Goal: Task Accomplishment & Management: Complete application form

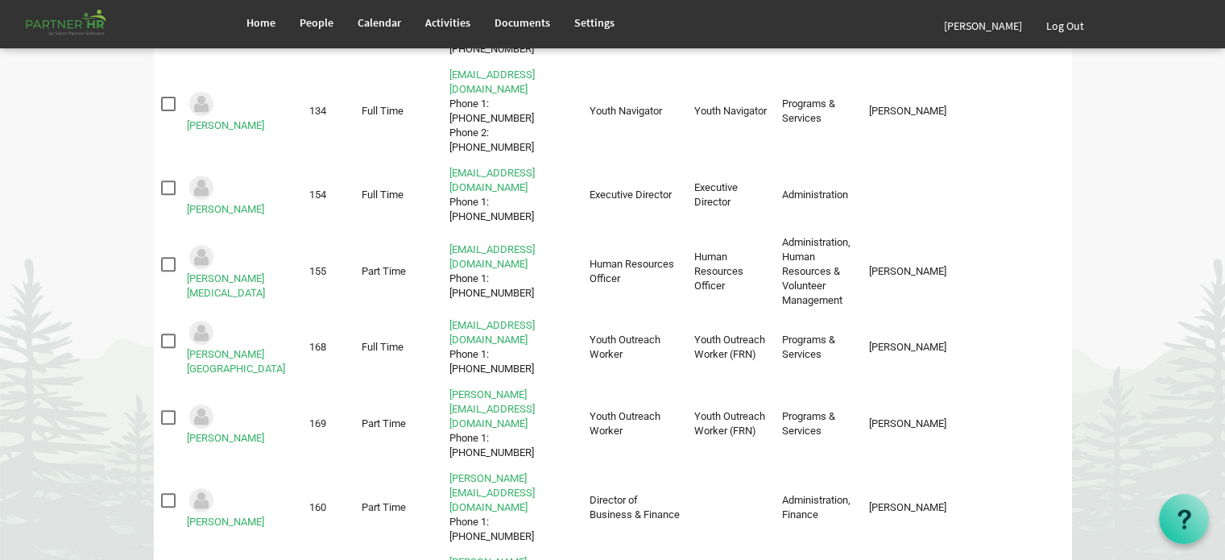
scroll to position [613, 0]
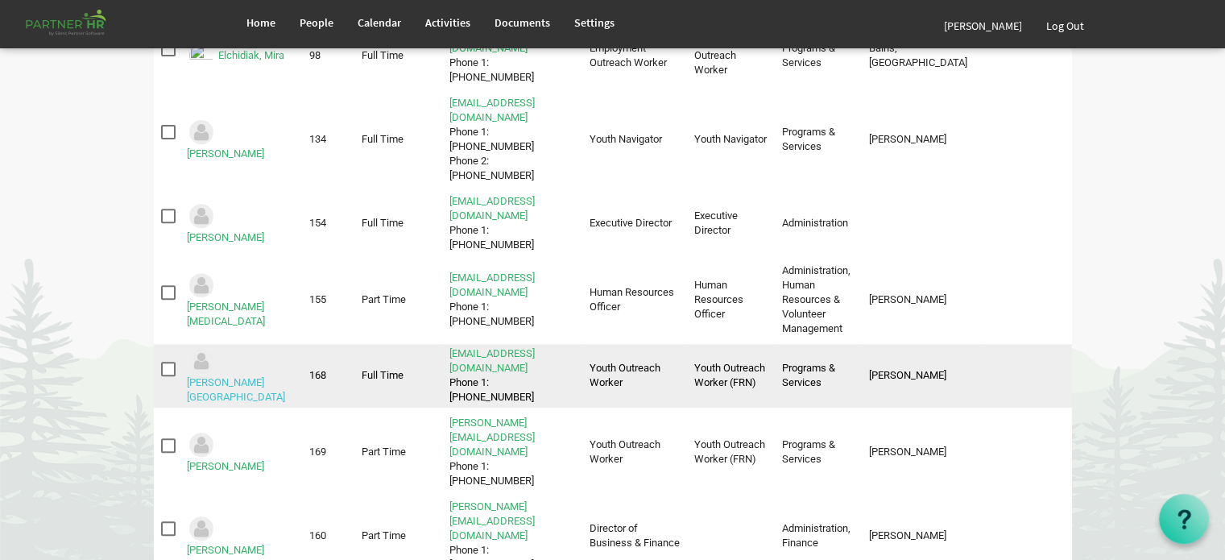
click at [267, 376] on link "Mills, Emmalee" at bounding box center [236, 389] width 98 height 27
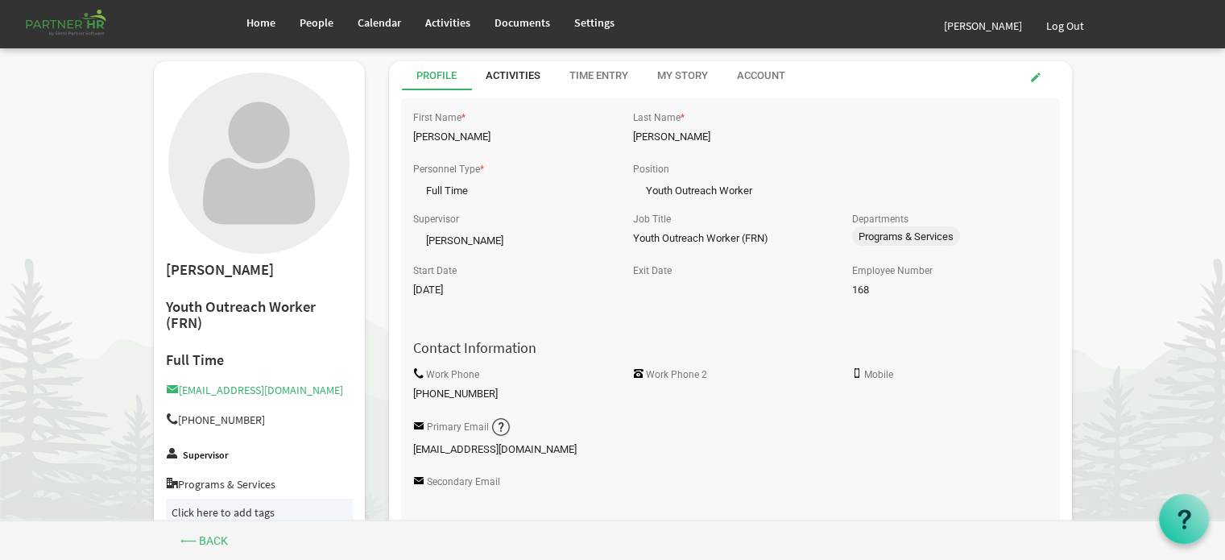
click at [512, 74] on div "Activities" at bounding box center [513, 75] width 55 height 15
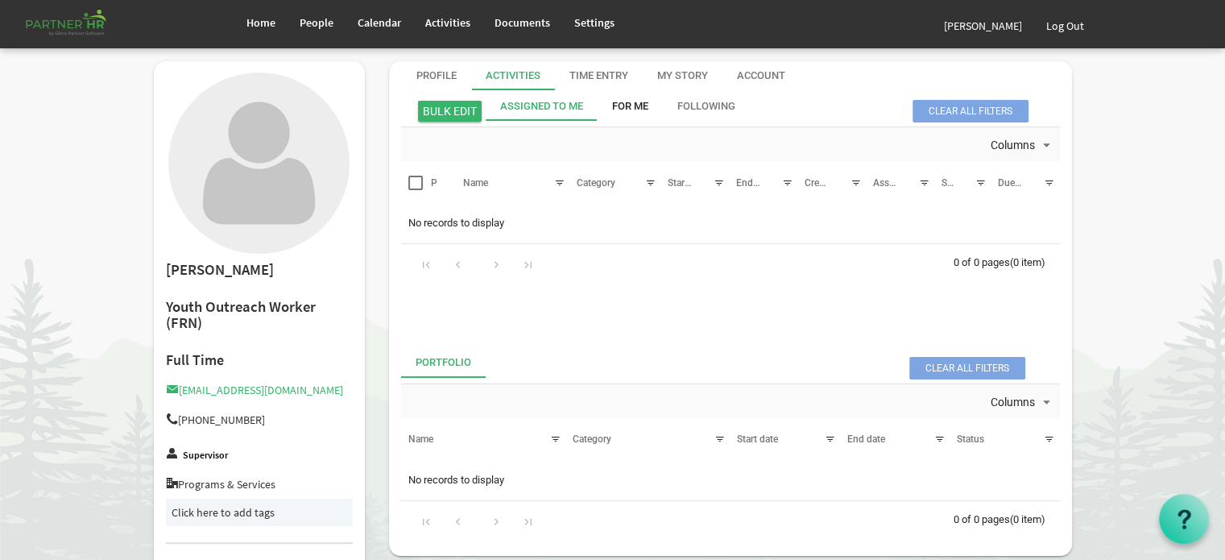
click at [632, 103] on div "For Me" at bounding box center [630, 106] width 36 height 15
click at [596, 73] on div "Time Entry" at bounding box center [598, 75] width 59 height 15
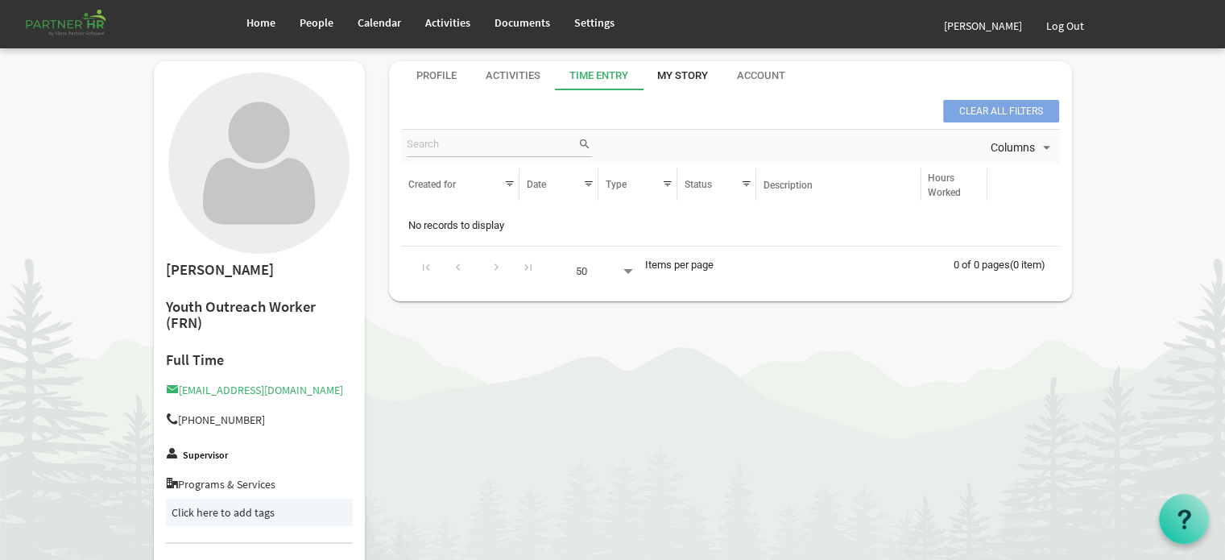
click at [693, 73] on div "My Story" at bounding box center [682, 75] width 51 height 15
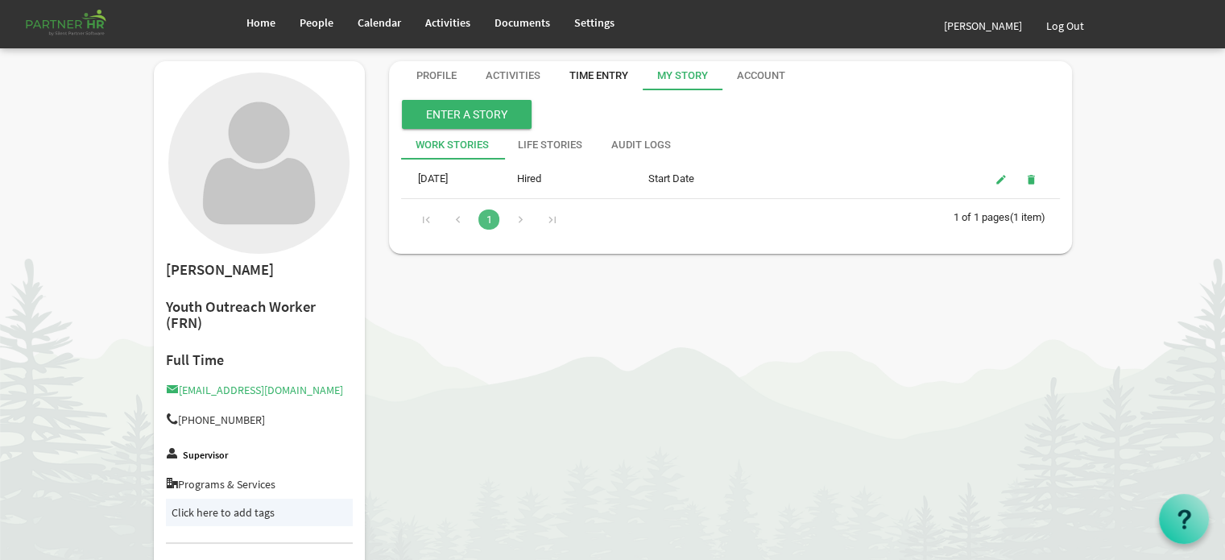
click at [586, 74] on div "Time Entry" at bounding box center [598, 75] width 59 height 15
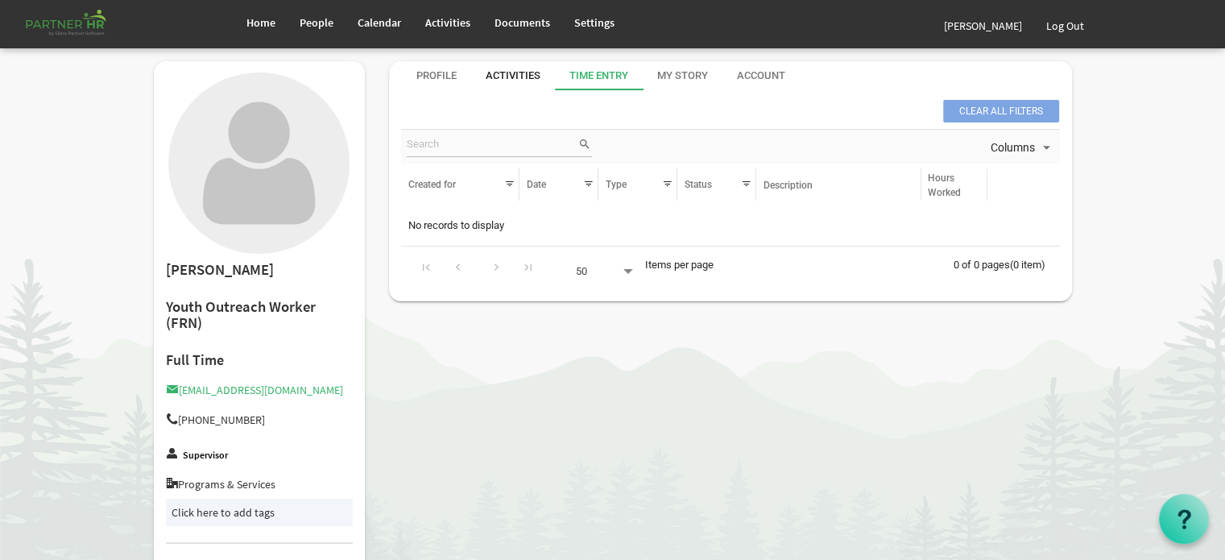
click at [513, 75] on div "Activities" at bounding box center [513, 75] width 55 height 15
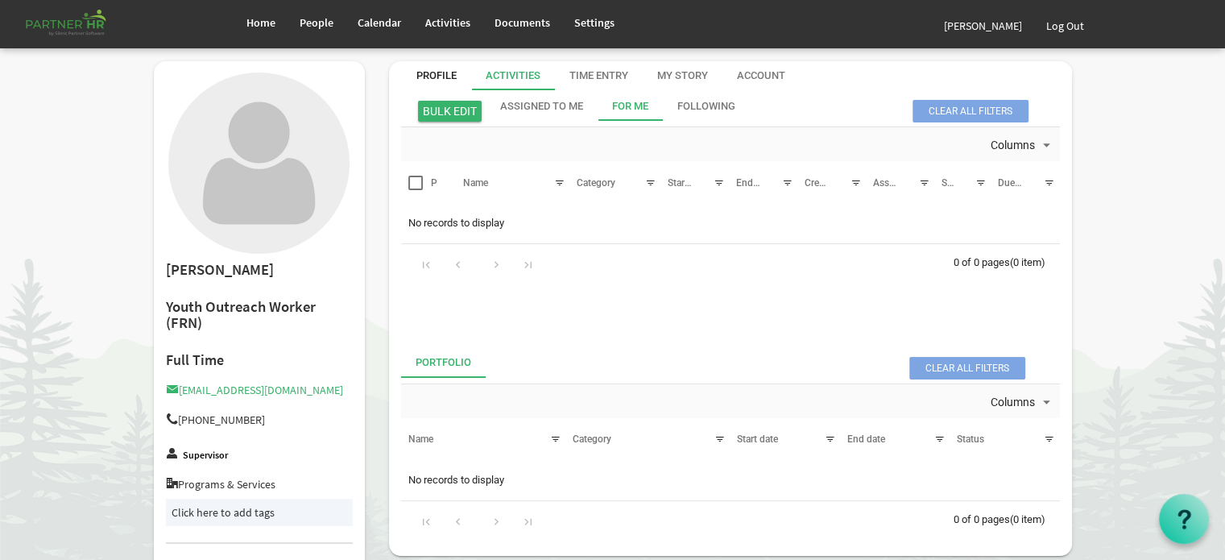
click at [435, 77] on div "Profile" at bounding box center [436, 75] width 40 height 15
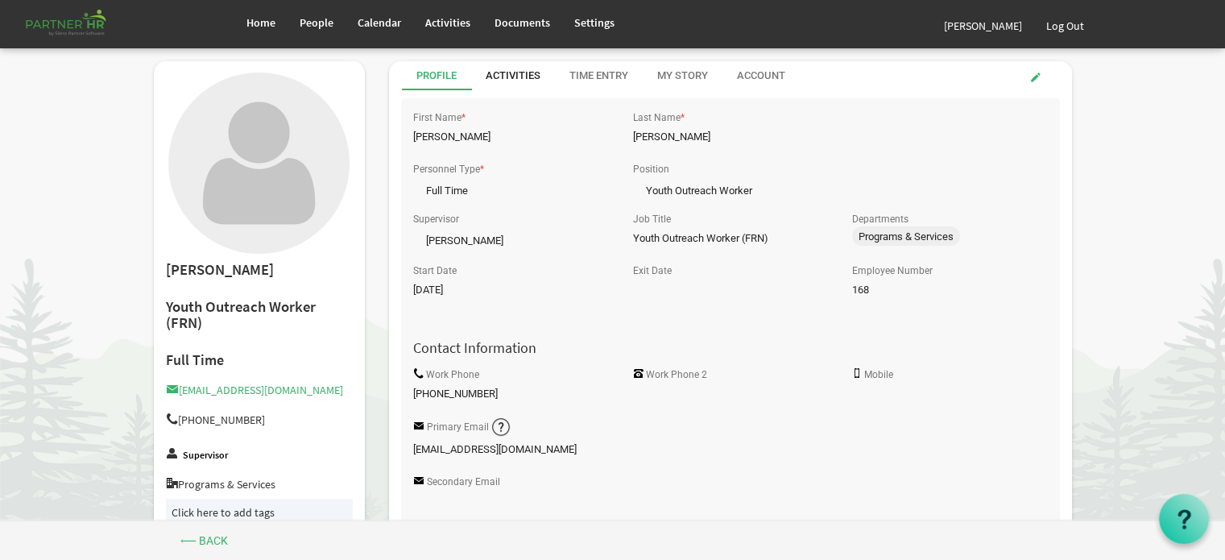
click at [512, 74] on div "Activities" at bounding box center [513, 75] width 55 height 15
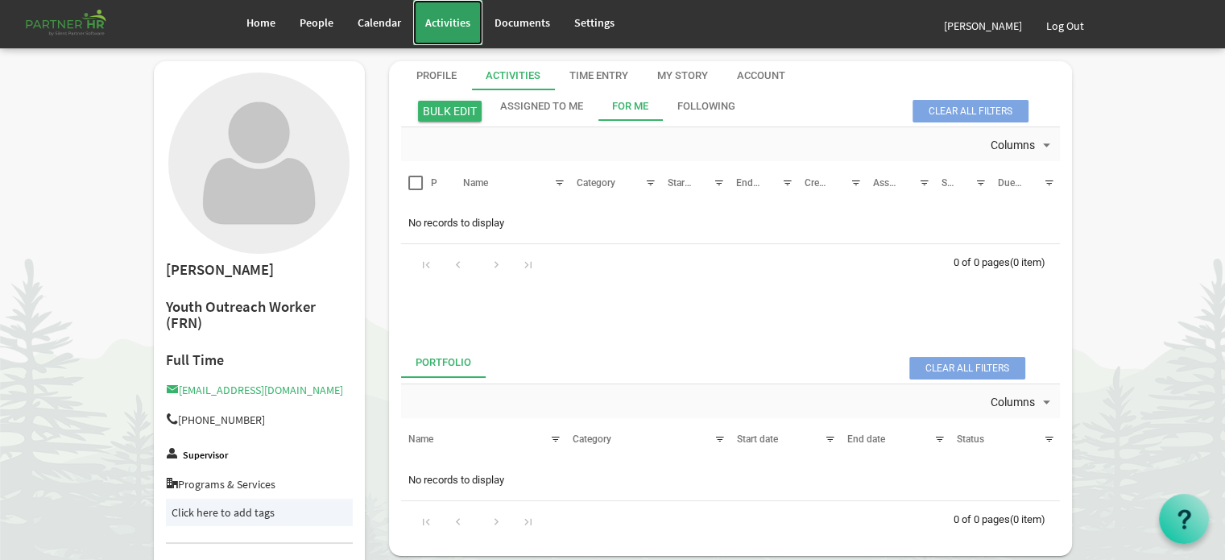
click at [448, 25] on span "Activities" at bounding box center [447, 22] width 45 height 14
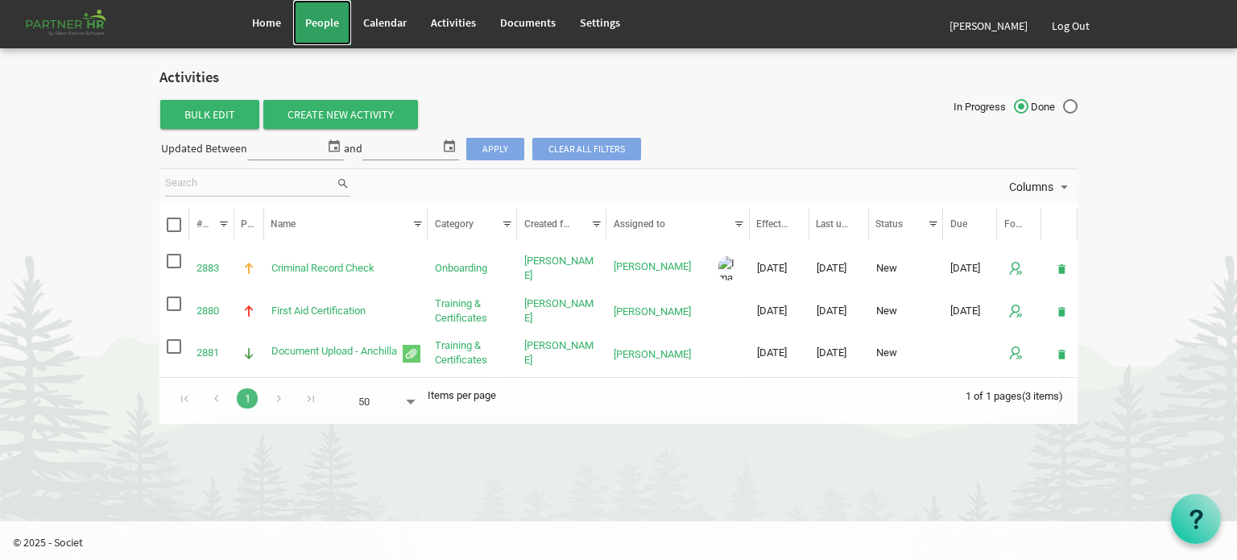
click at [329, 27] on span "People" at bounding box center [322, 22] width 34 height 14
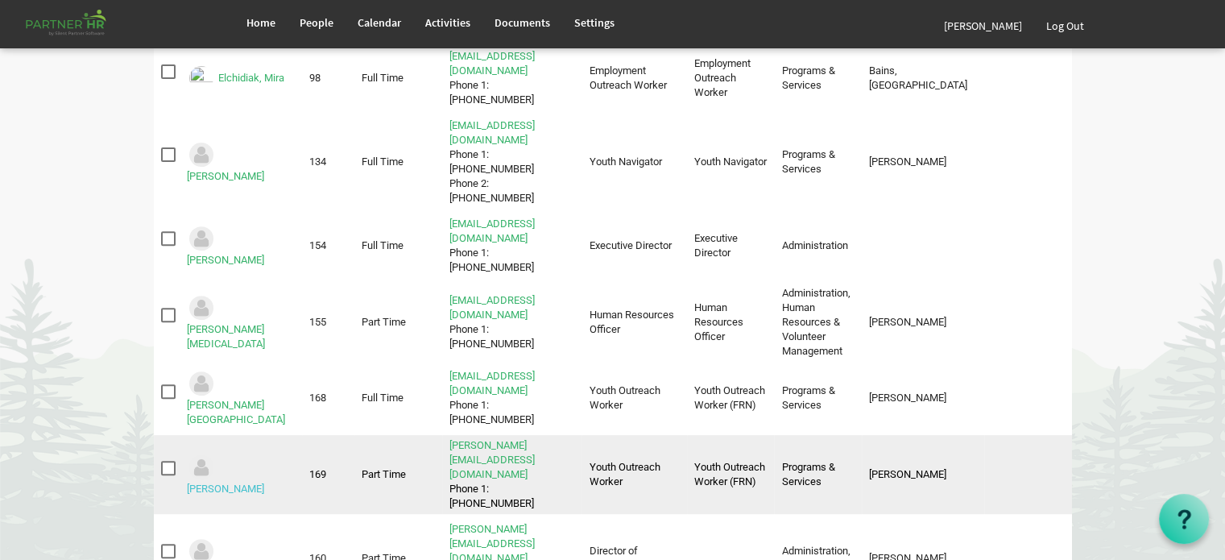
scroll to position [564, 0]
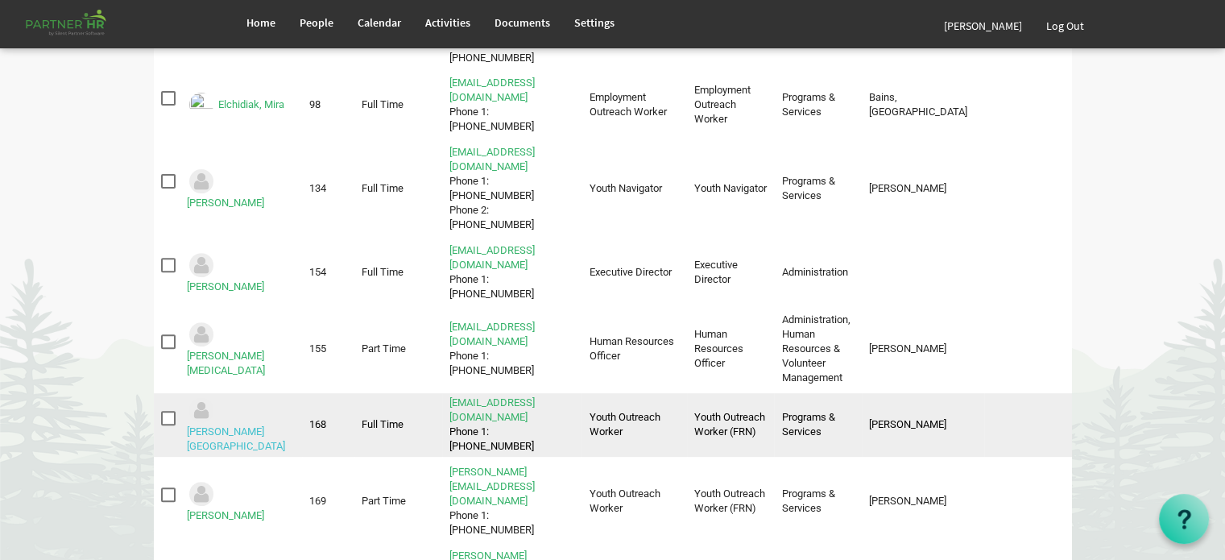
click at [257, 425] on link "[PERSON_NAME][GEOGRAPHIC_DATA]" at bounding box center [236, 438] width 98 height 27
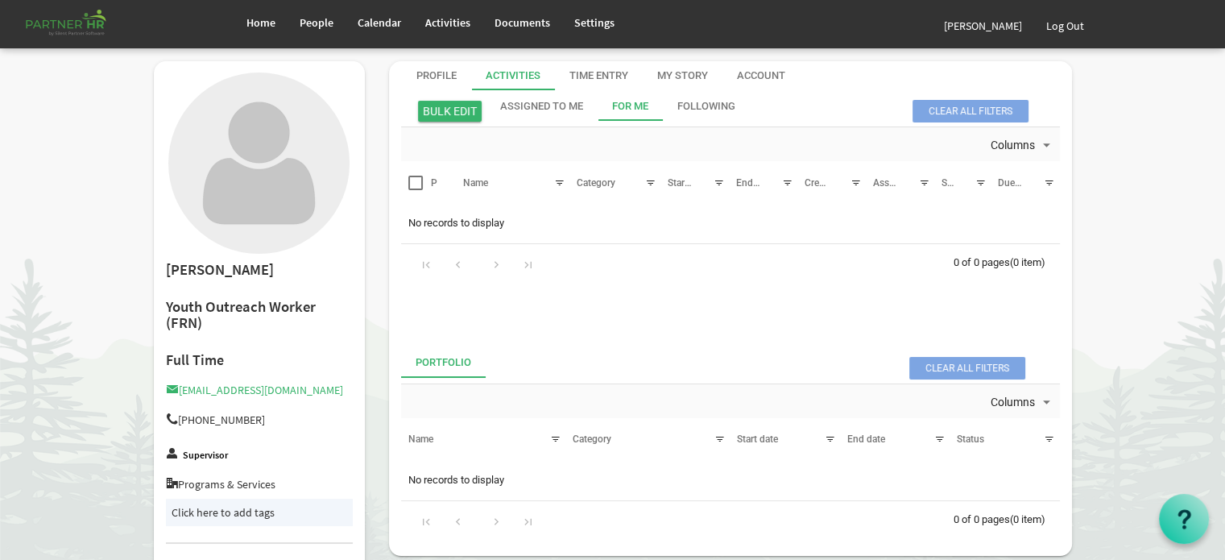
scroll to position [157, 0]
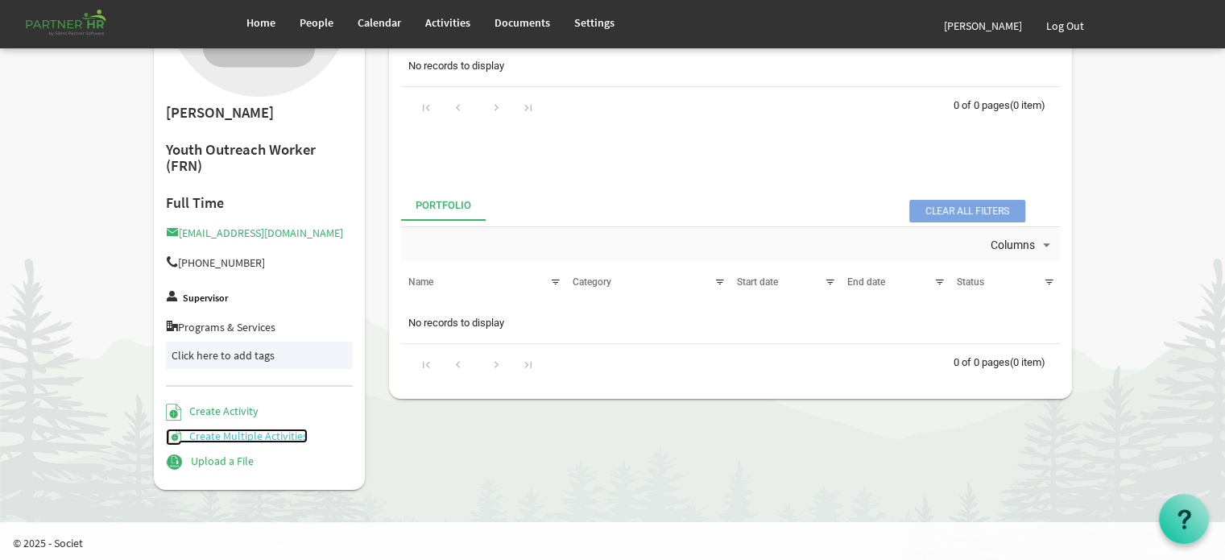
click at [251, 433] on link "Create Multiple Activities" at bounding box center [237, 436] width 143 height 14
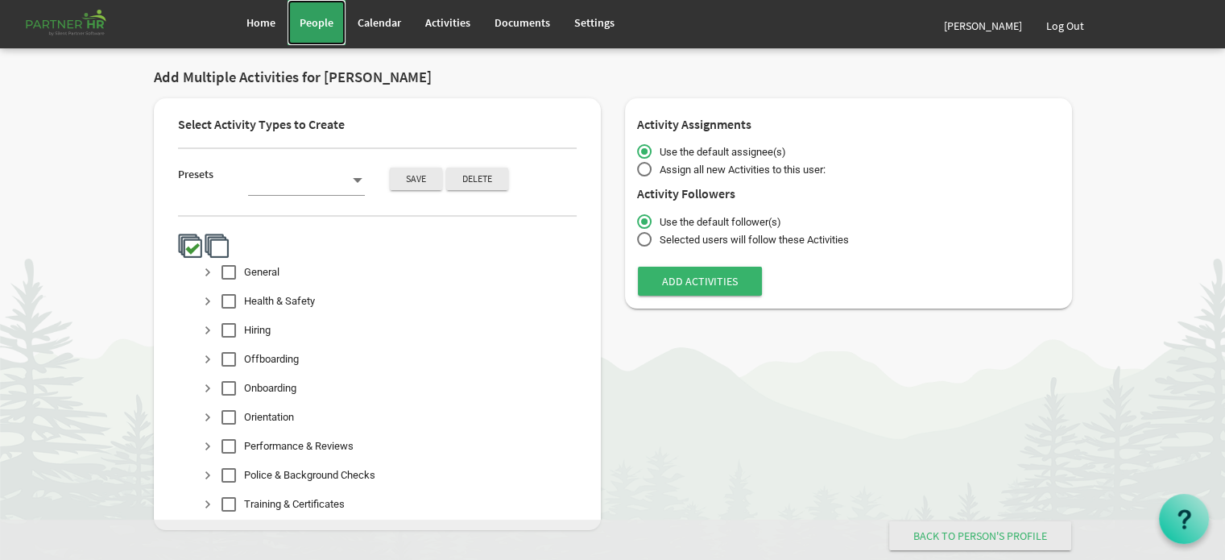
click at [318, 25] on span "People" at bounding box center [317, 22] width 34 height 14
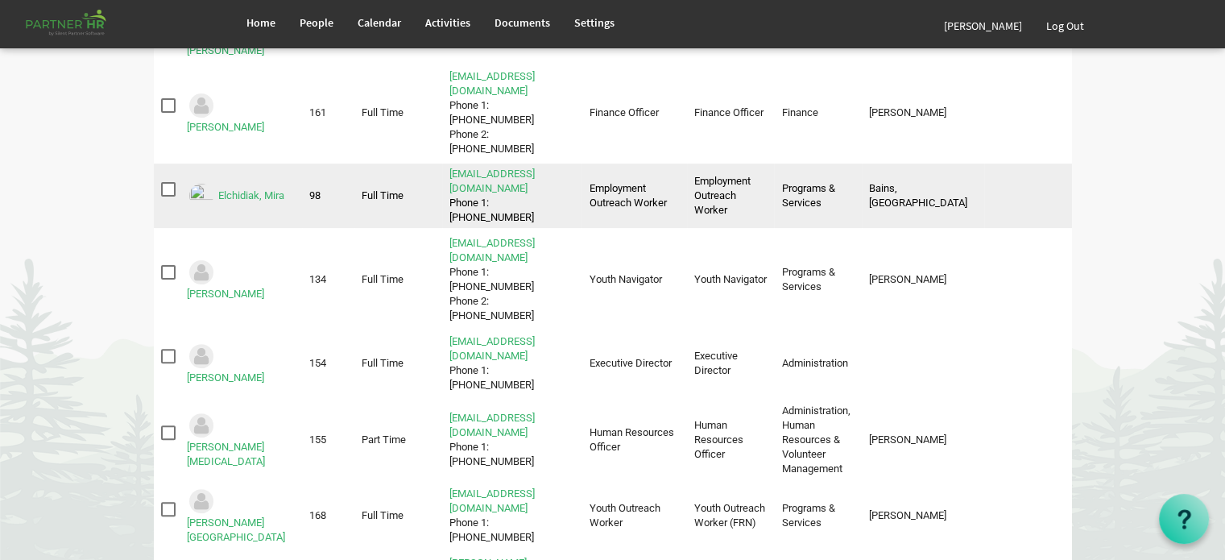
scroll to position [483, 0]
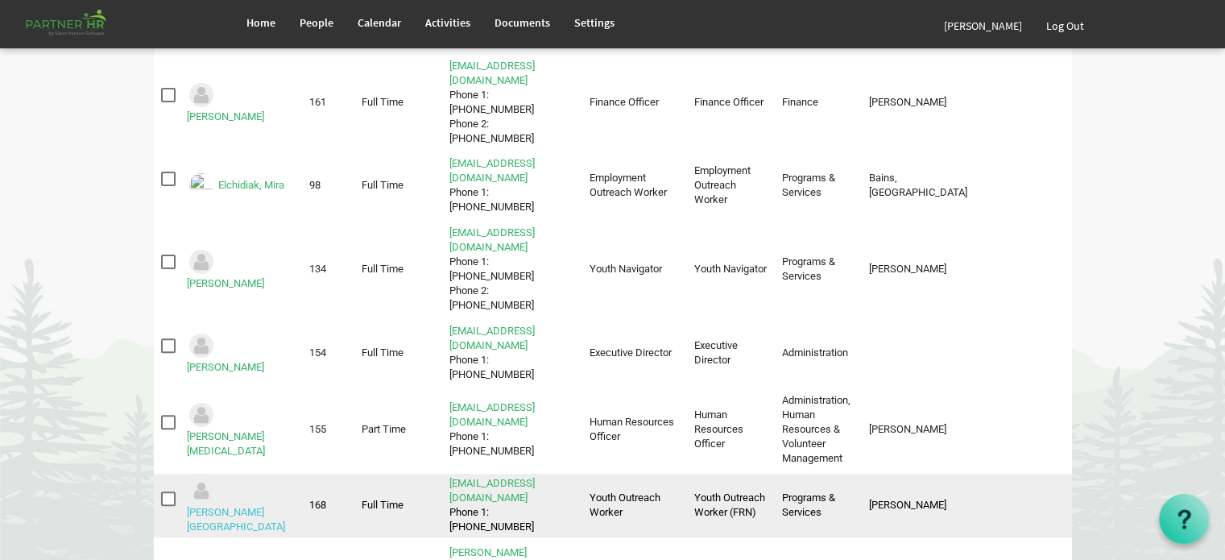
click at [254, 506] on link "Mills, Emmalee" at bounding box center [236, 519] width 98 height 27
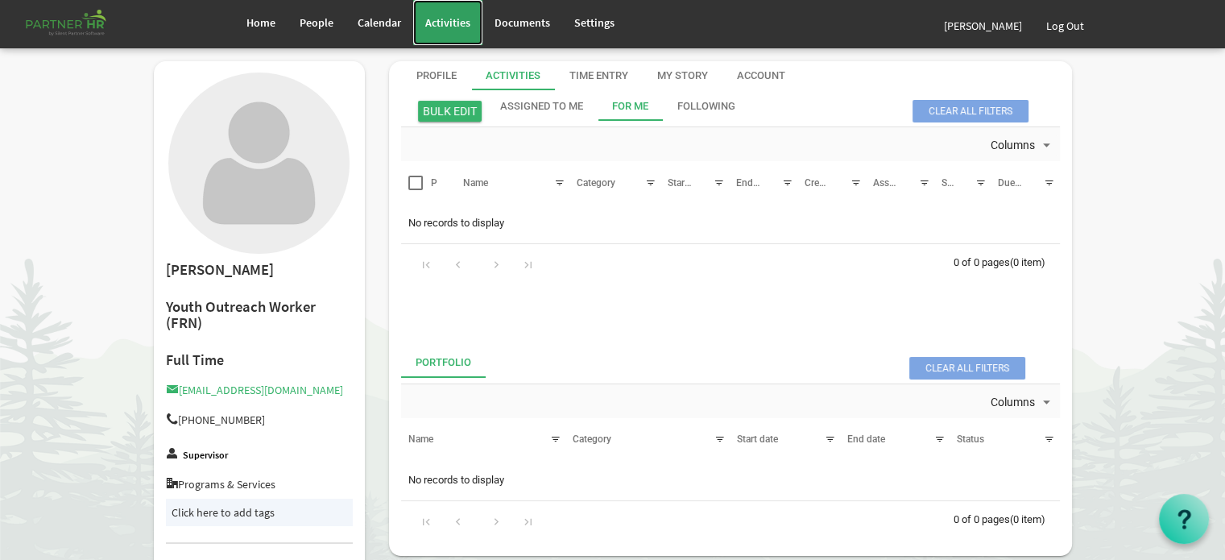
click at [437, 19] on span "Activities" at bounding box center [447, 22] width 45 height 14
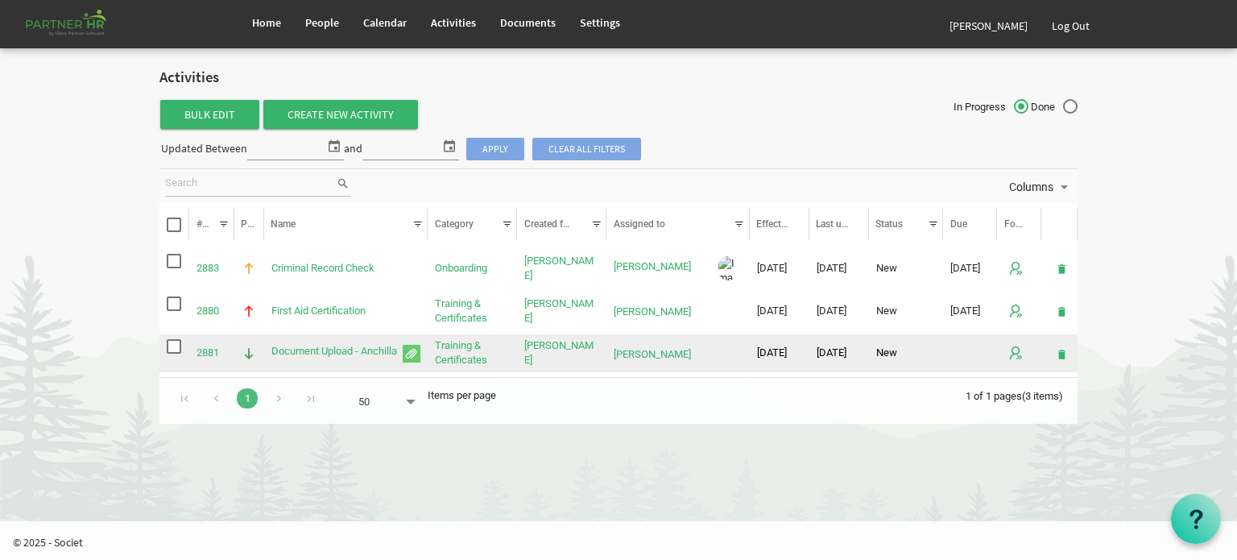
click at [410, 352] on span "Document Upload - Anchilla is template cell column header Name" at bounding box center [412, 354] width 18 height 18
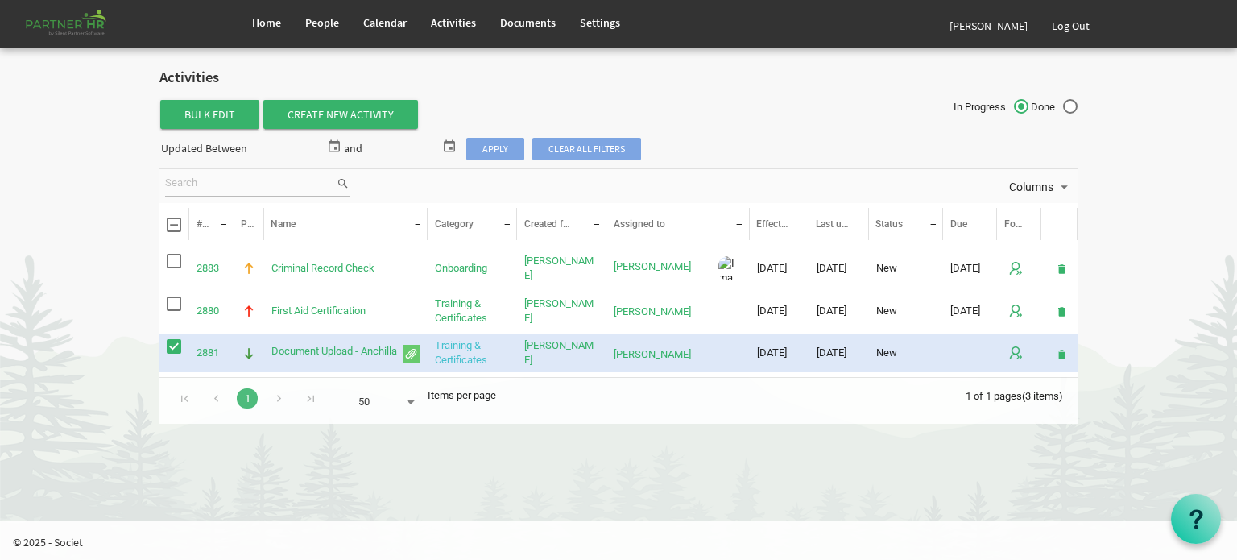
click at [454, 350] on link "Training & Certificates" at bounding box center [461, 352] width 52 height 27
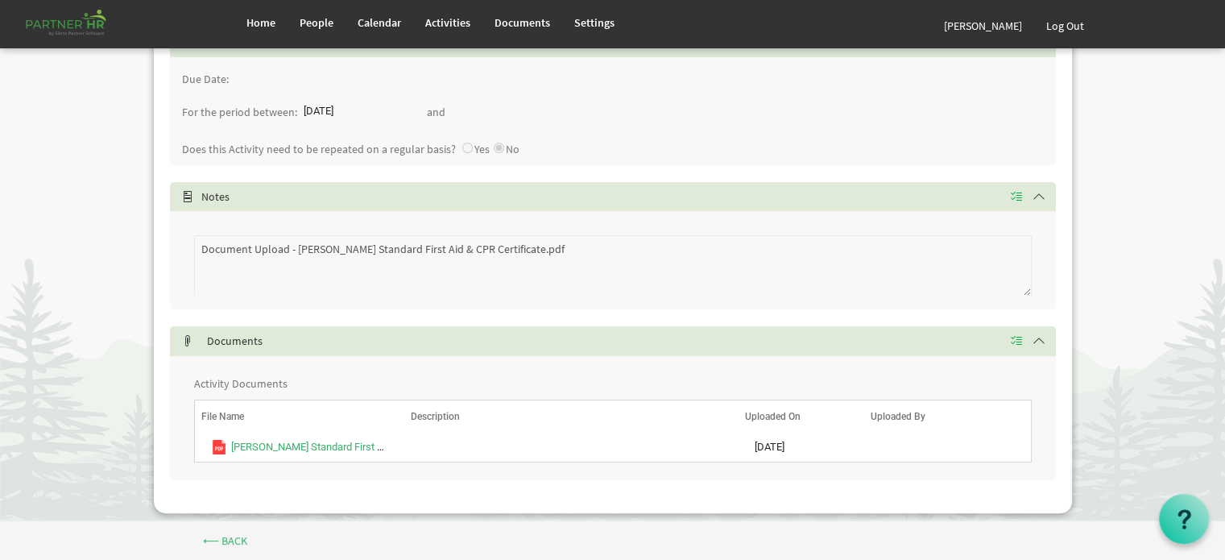
scroll to position [342, 0]
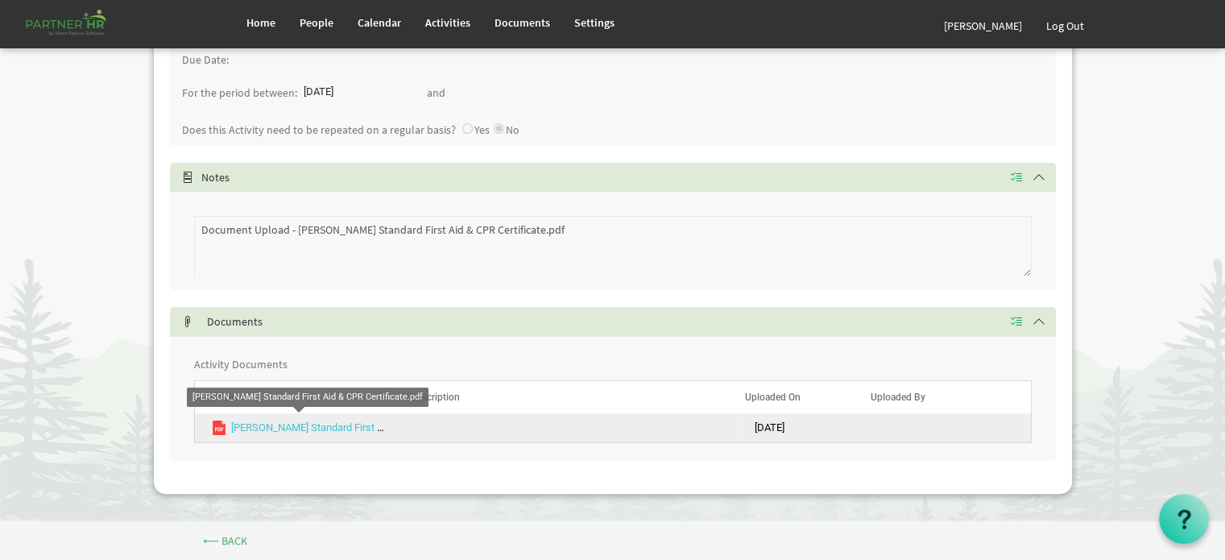
click at [321, 427] on link "[PERSON_NAME] Standard First Aid & CPR Certificate.pdf" at bounding box center [360, 427] width 258 height 12
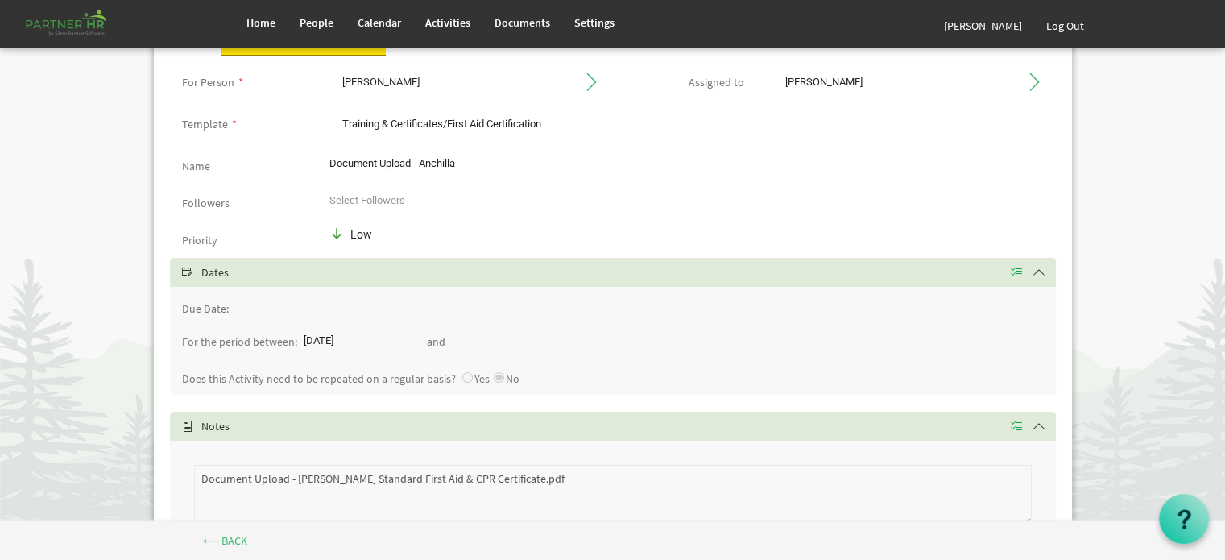
scroll to position [161, 0]
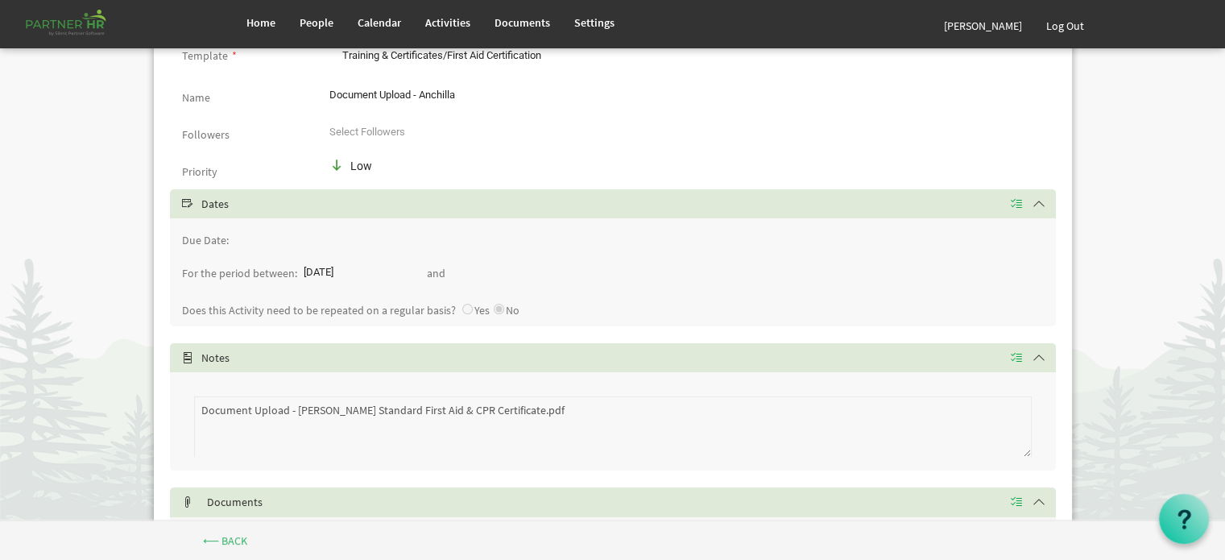
click at [205, 234] on label "Due Date:" at bounding box center [205, 240] width 47 height 12
click at [235, 234] on input "Due Date:" at bounding box center [295, 240] width 121 height 24
click at [190, 201] on span "Select" at bounding box center [187, 203] width 11 height 11
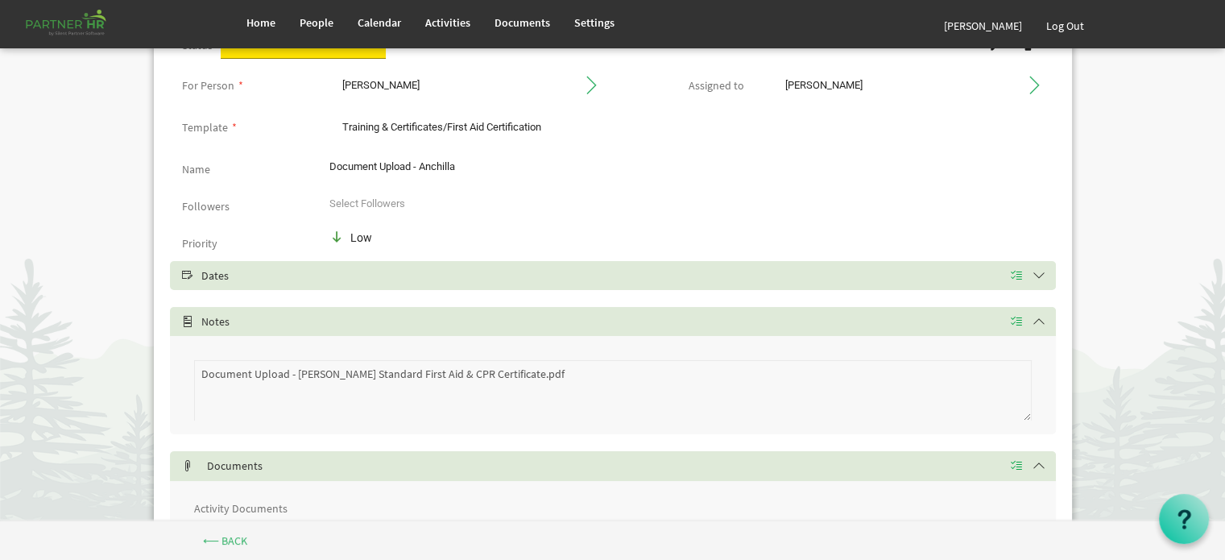
scroll to position [72, 0]
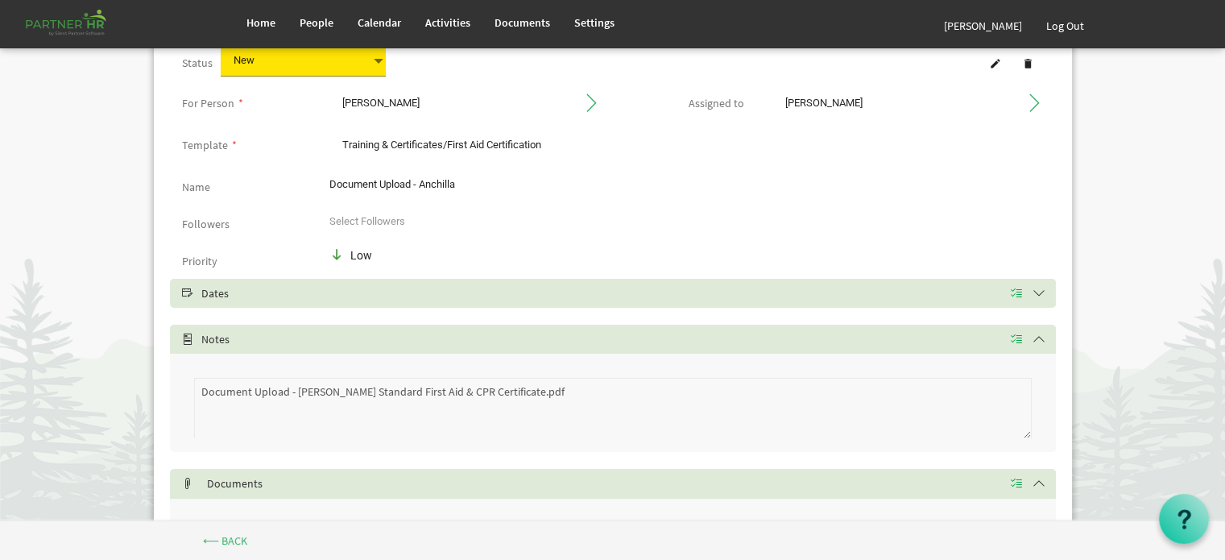
click at [193, 291] on h5 "Dates" at bounding box center [625, 293] width 886 height 13
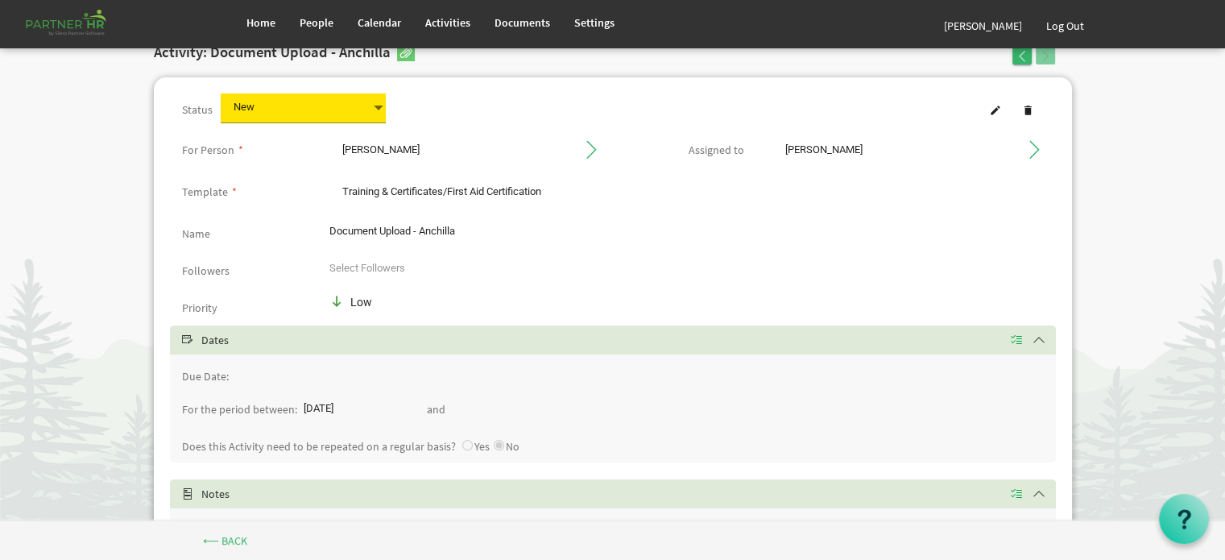
scroll to position [0, 0]
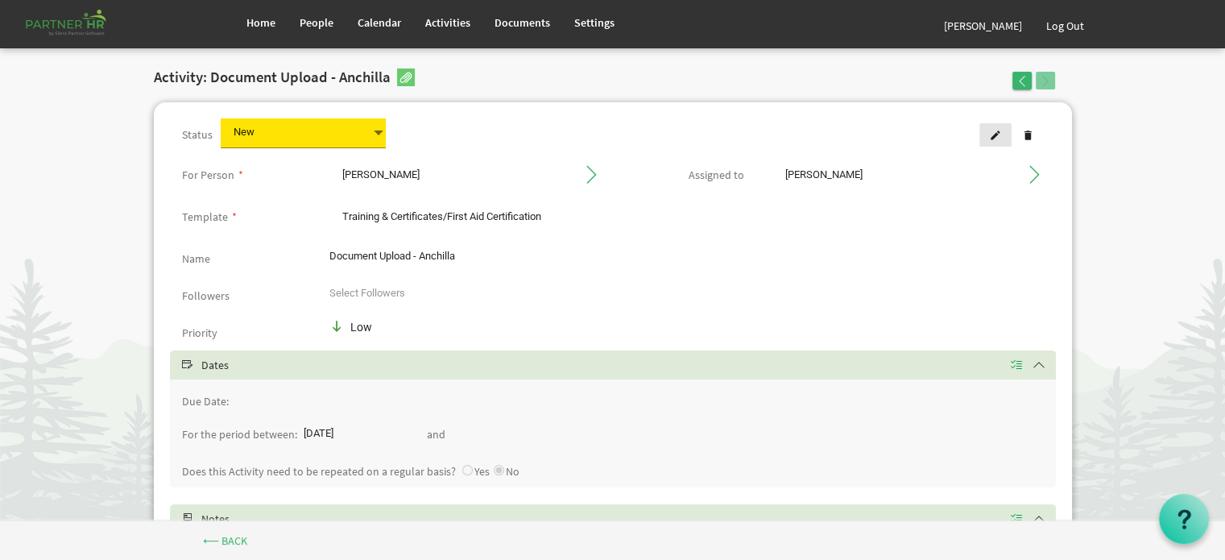
click at [996, 133] on span at bounding box center [995, 135] width 11 height 11
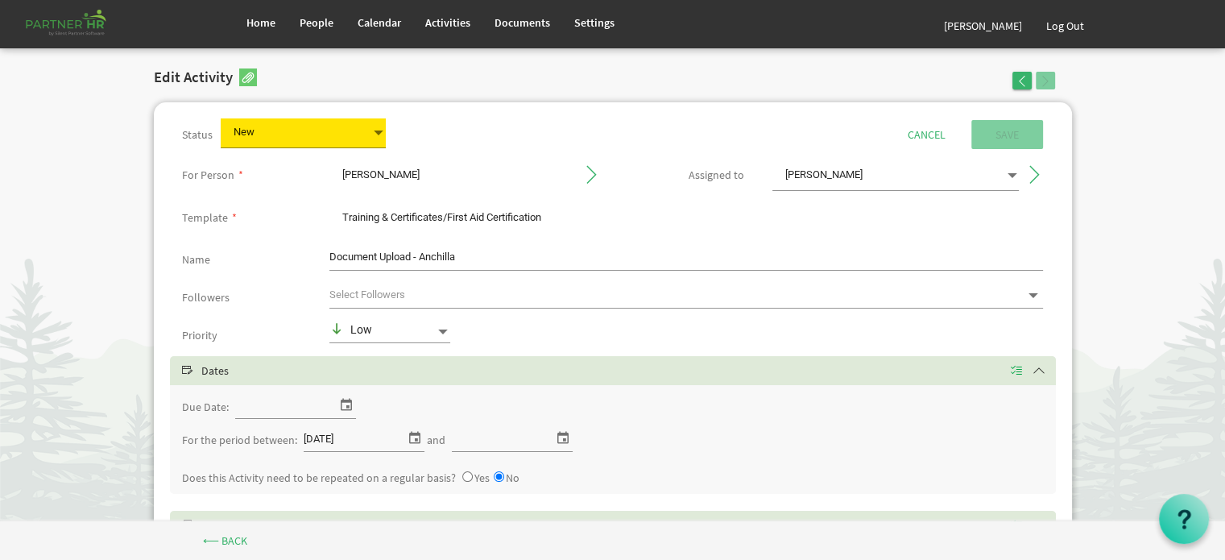
click at [324, 408] on input "Due Date:" at bounding box center [285, 406] width 101 height 24
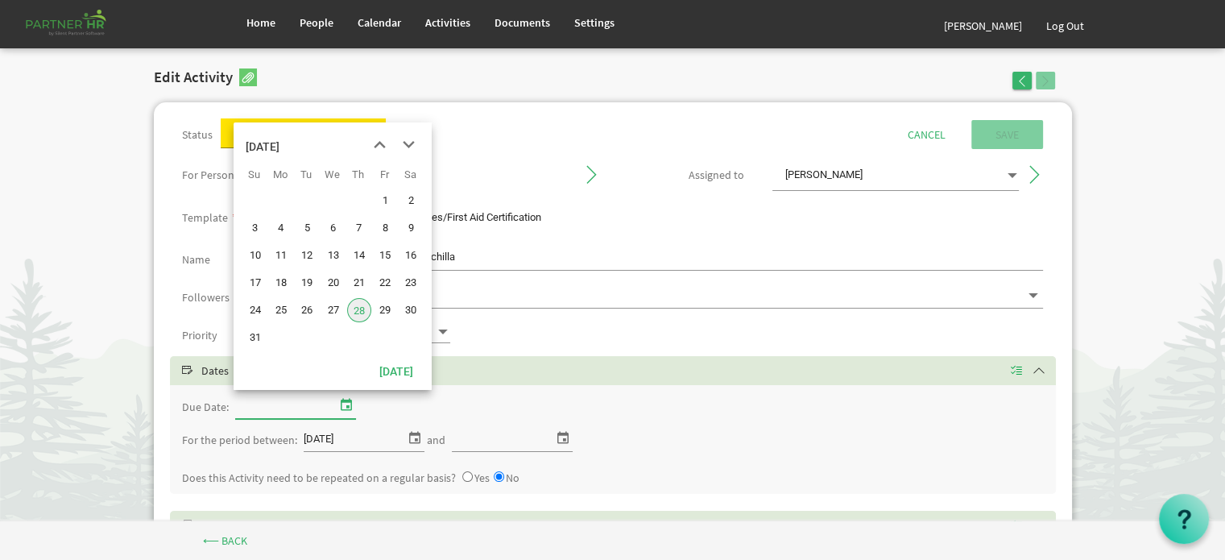
click at [344, 402] on span "select" at bounding box center [346, 404] width 19 height 21
click at [409, 141] on span "next month" at bounding box center [409, 144] width 28 height 29
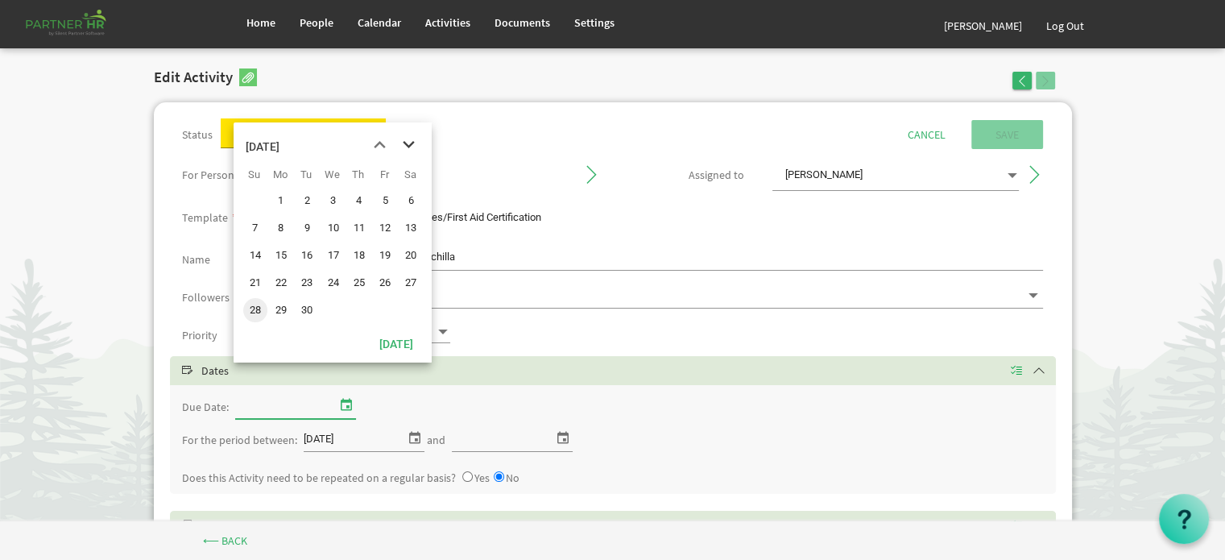
click at [409, 141] on span "next month" at bounding box center [409, 144] width 28 height 29
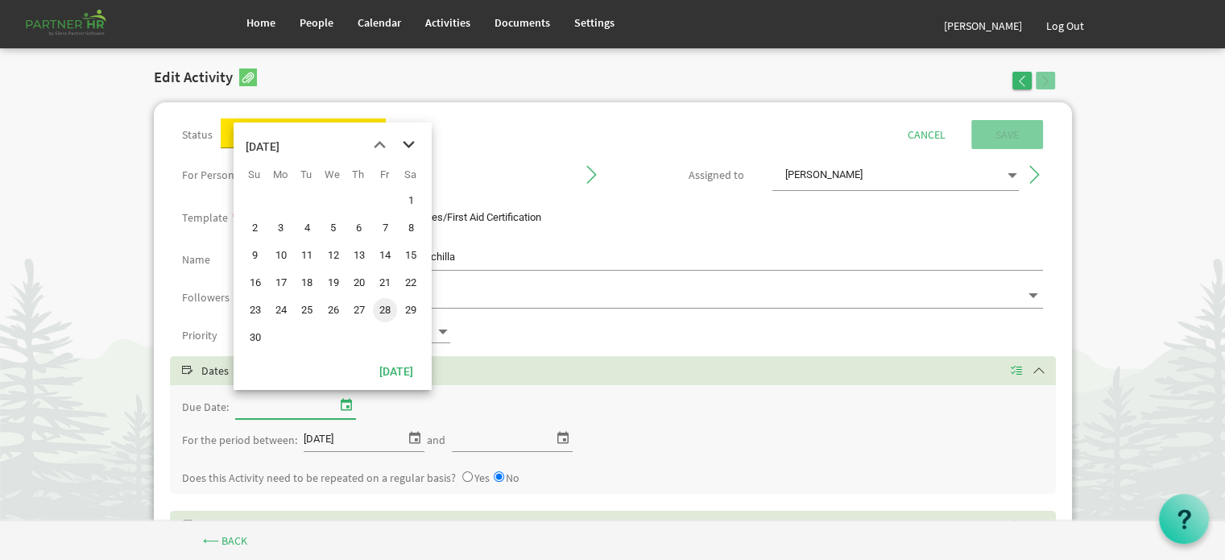
click at [409, 141] on span "next month" at bounding box center [409, 144] width 28 height 29
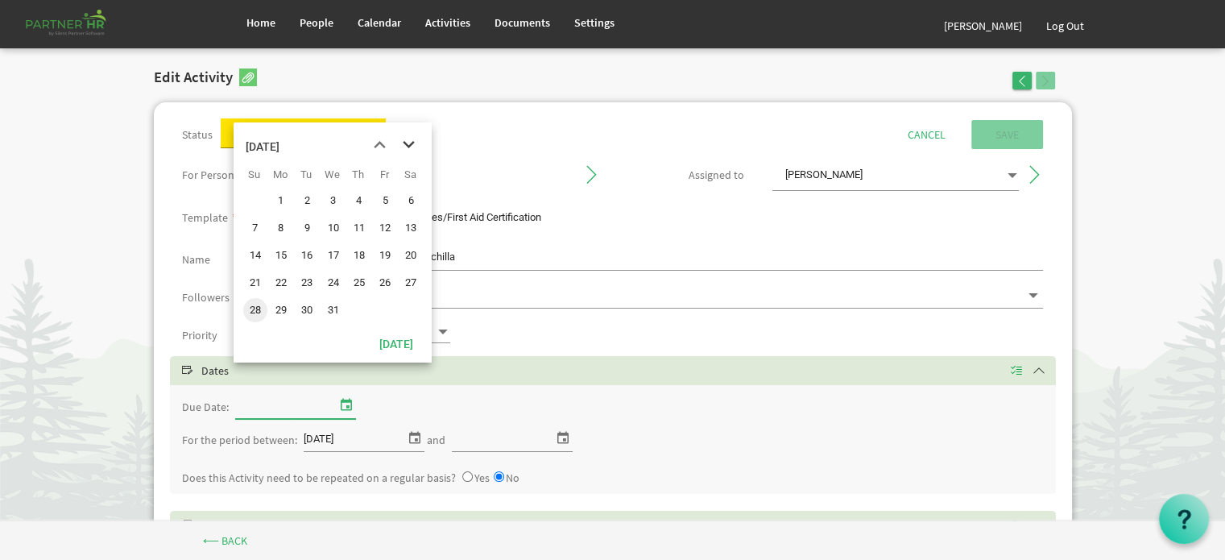
click at [409, 141] on span "next month" at bounding box center [409, 144] width 28 height 29
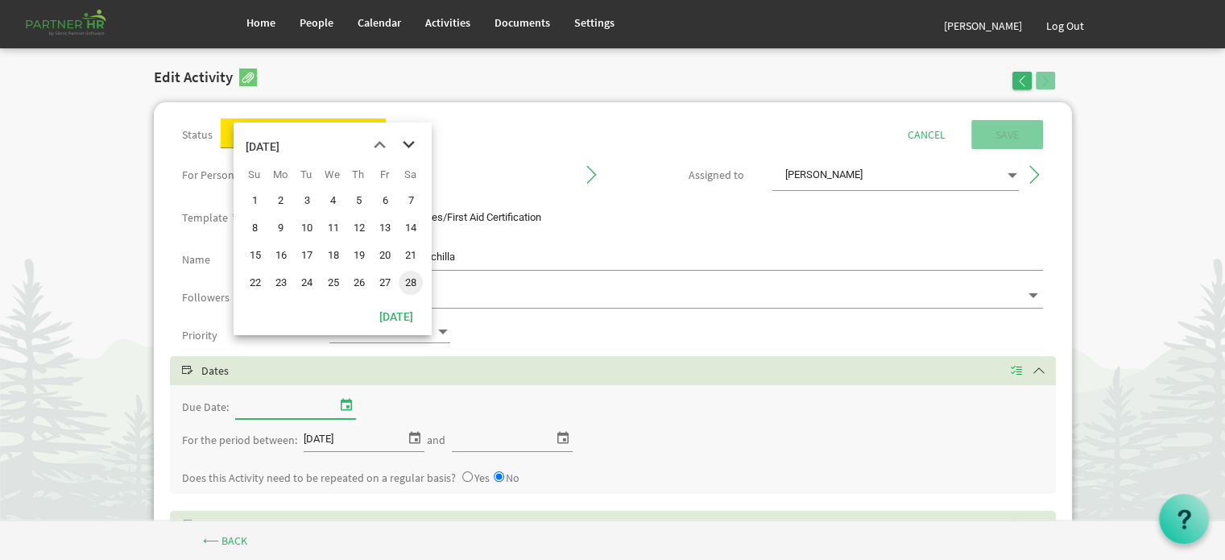
click at [409, 141] on span "next month" at bounding box center [409, 144] width 28 height 29
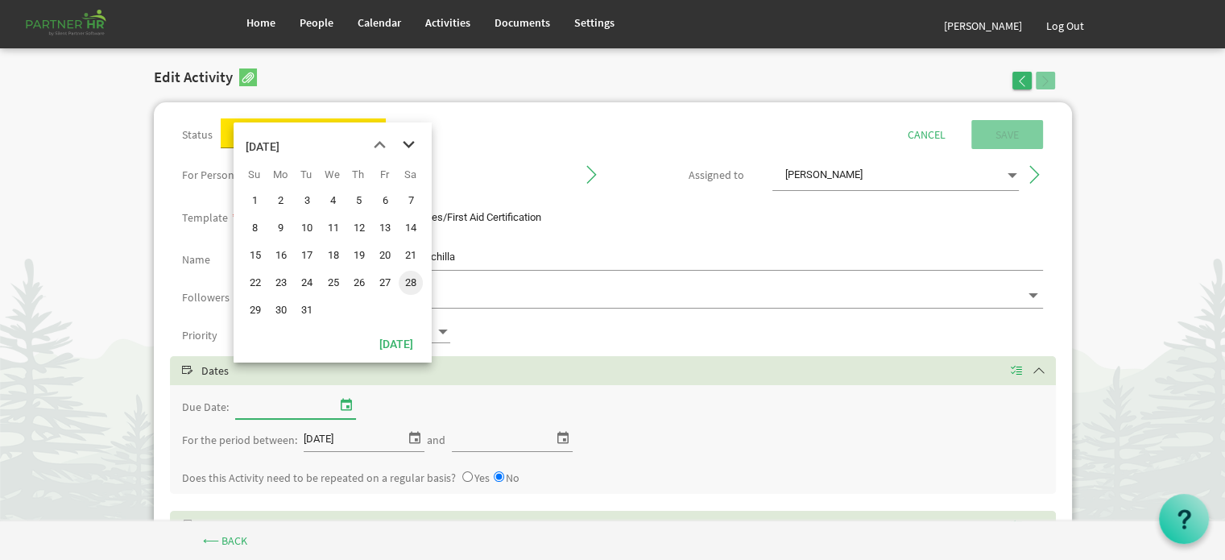
click at [409, 141] on span "next month" at bounding box center [409, 144] width 28 height 29
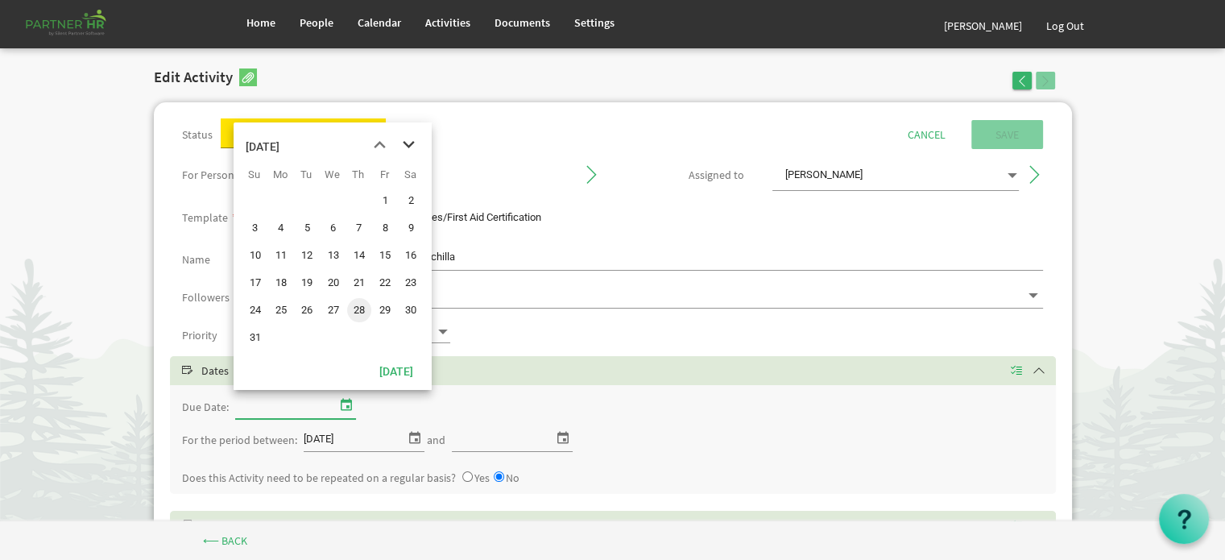
click at [409, 141] on span "next month" at bounding box center [409, 144] width 28 height 29
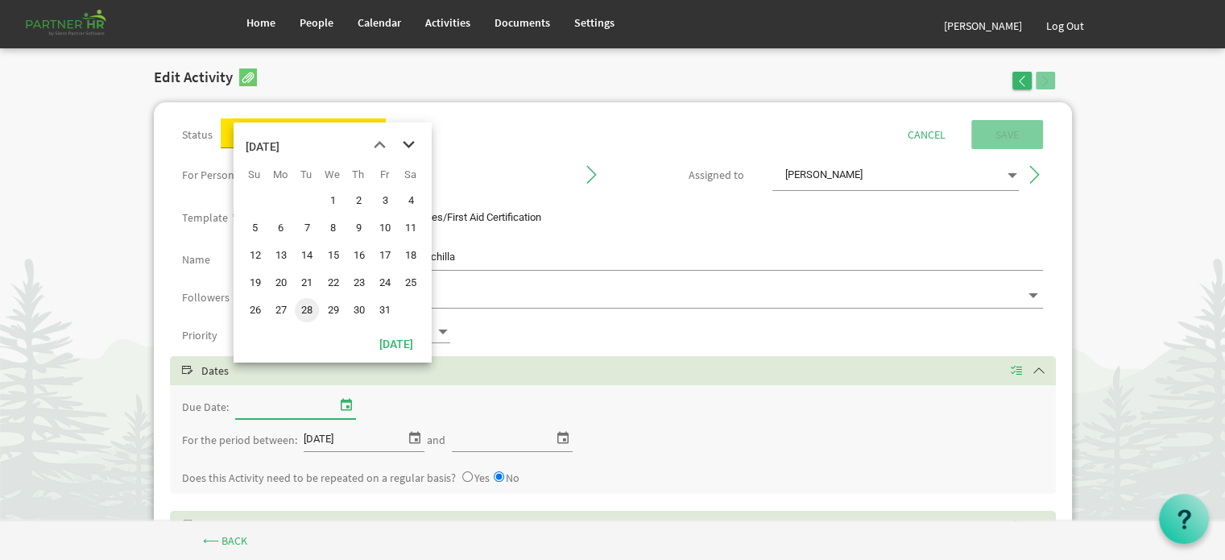
click at [409, 141] on span "next month" at bounding box center [409, 144] width 28 height 29
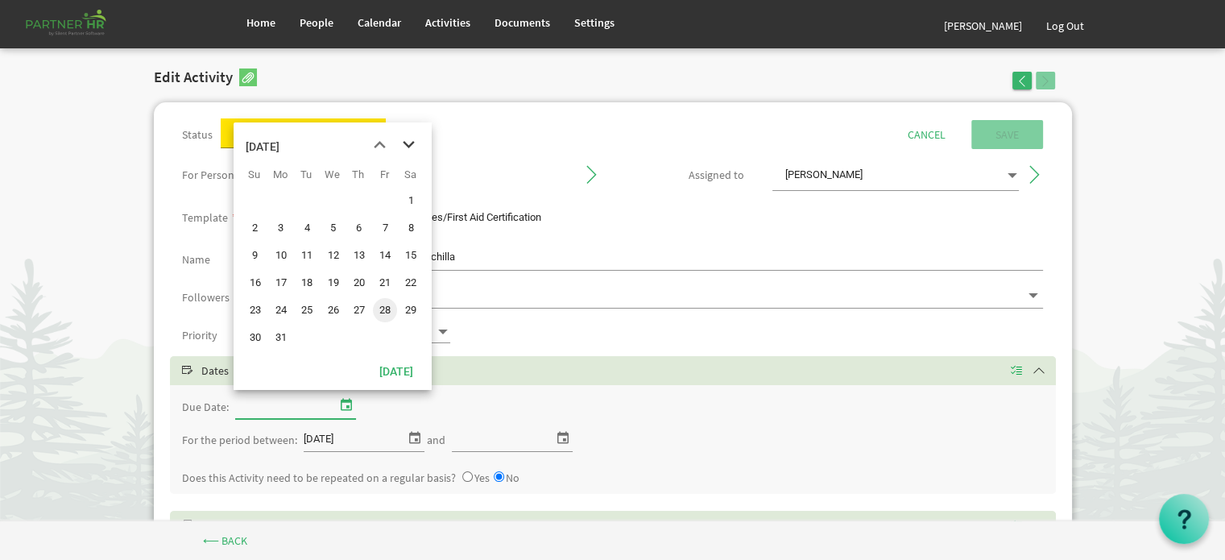
click at [409, 141] on span "next month" at bounding box center [409, 144] width 28 height 29
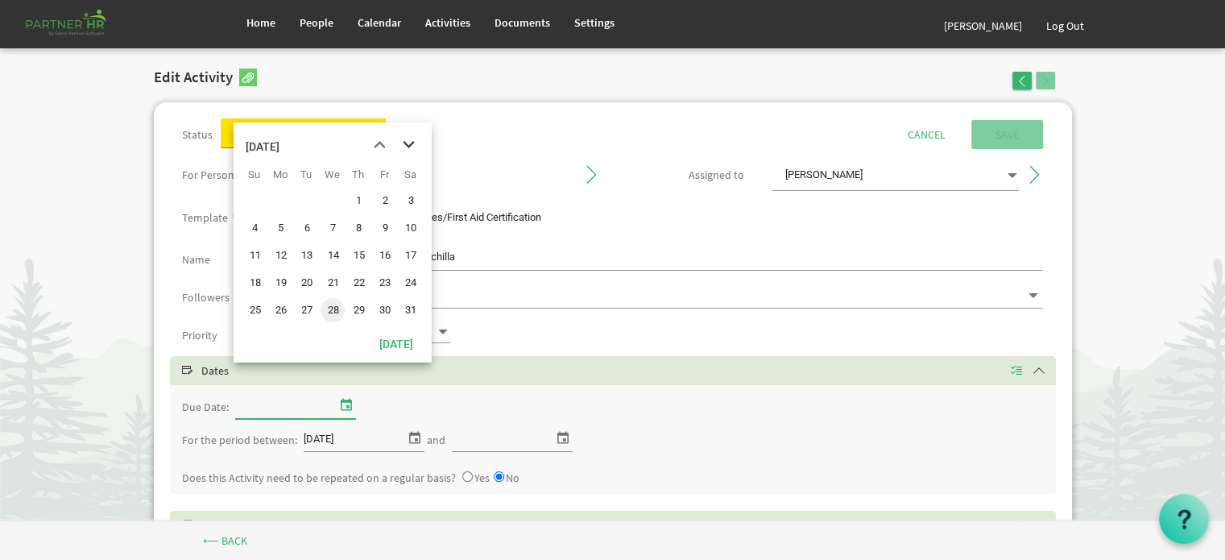
click at [409, 141] on span "next month" at bounding box center [409, 144] width 28 height 29
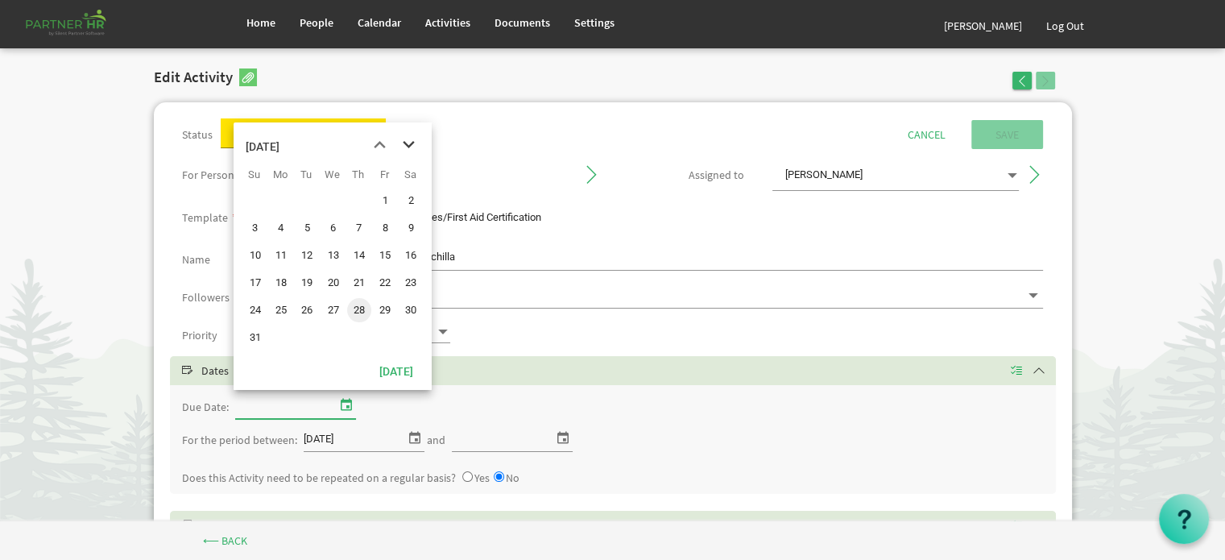
click at [409, 141] on span "next month" at bounding box center [409, 144] width 28 height 29
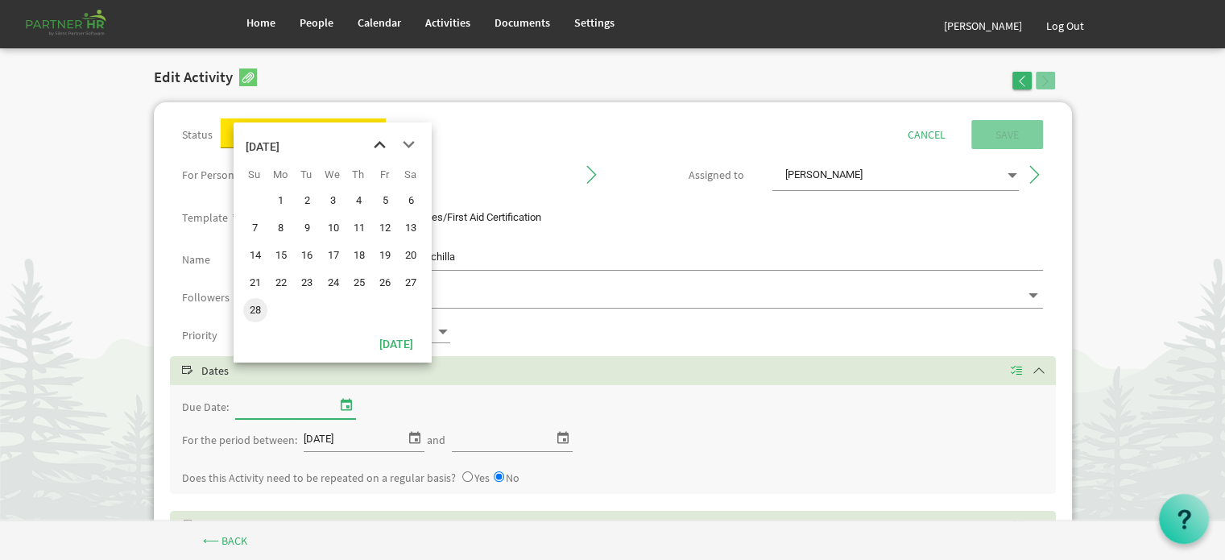
click at [381, 140] on span "previous month" at bounding box center [380, 144] width 28 height 29
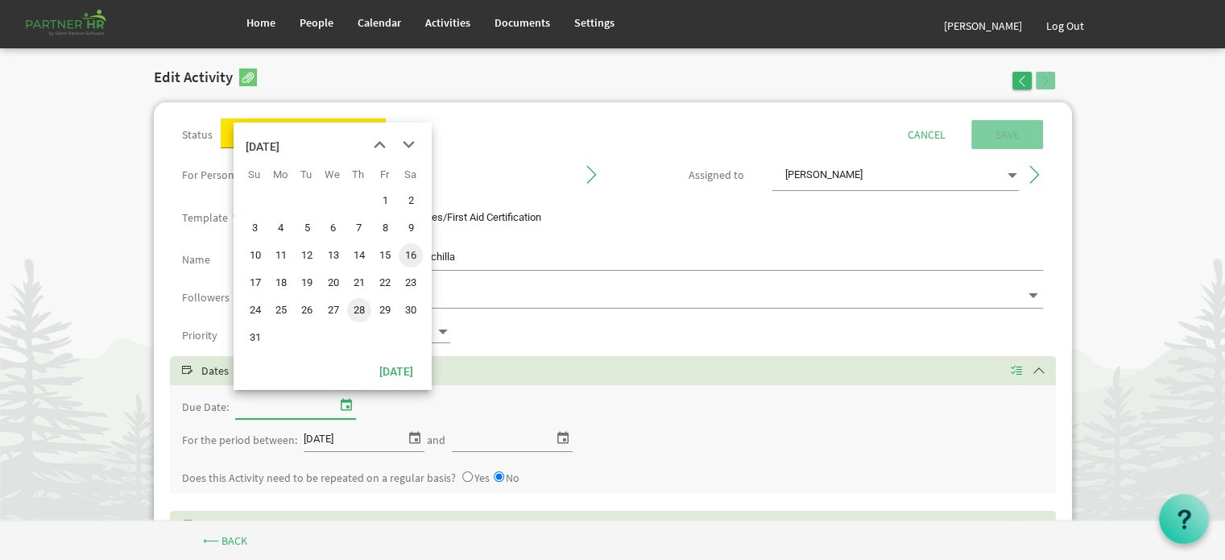
click at [412, 253] on span "16" at bounding box center [411, 255] width 24 height 24
type input "1/16/2027"
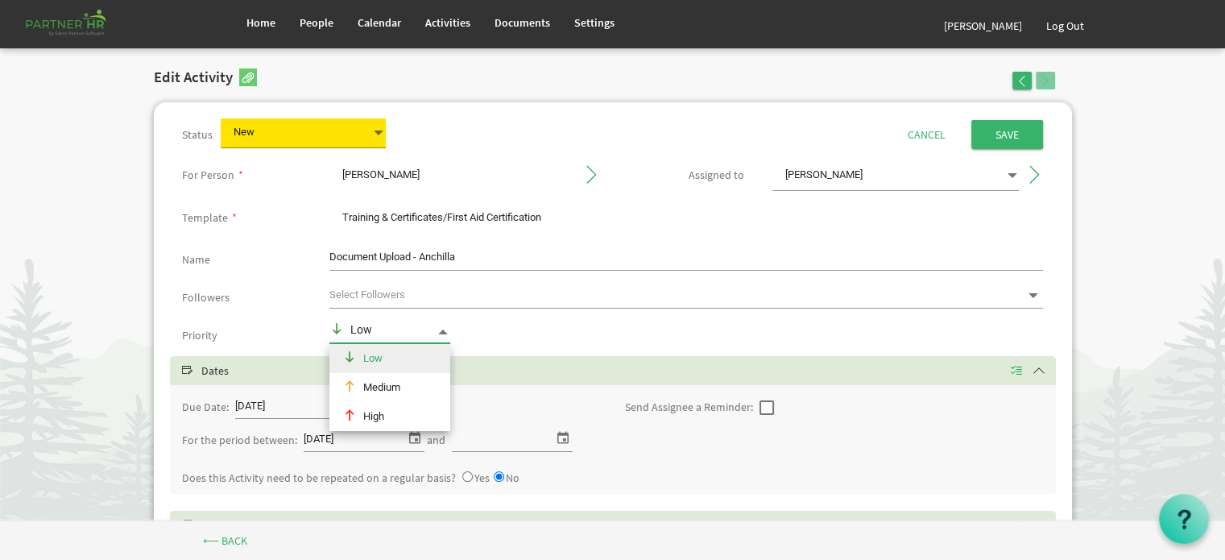
click at [444, 328] on span at bounding box center [443, 332] width 14 height 14
click at [377, 412] on div "High" at bounding box center [383, 416] width 108 height 29
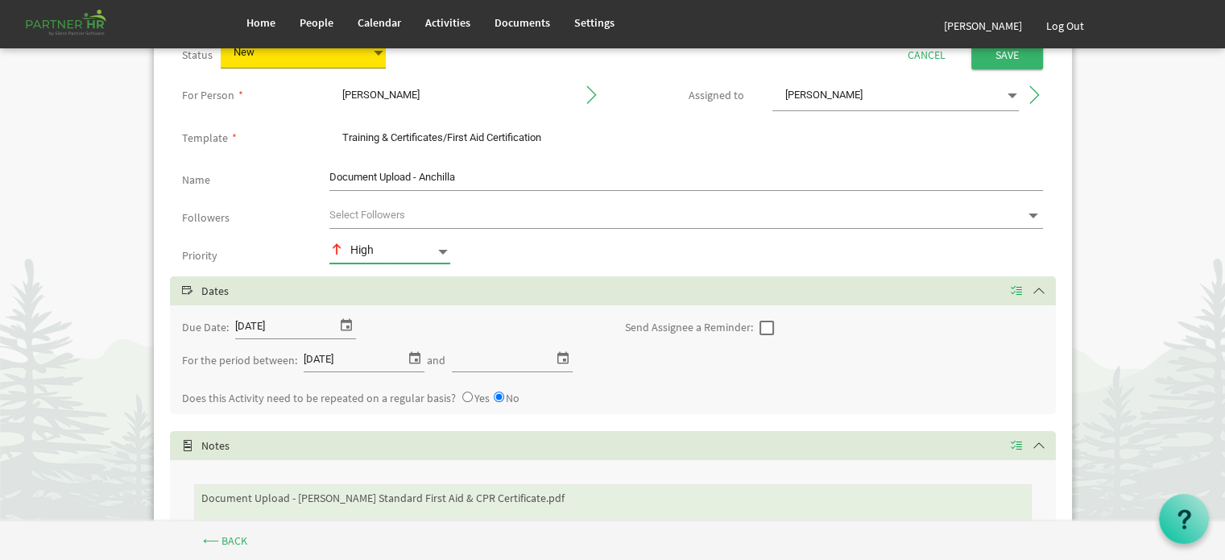
scroll to position [81, 0]
click at [767, 325] on span at bounding box center [767, 327] width 14 height 14
click at [760, 321] on input "checkbox" at bounding box center [760, 320] width 1 height 1
checkbox input "true"
click at [794, 325] on input "0" at bounding box center [801, 325] width 32 height 25
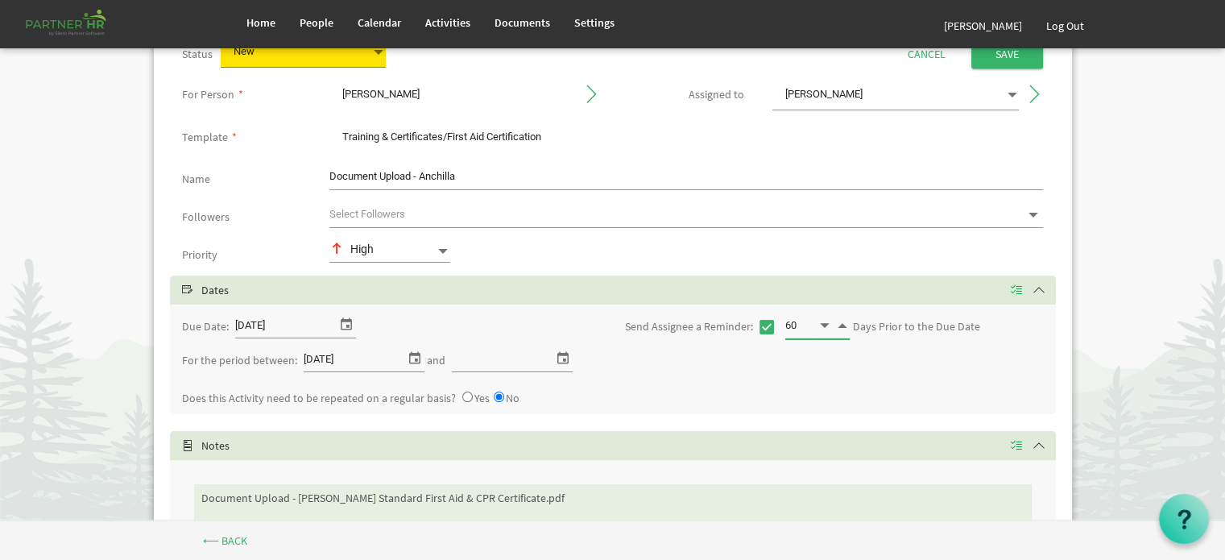
type input "60"
click at [385, 357] on input "6/3/2025" at bounding box center [354, 359] width 101 height 24
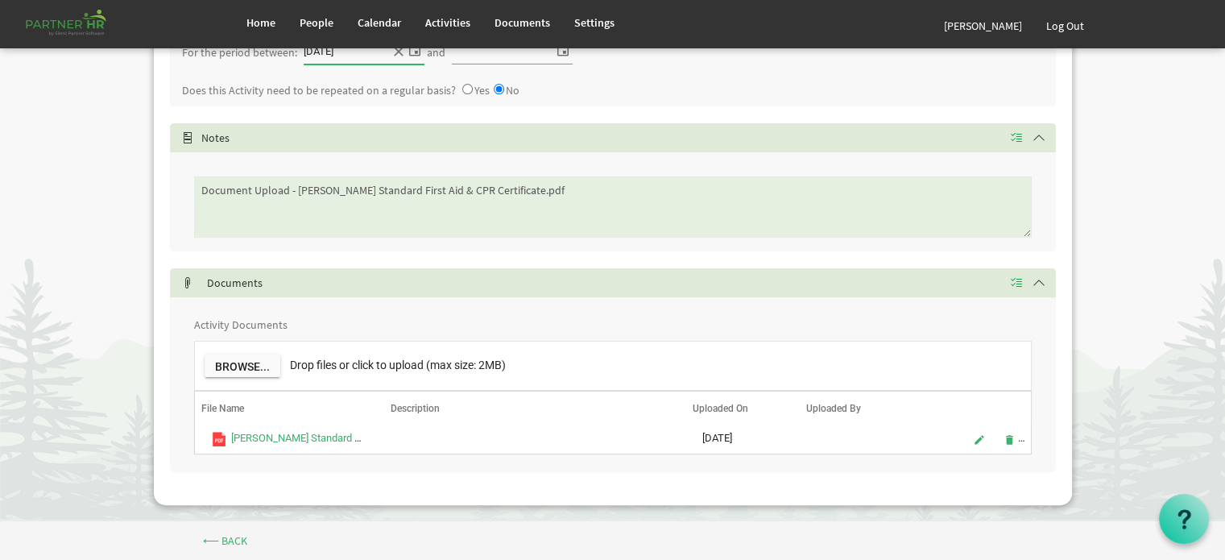
scroll to position [396, 0]
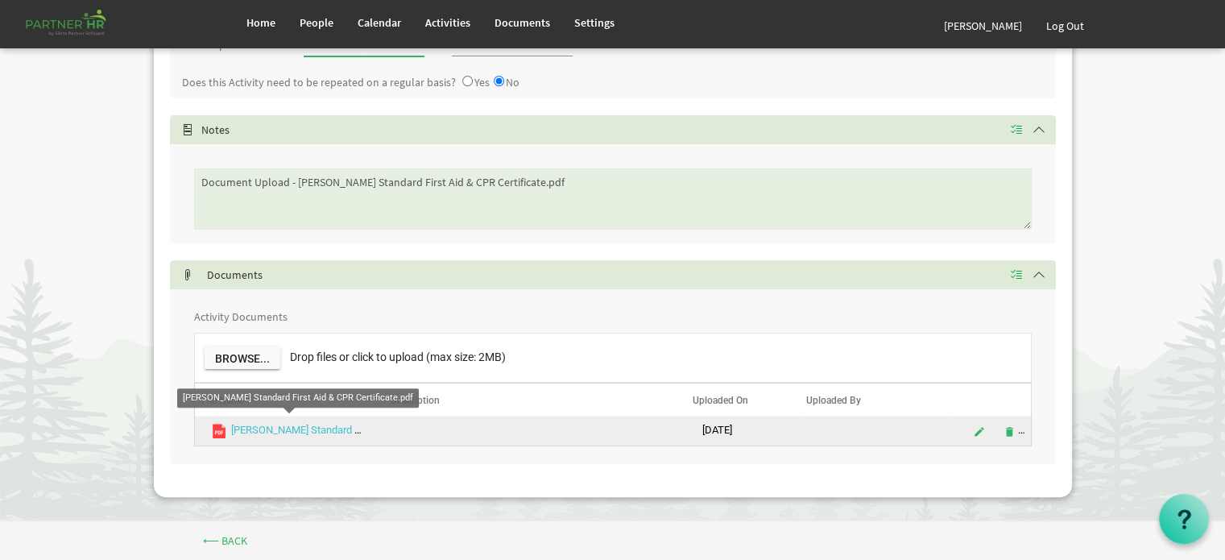
click at [303, 425] on link "Anchilla Bains Standard First Aid & CPR Certificate.pdf" at bounding box center [360, 430] width 258 height 12
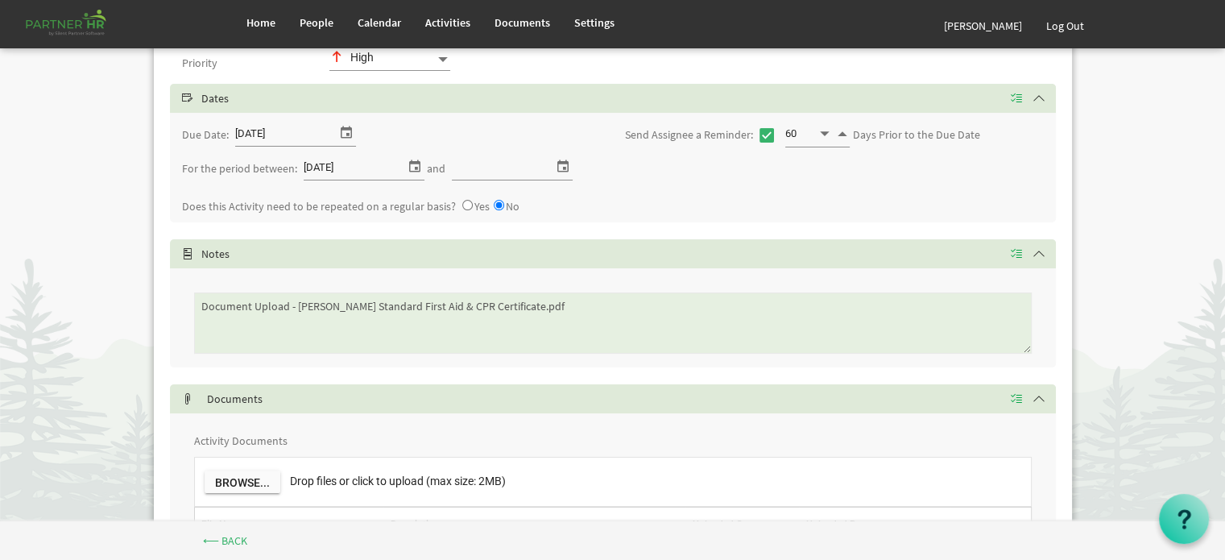
scroll to position [235, 0]
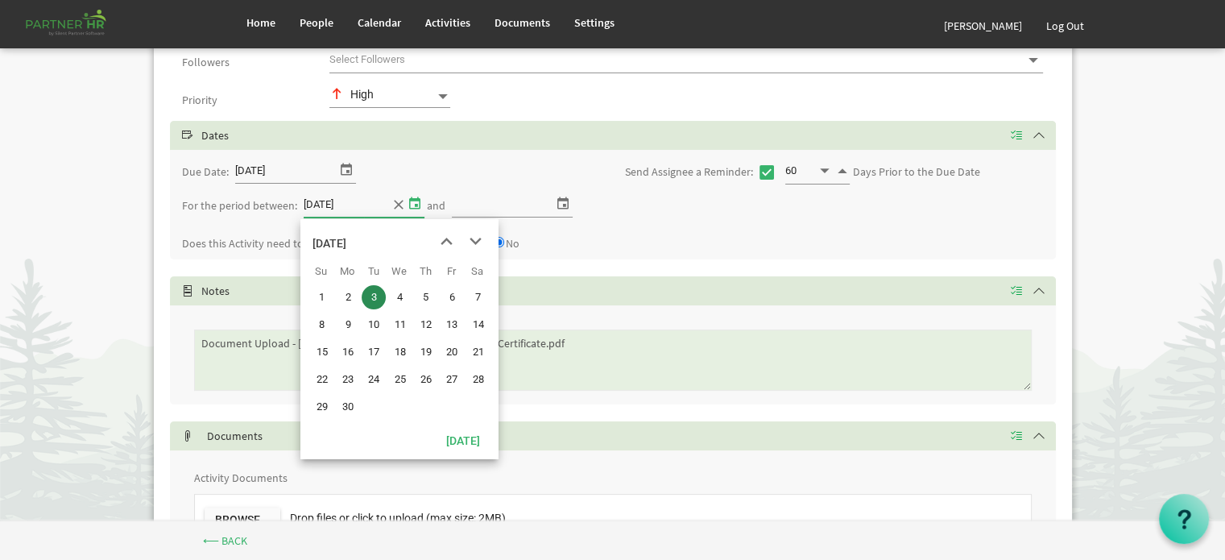
click at [410, 200] on span "select" at bounding box center [414, 203] width 19 height 21
click at [447, 238] on span "previous month" at bounding box center [447, 241] width 28 height 29
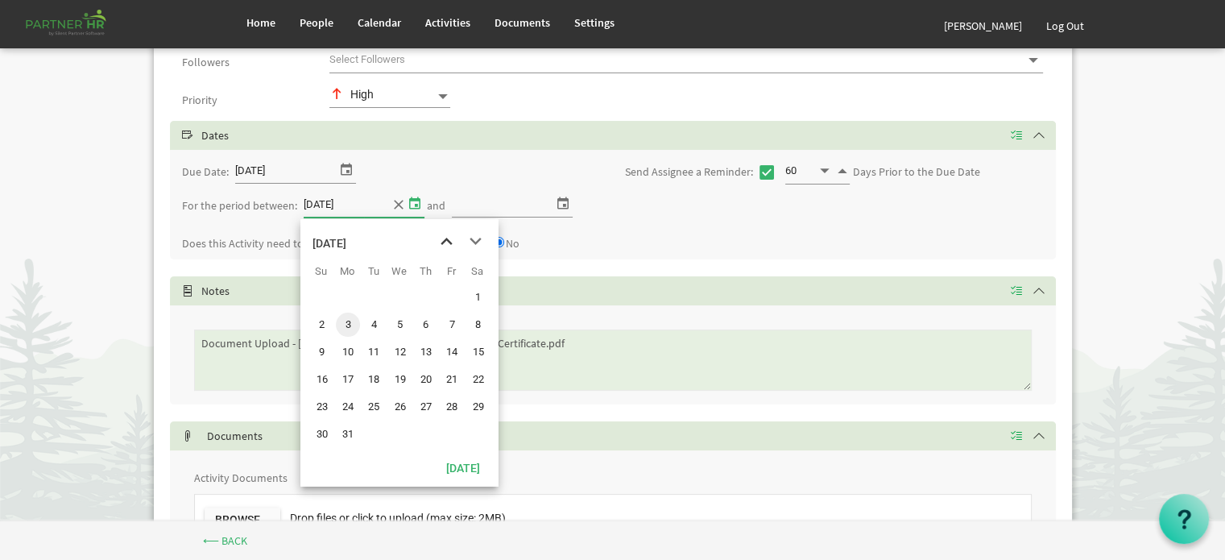
click at [447, 238] on span "previous month" at bounding box center [447, 241] width 28 height 29
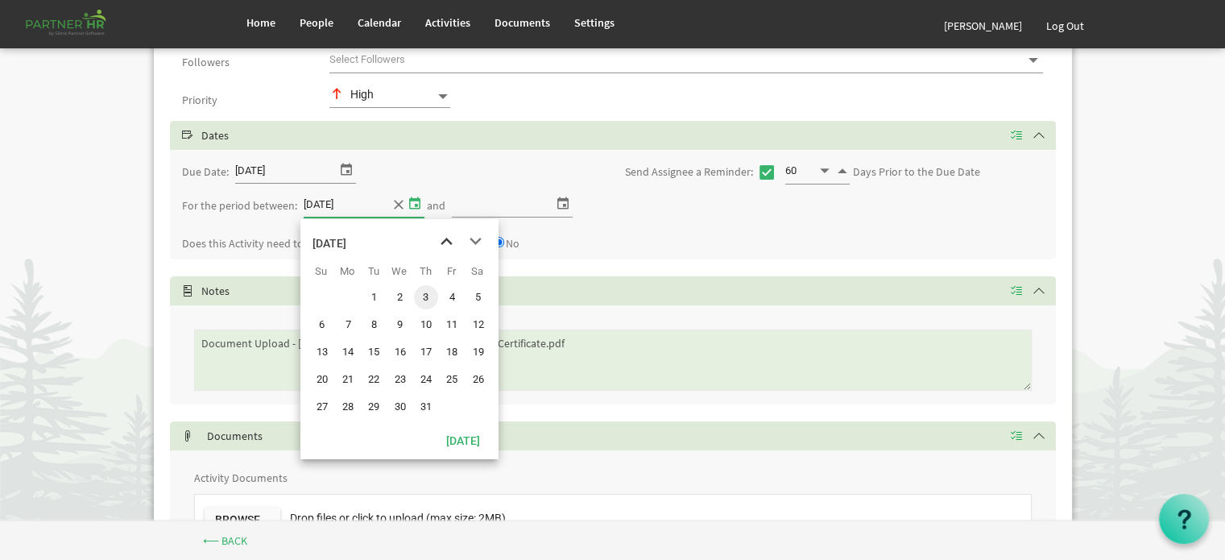
click at [447, 238] on span "previous month" at bounding box center [447, 241] width 28 height 29
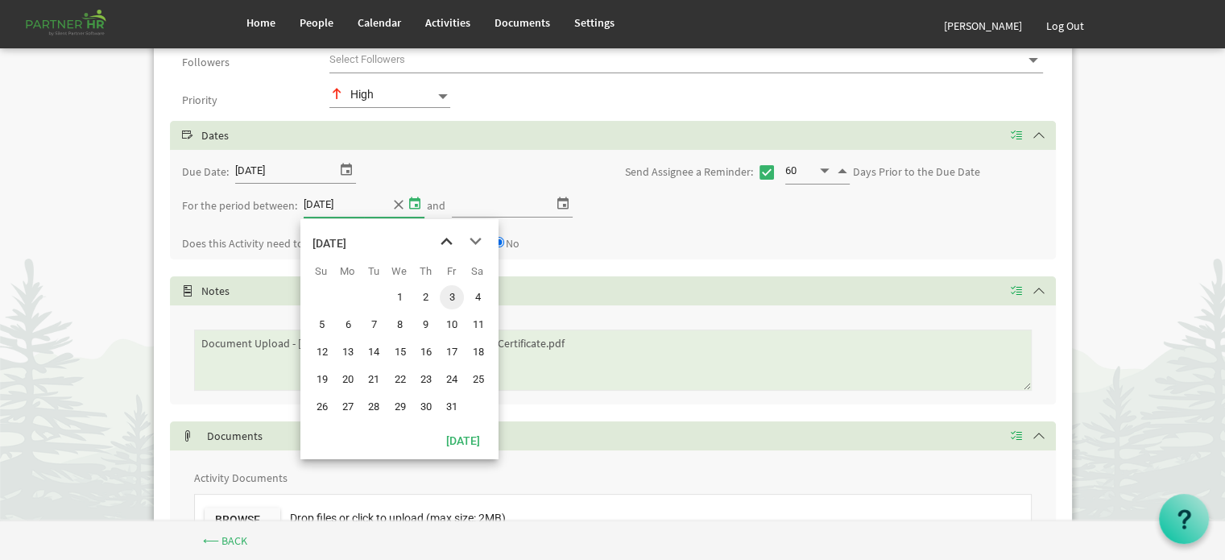
click at [447, 238] on span "previous month" at bounding box center [447, 241] width 28 height 29
click at [400, 348] on span "17" at bounding box center [400, 352] width 24 height 24
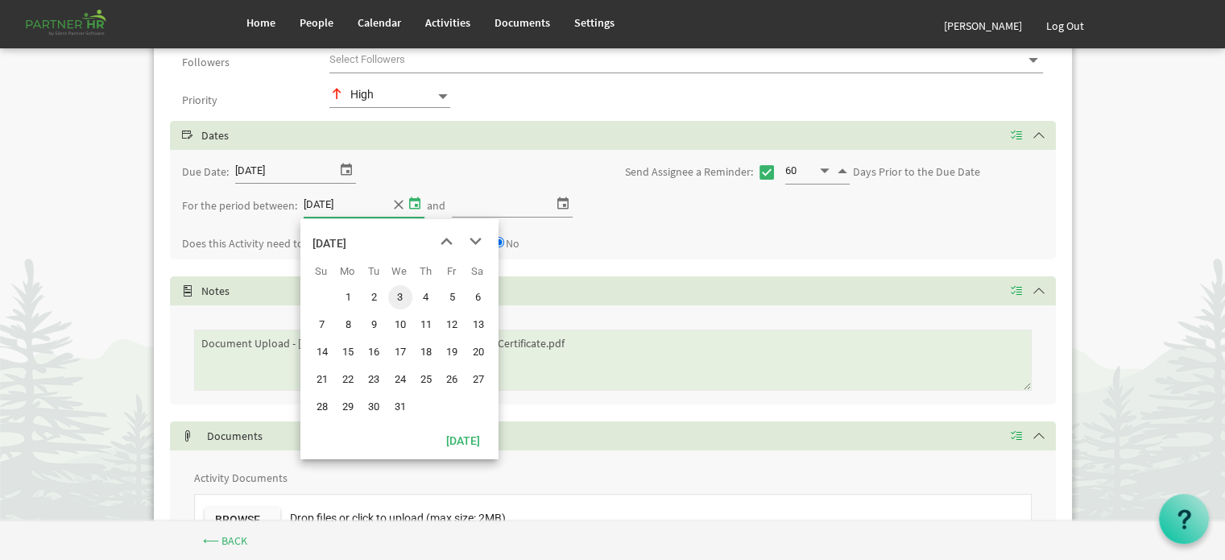
type input "1/17/2024"
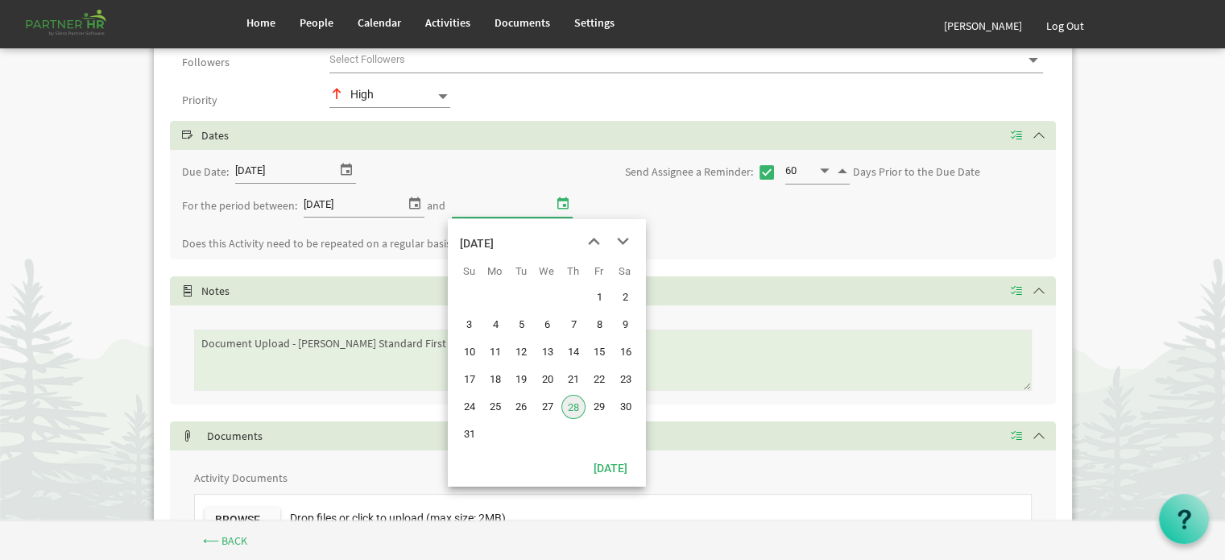
click at [561, 199] on span "select" at bounding box center [562, 203] width 19 height 21
click at [621, 238] on span "next month" at bounding box center [623, 241] width 28 height 29
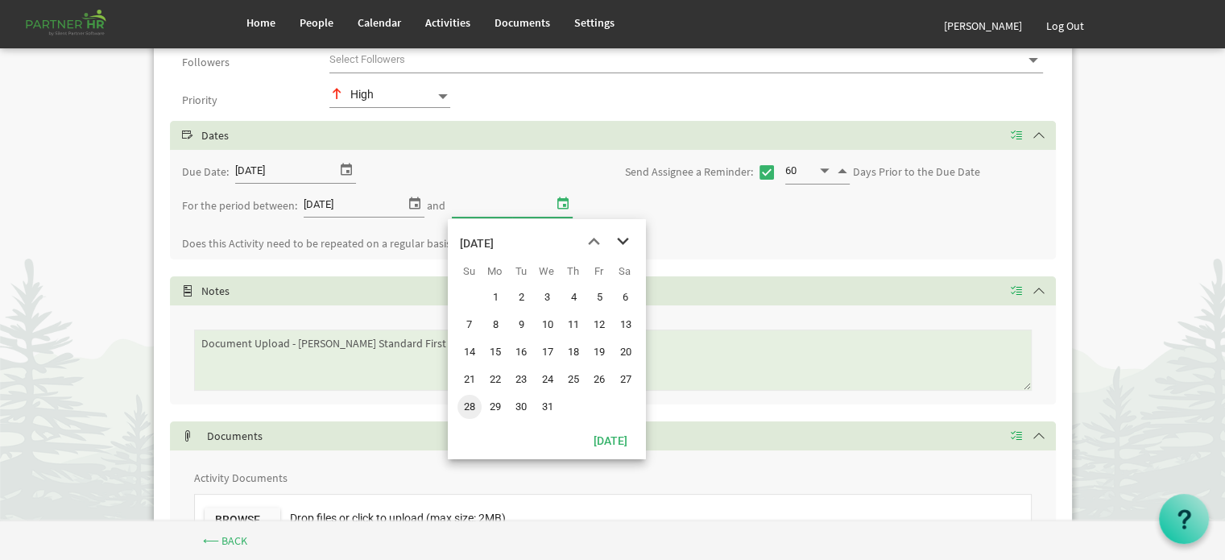
click at [621, 238] on span "next month" at bounding box center [623, 241] width 28 height 29
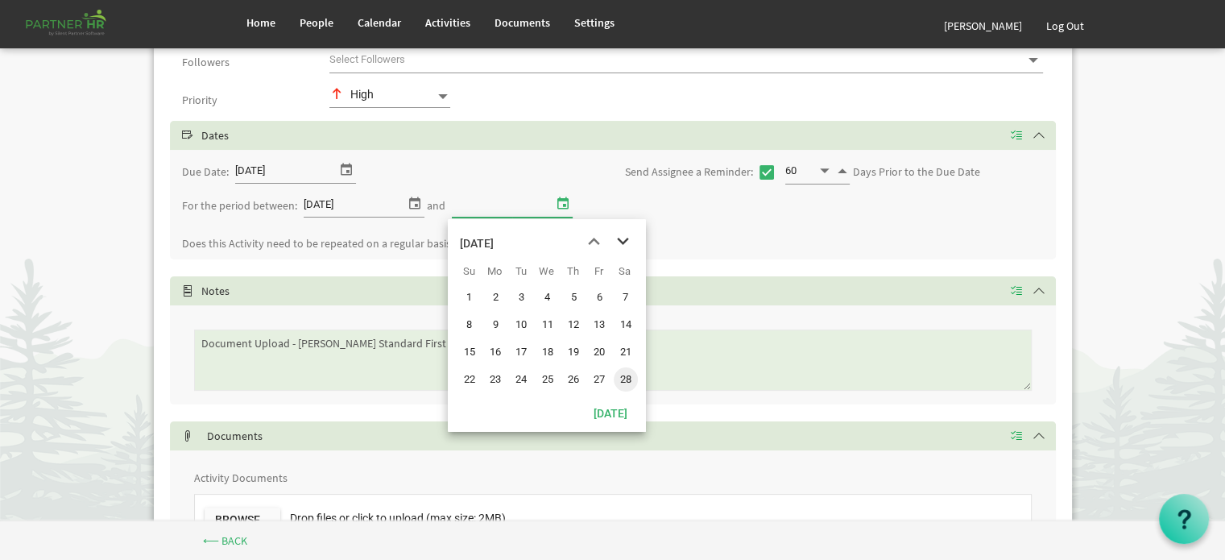
click at [621, 238] on span "next month" at bounding box center [623, 241] width 28 height 29
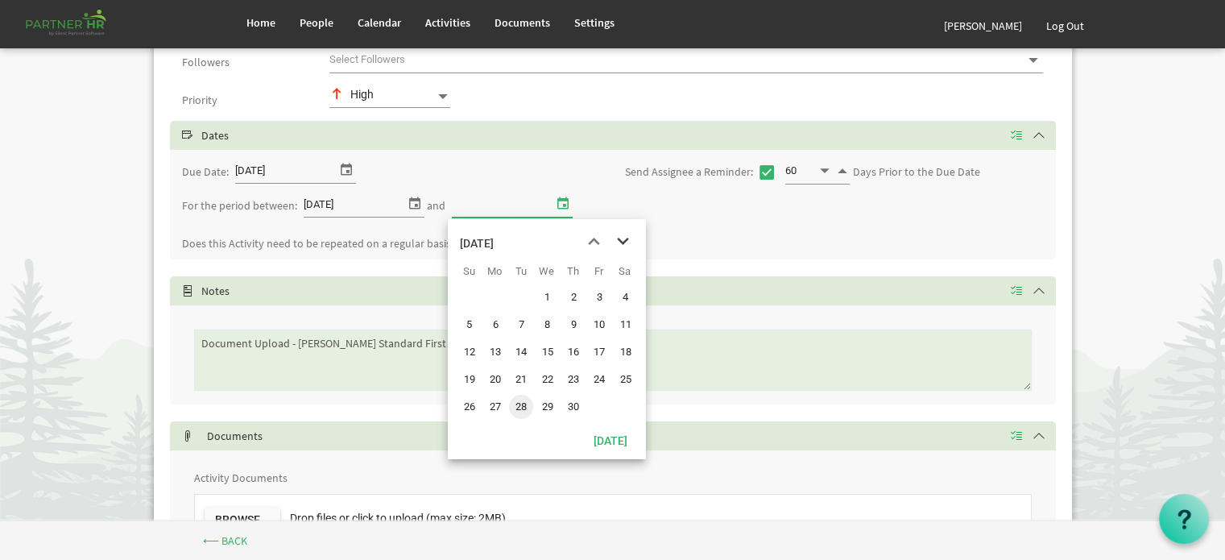
click at [621, 238] on span "next month" at bounding box center [623, 241] width 28 height 29
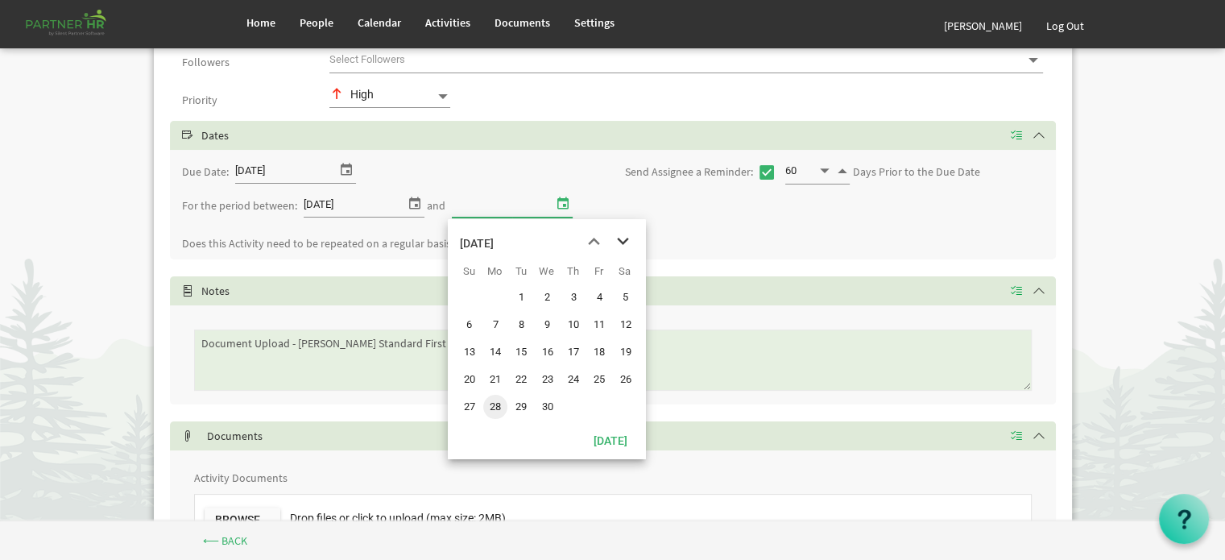
click at [621, 238] on span "next month" at bounding box center [623, 241] width 28 height 29
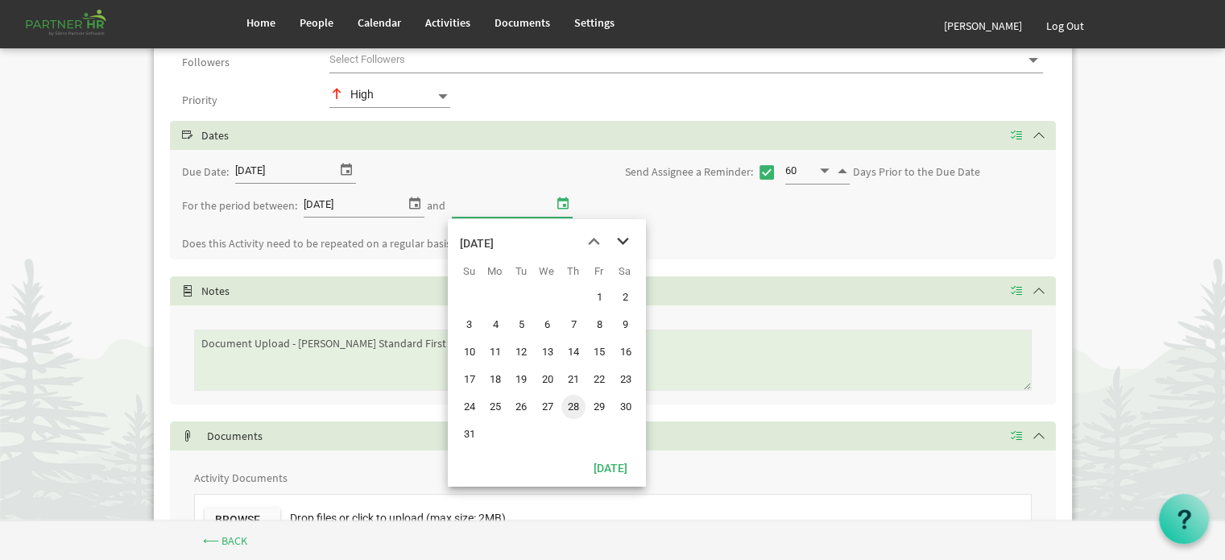
click at [621, 238] on span "next month" at bounding box center [623, 241] width 28 height 29
click at [590, 238] on span "previous month" at bounding box center [594, 241] width 28 height 29
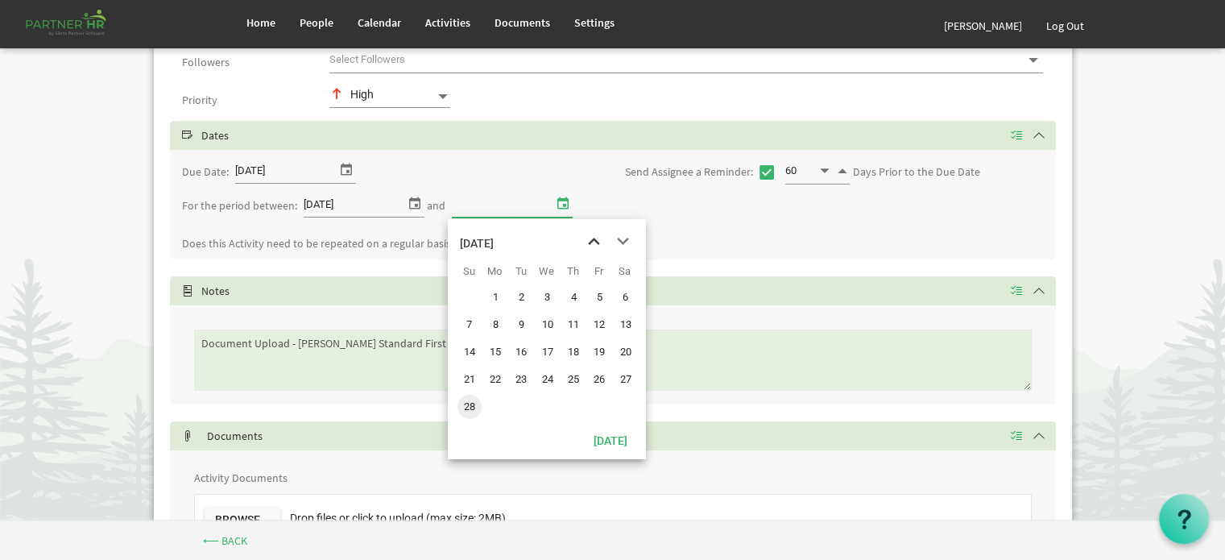
click at [590, 238] on span "previous month" at bounding box center [594, 241] width 28 height 29
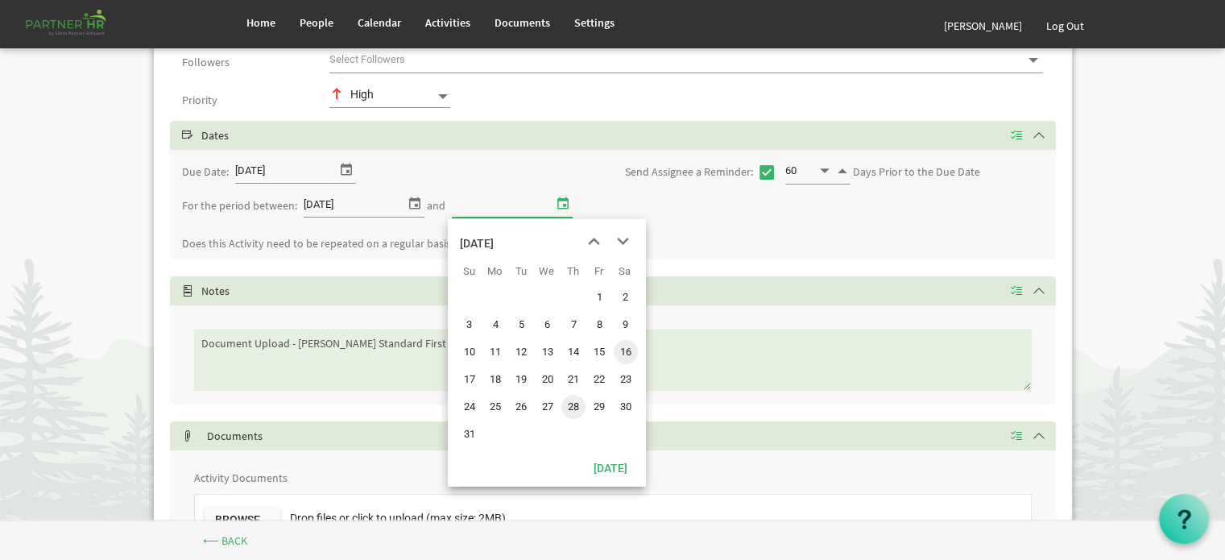
click at [625, 348] on span "16" at bounding box center [626, 352] width 24 height 24
type input "1/16/2027"
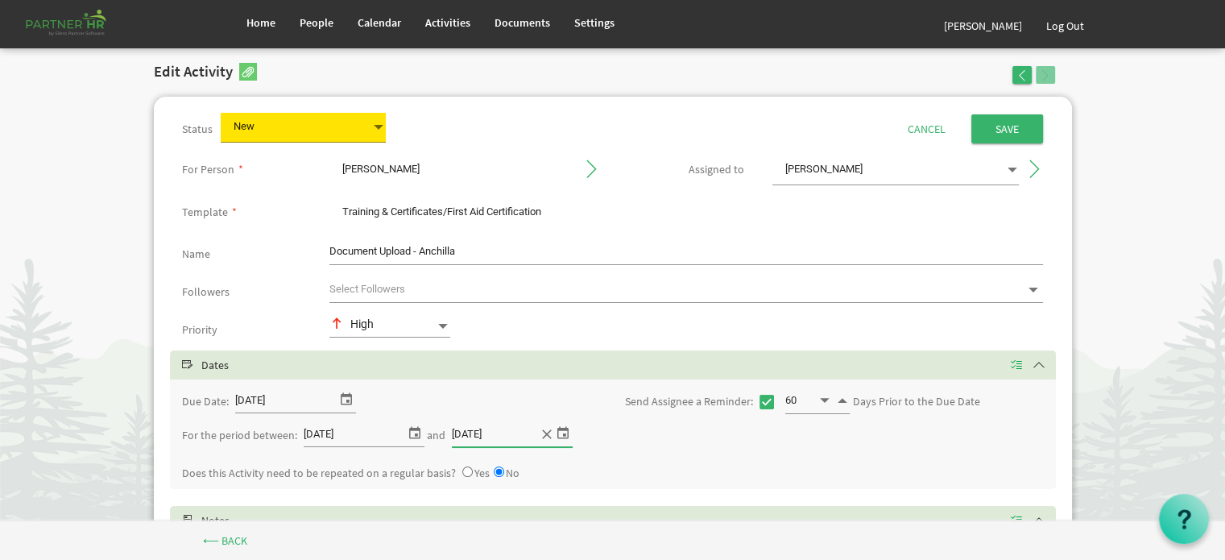
scroll to position [0, 0]
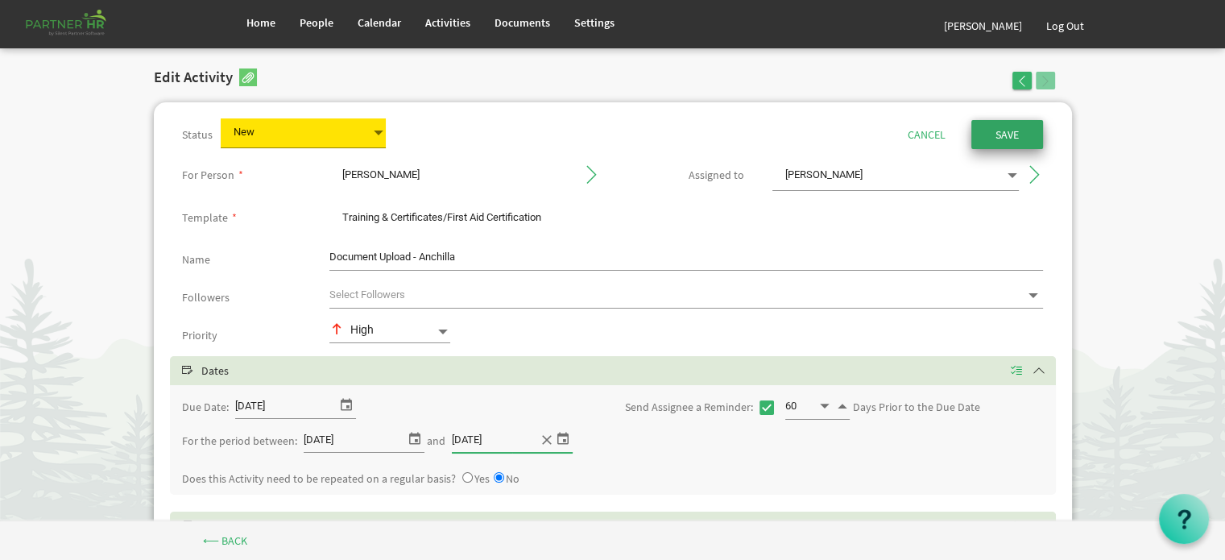
click at [1005, 127] on input "Save" at bounding box center [1007, 134] width 72 height 29
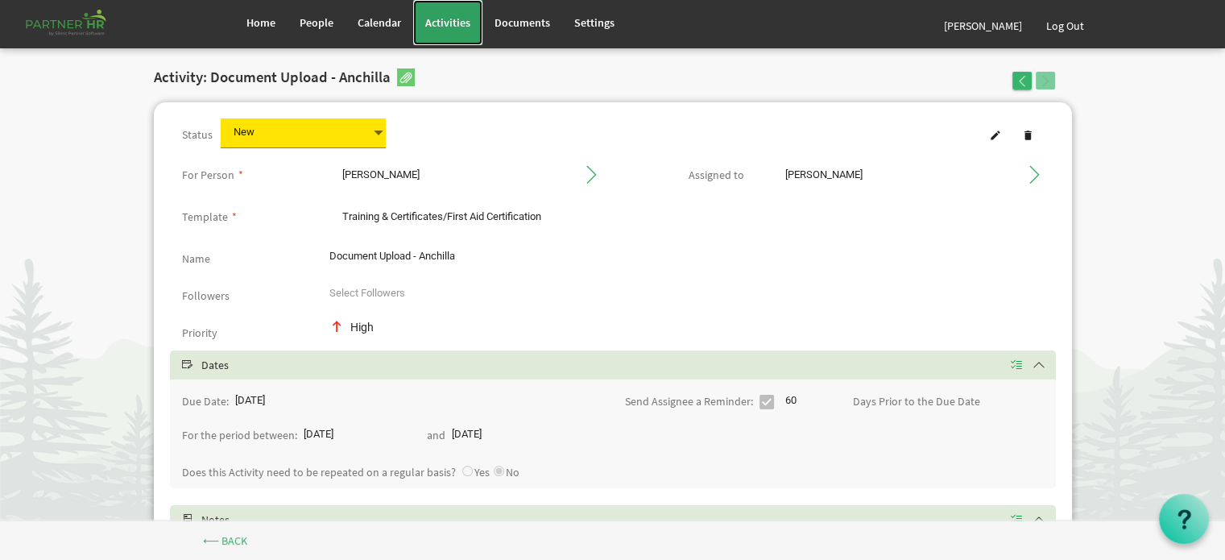
click at [445, 19] on span "Activities" at bounding box center [447, 22] width 45 height 14
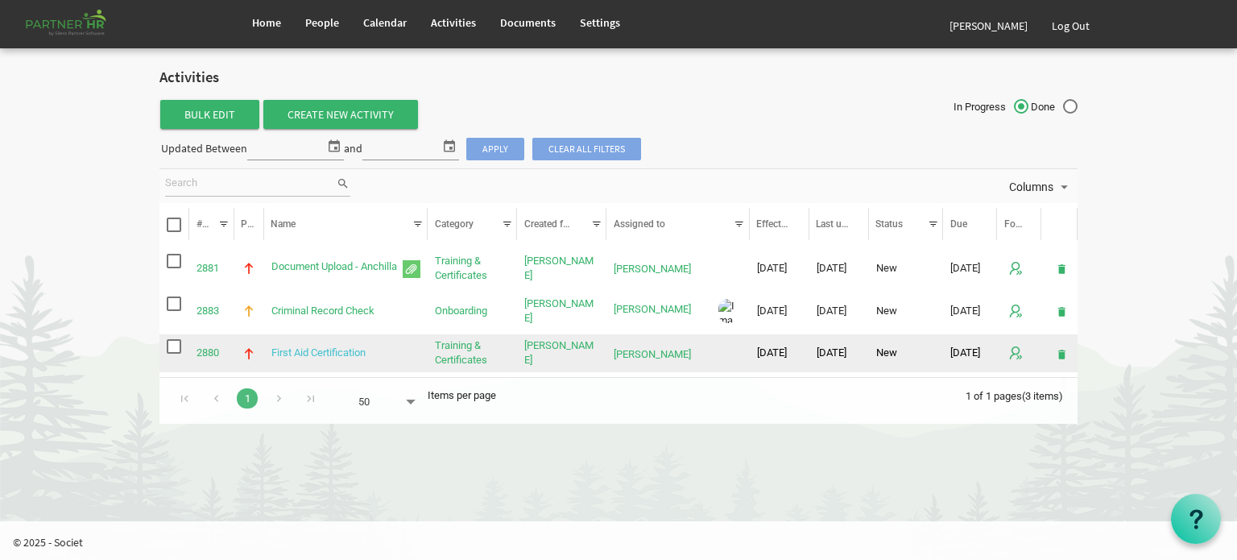
click at [316, 351] on link "First Aid Certification" at bounding box center [318, 352] width 94 height 12
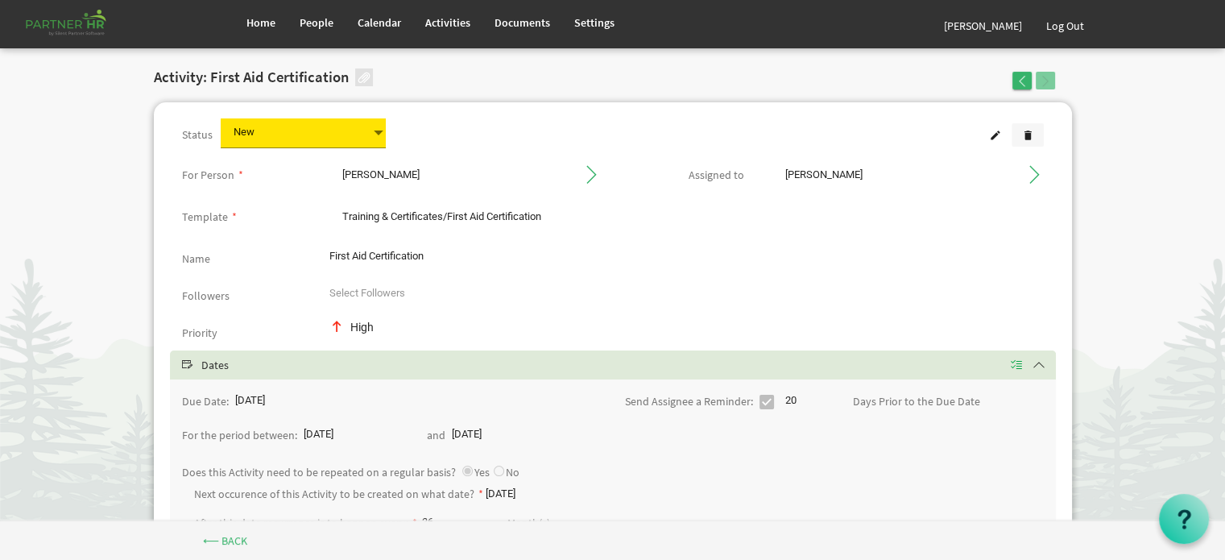
click at [1028, 133] on span at bounding box center [1027, 135] width 11 height 11
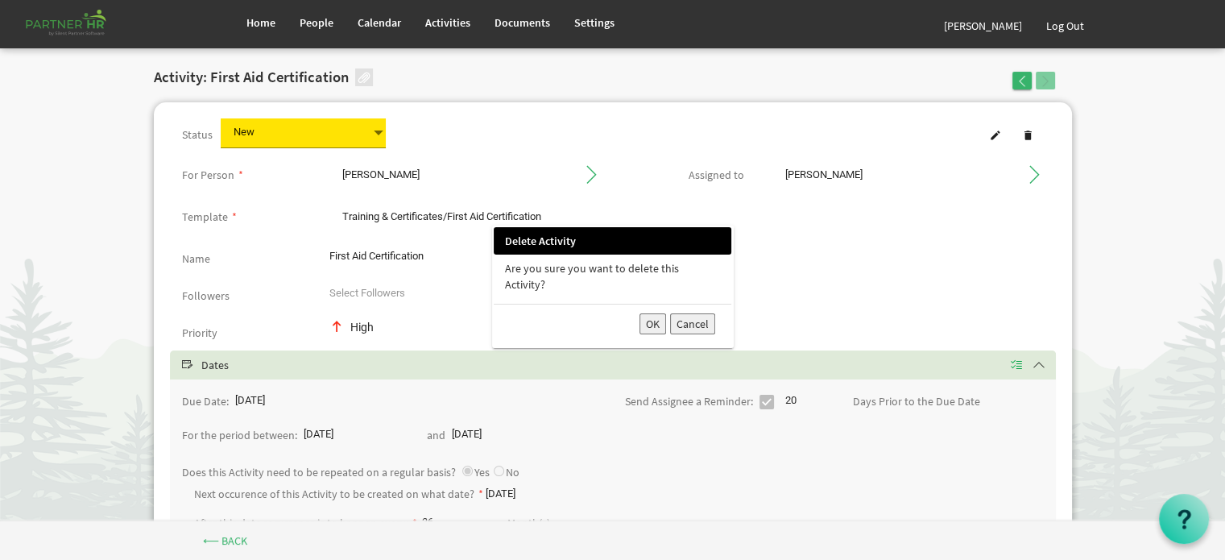
click at [652, 313] on button "OK" at bounding box center [653, 323] width 27 height 21
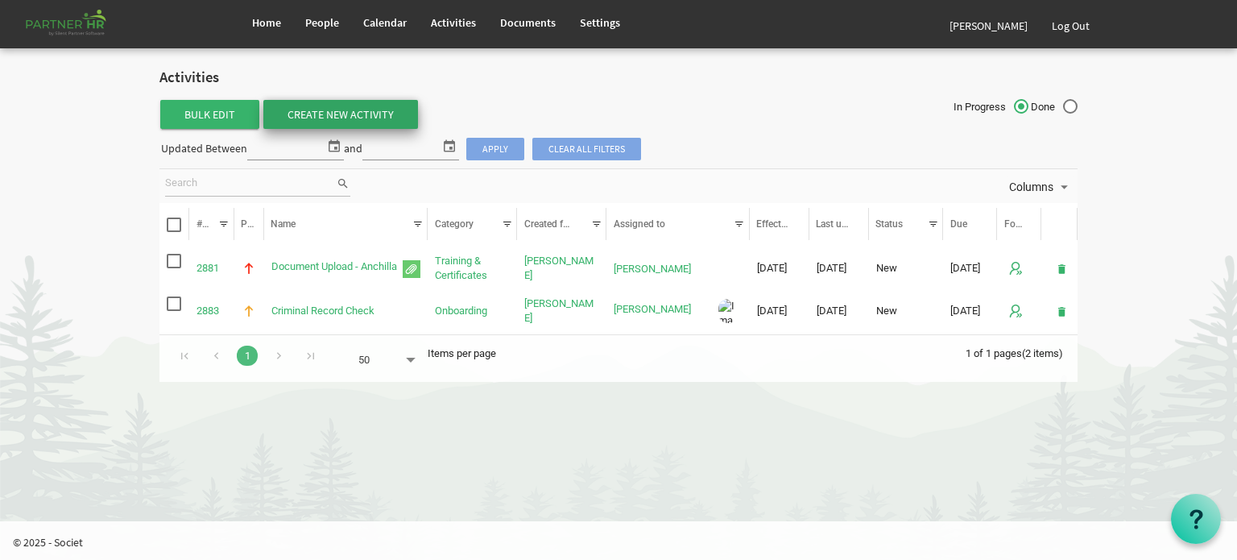
click at [331, 109] on link "Create New Activity" at bounding box center [340, 114] width 155 height 29
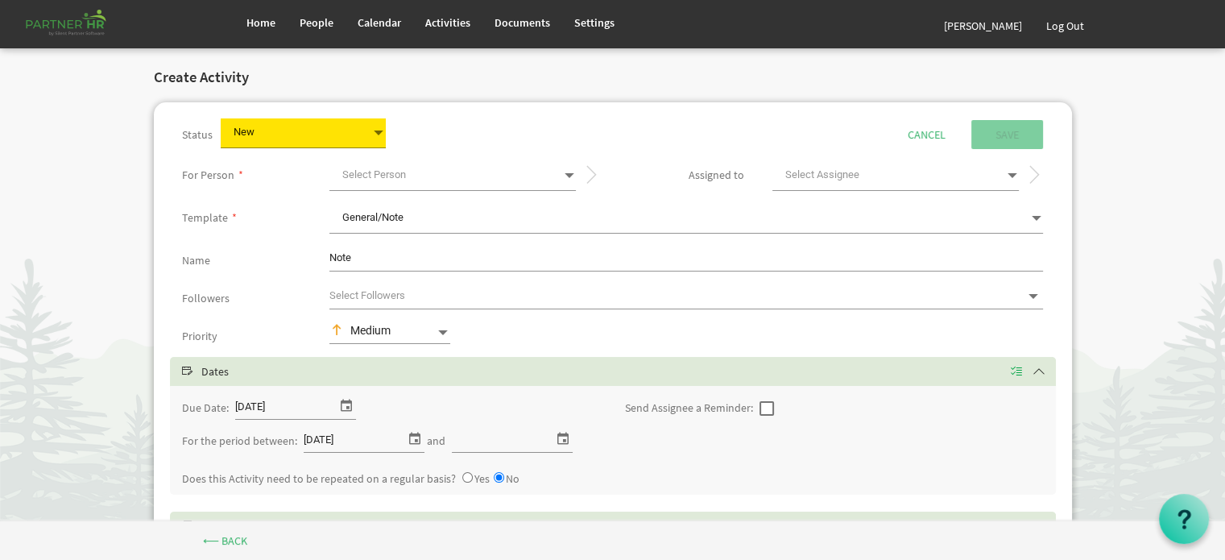
click at [569, 172] on span at bounding box center [568, 175] width 14 height 23
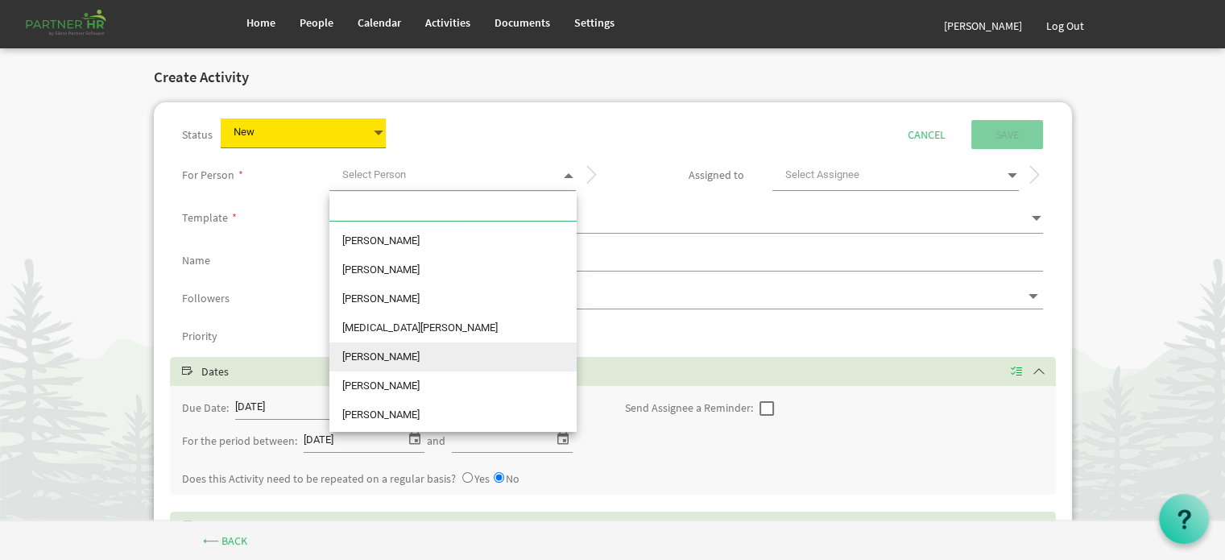
scroll to position [115, 0]
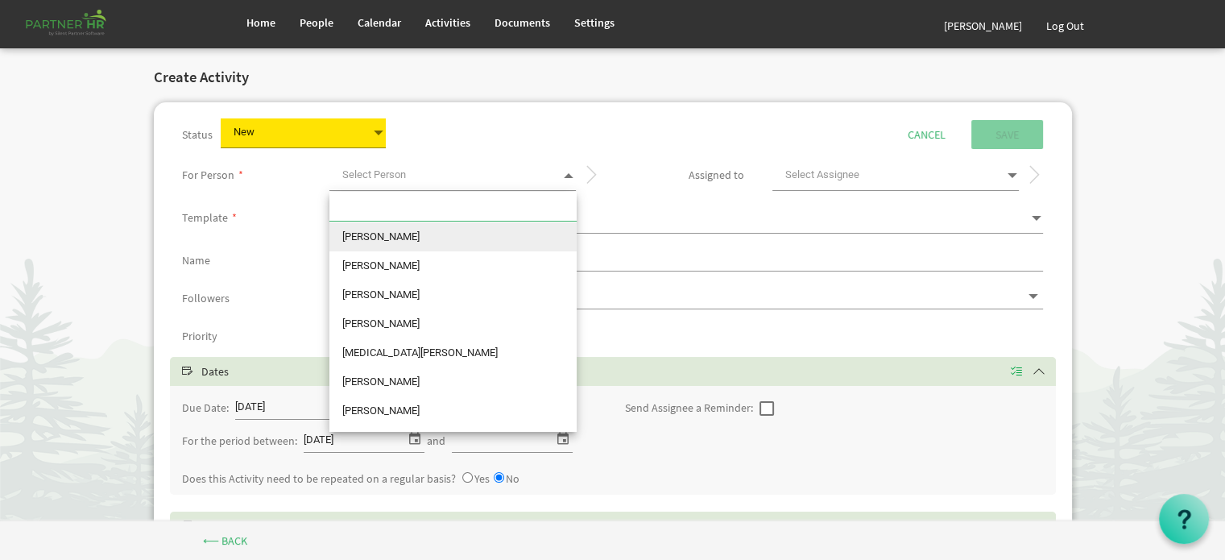
click at [410, 234] on li "[PERSON_NAME]" at bounding box center [452, 236] width 247 height 29
type input "[PERSON_NAME]"
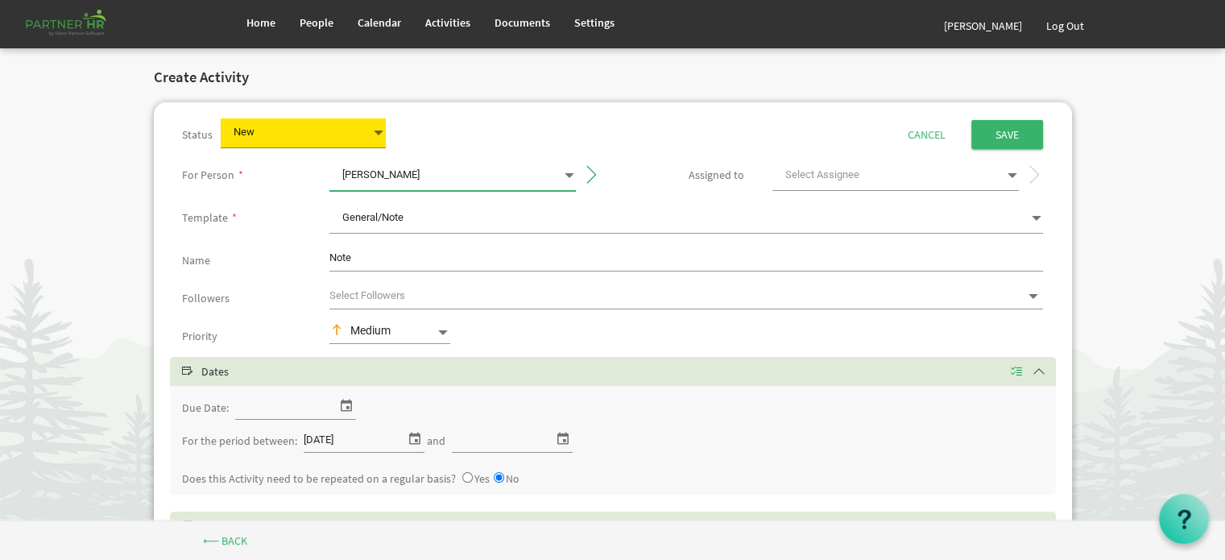
click at [438, 216] on span "General/Note General/Note" at bounding box center [686, 219] width 714 height 30
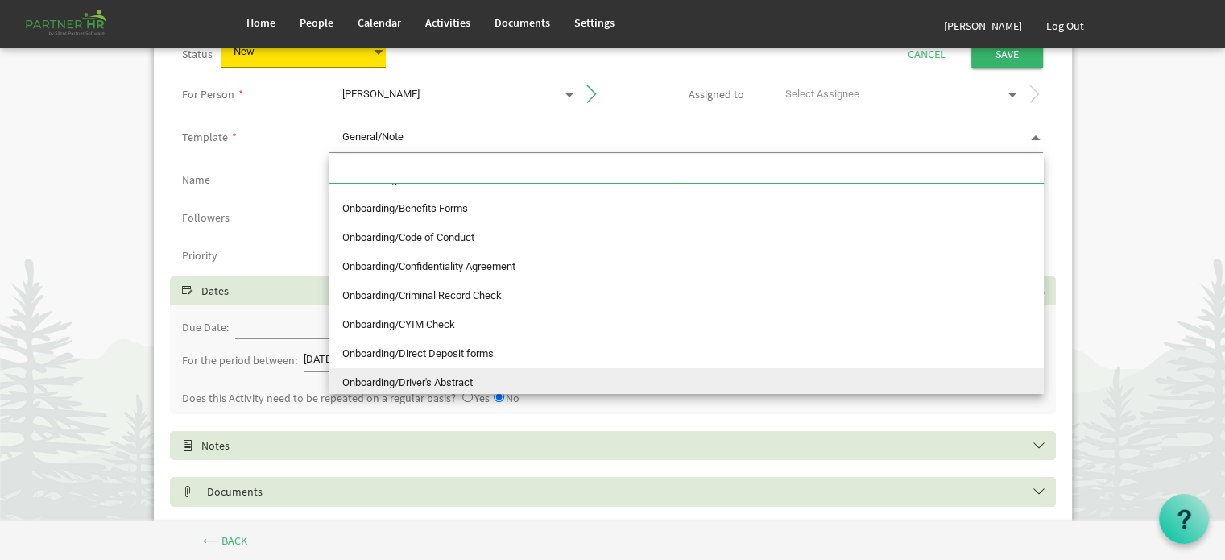
scroll to position [399, 0]
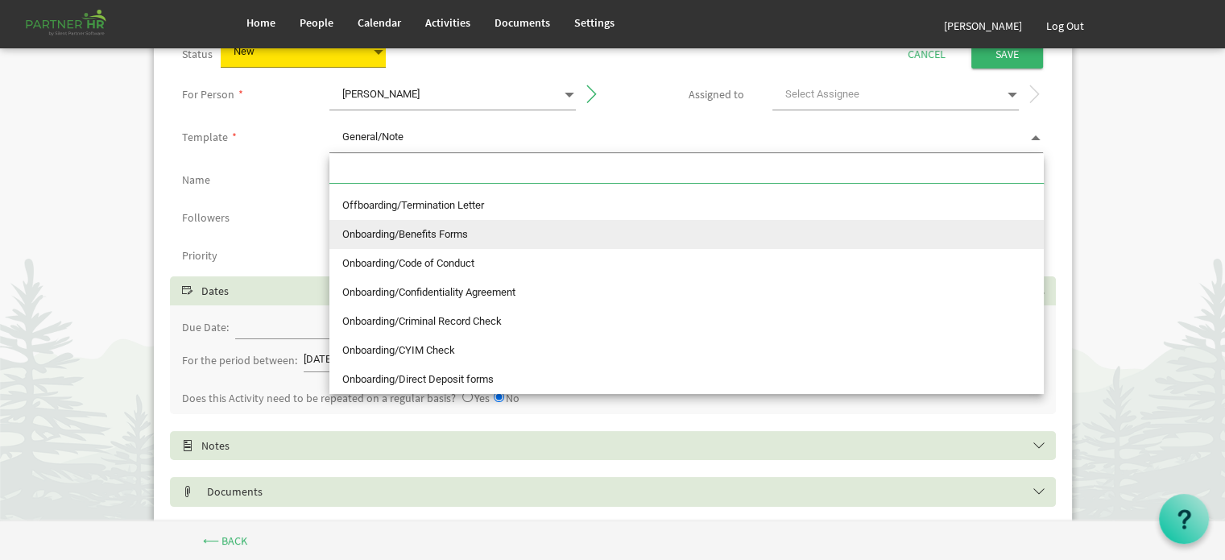
click at [451, 230] on li "Onboarding/Benefits Forms" at bounding box center [686, 234] width 714 height 29
type input "Onboarding/Benefits Forms"
type input "Benefits Forms"
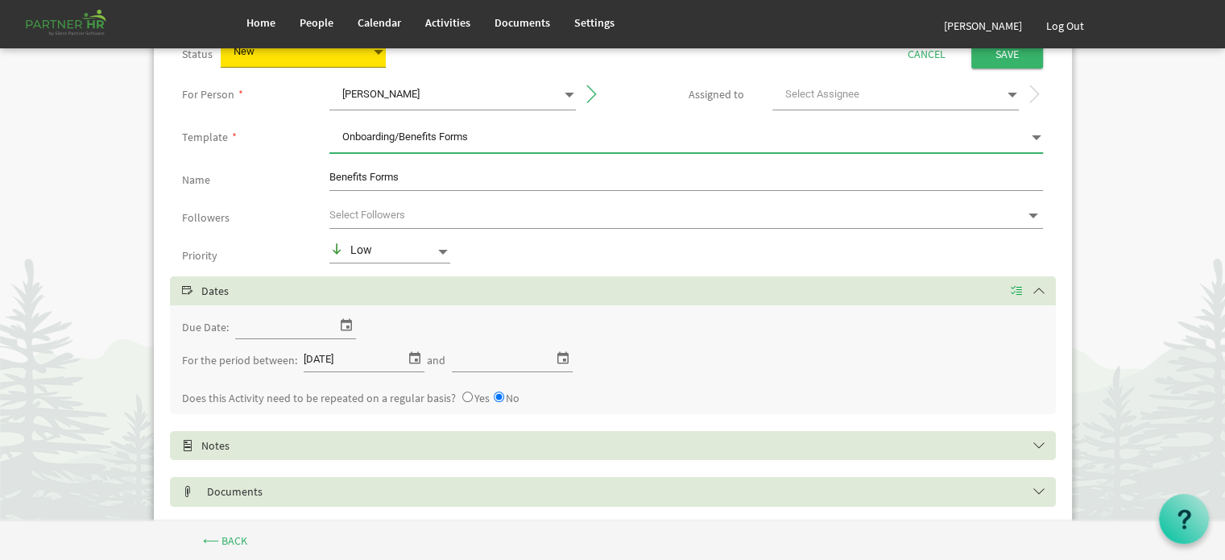
scroll to position [0, 0]
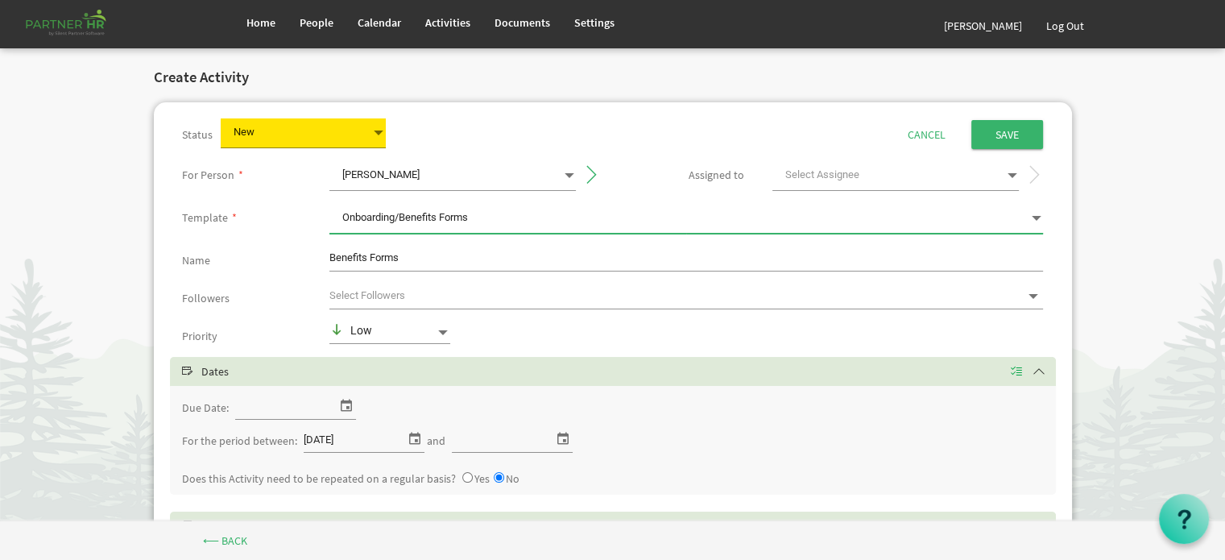
click at [1012, 172] on span at bounding box center [1011, 175] width 14 height 23
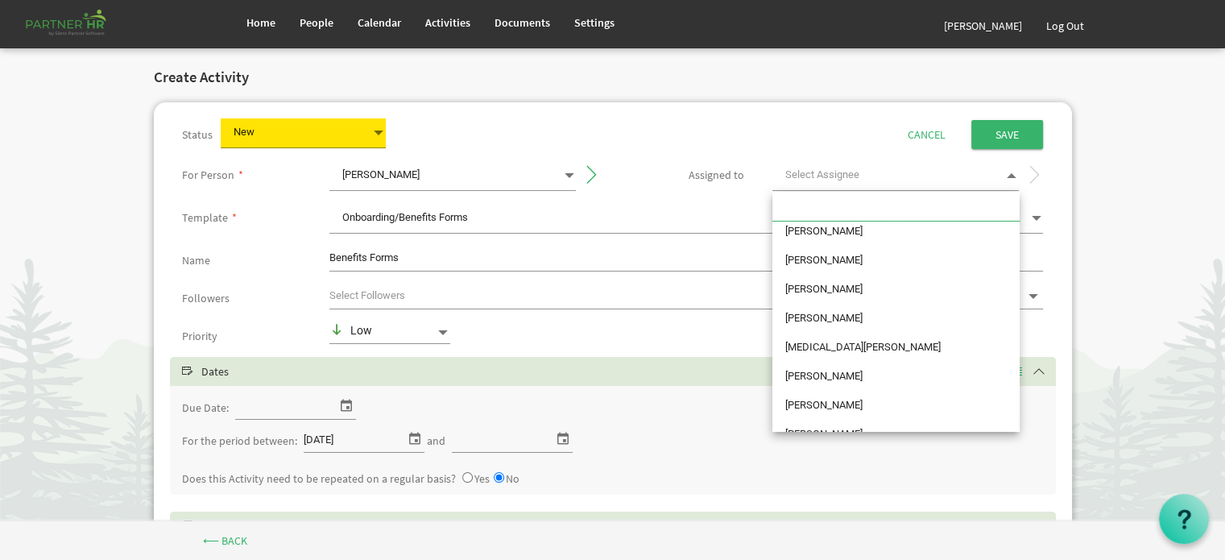
scroll to position [35, 0]
click at [848, 315] on li "Emmalee Mills" at bounding box center [895, 317] width 247 height 29
type input "Emmalee Mills"
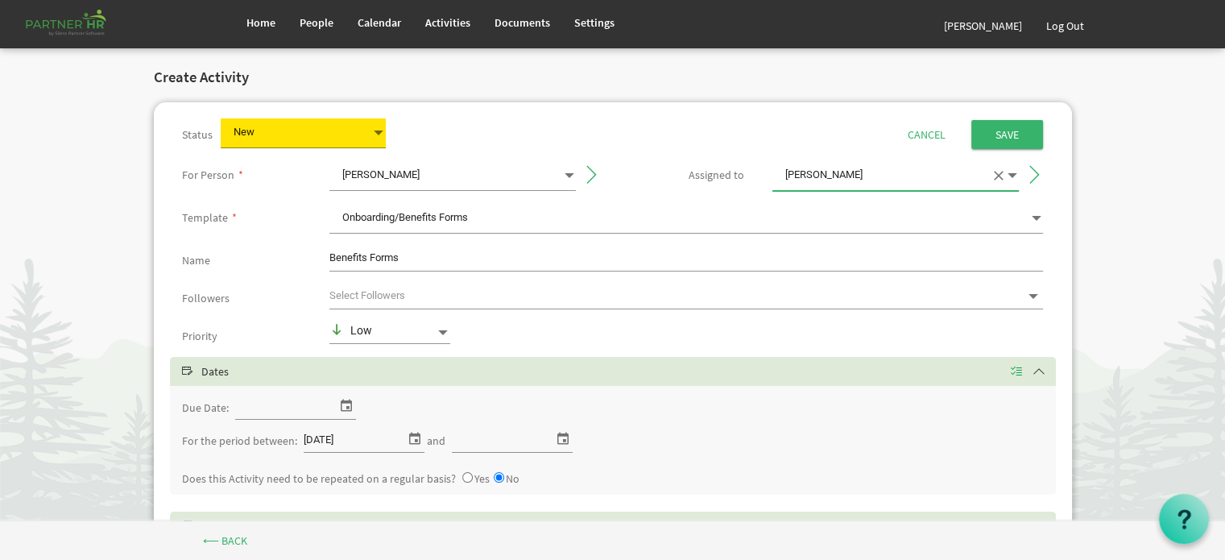
click at [444, 329] on span at bounding box center [443, 332] width 14 height 14
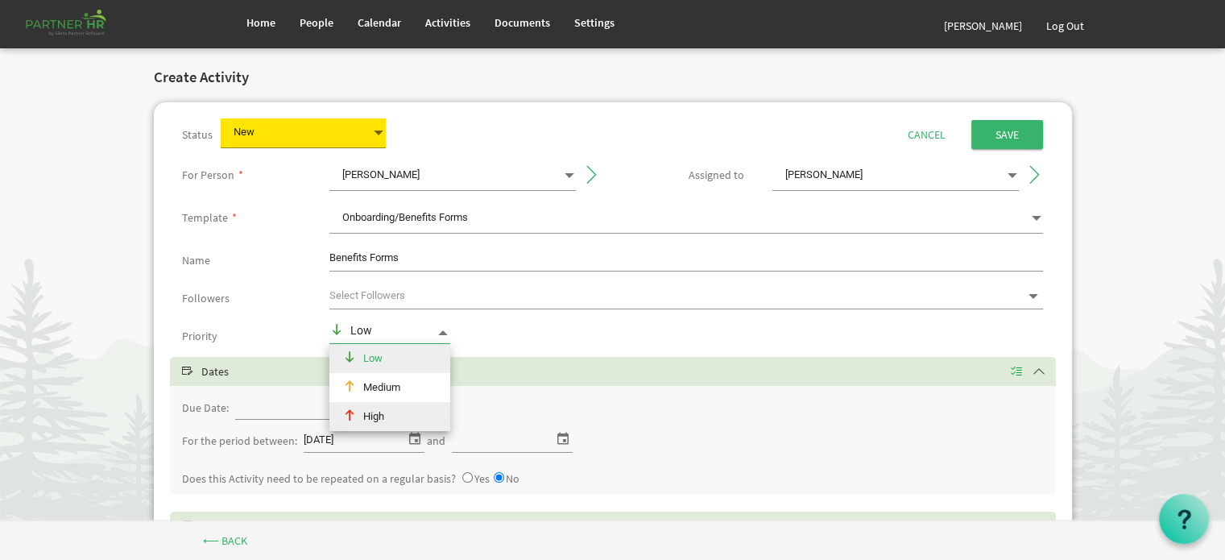
click at [380, 417] on div "High" at bounding box center [383, 416] width 108 height 29
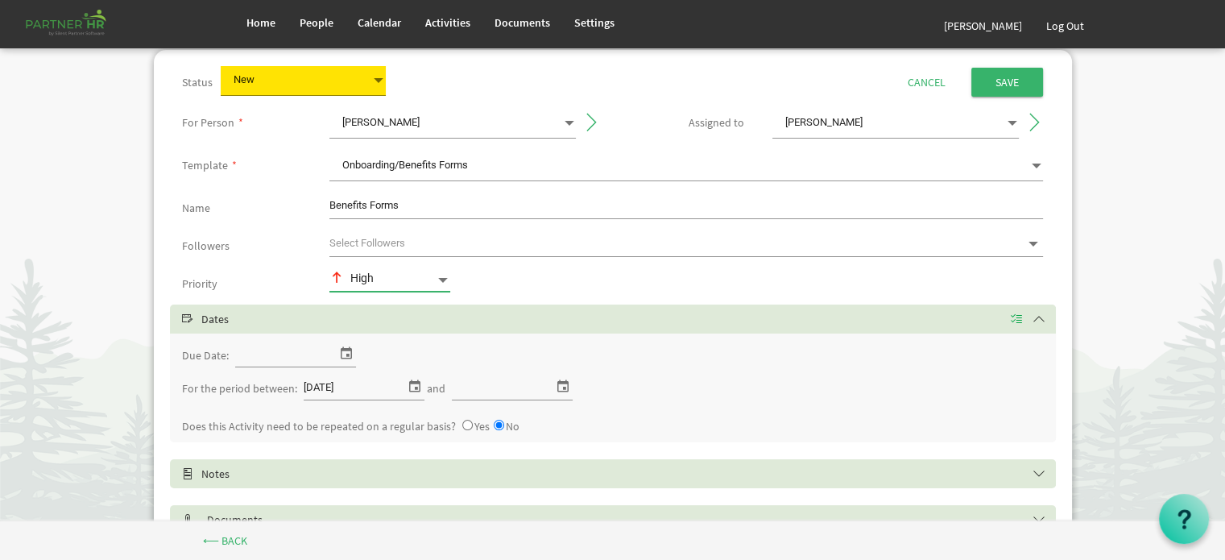
scroll to position [81, 0]
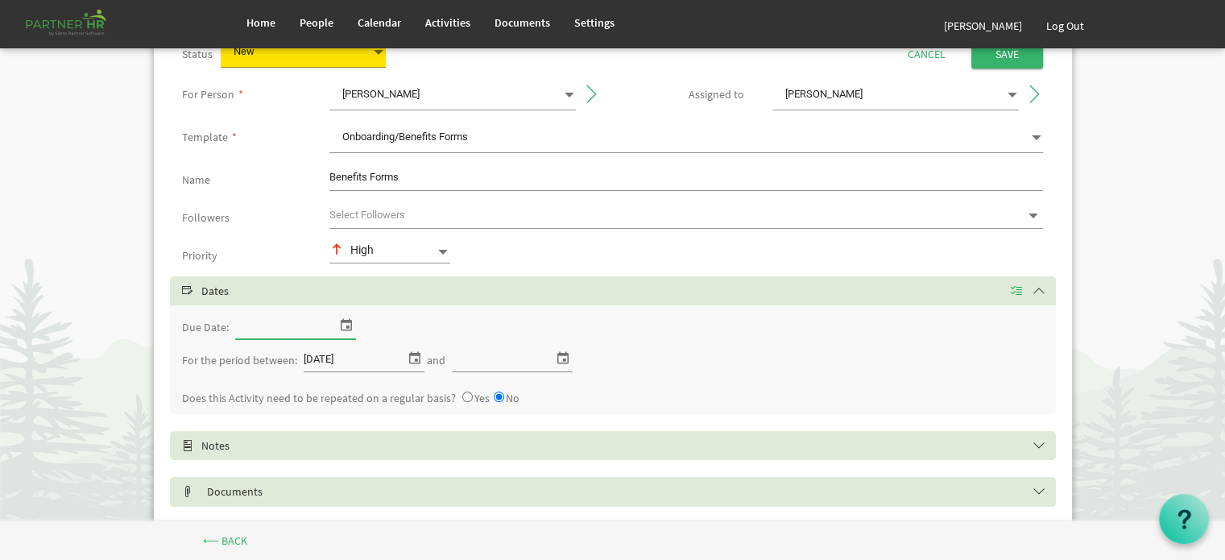
click at [300, 331] on input "Due Date:" at bounding box center [285, 326] width 101 height 24
click at [346, 325] on span "select" at bounding box center [346, 324] width 19 height 21
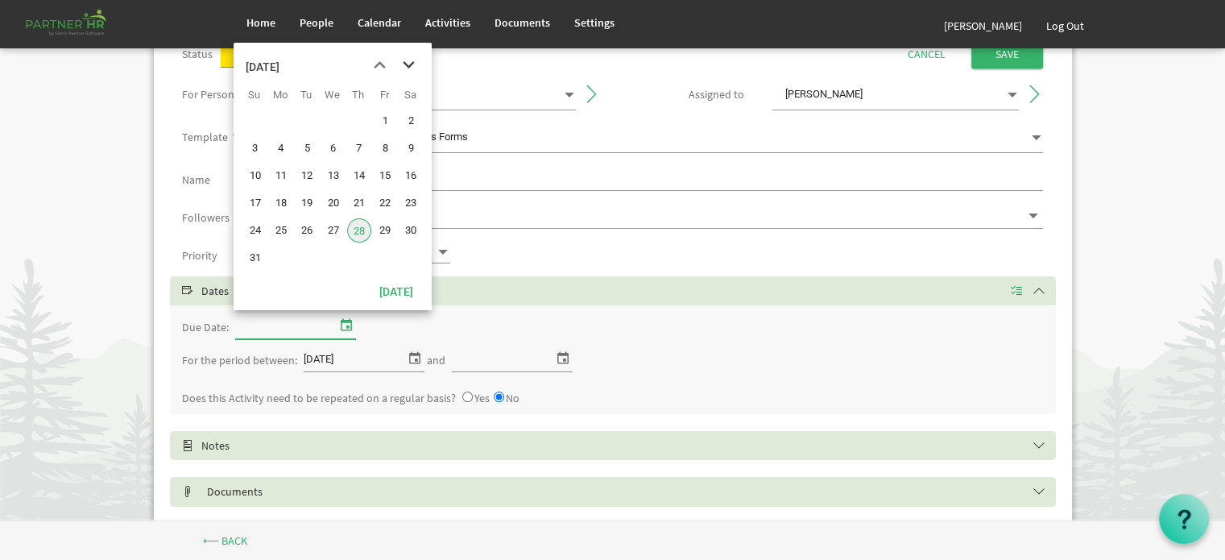
click at [412, 64] on span "next month" at bounding box center [409, 65] width 28 height 29
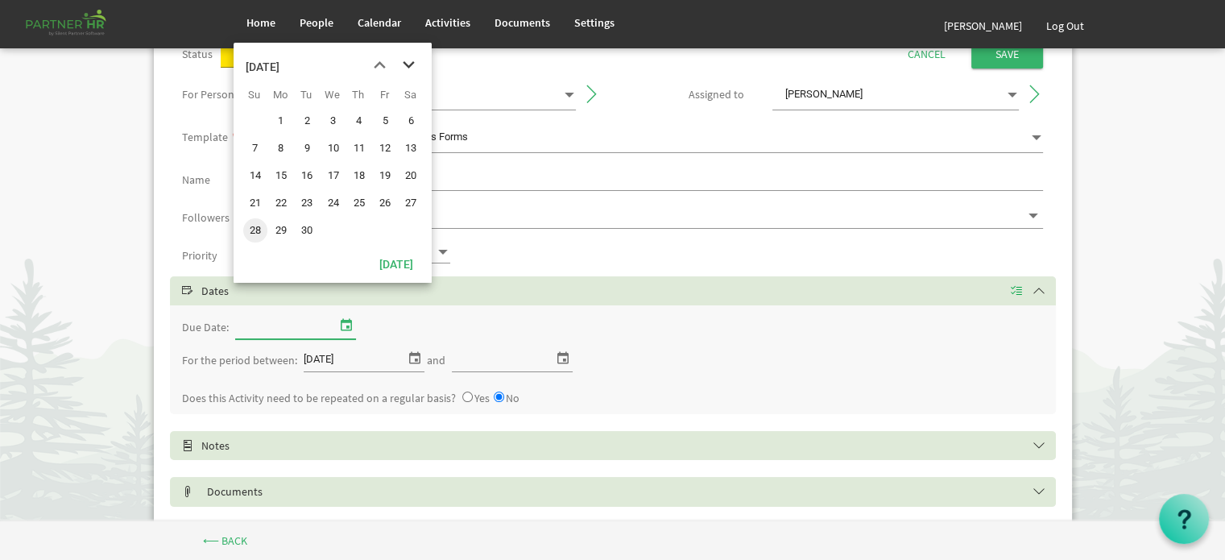
click at [412, 64] on span "next month" at bounding box center [409, 65] width 28 height 29
click at [357, 118] on span "2" at bounding box center [359, 121] width 24 height 24
type input "10/2/2025"
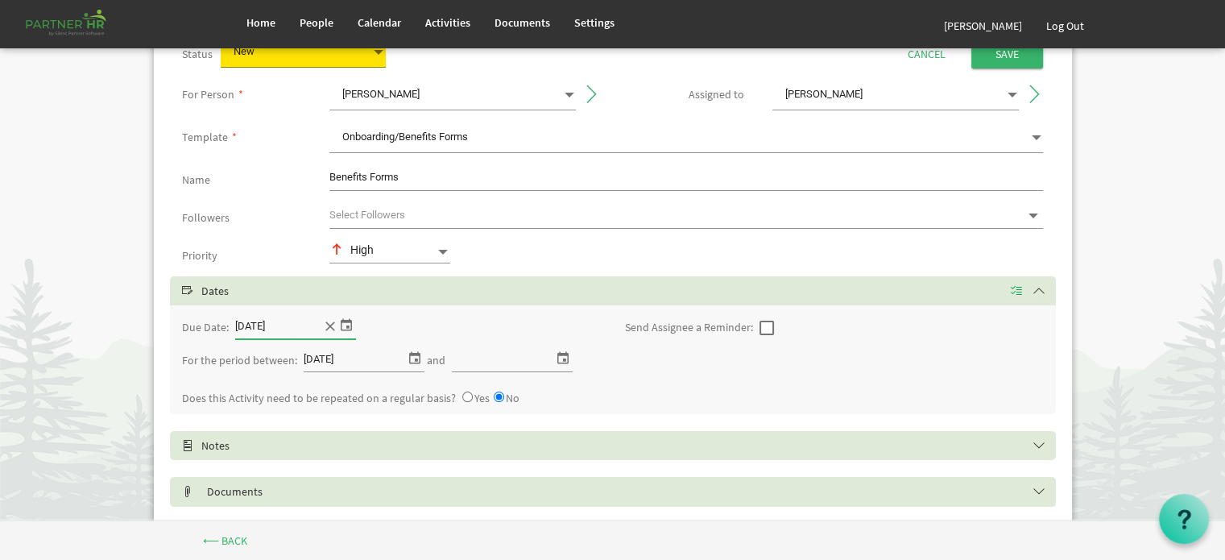
click at [411, 355] on span "select" at bounding box center [414, 357] width 19 height 21
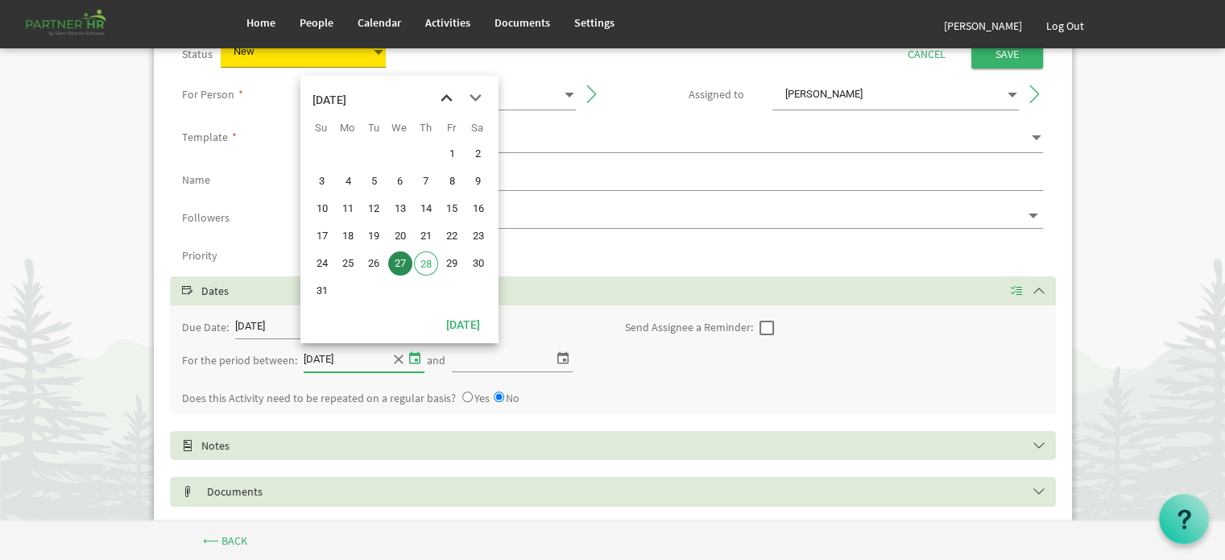
click at [445, 96] on span "previous month" at bounding box center [447, 98] width 28 height 29
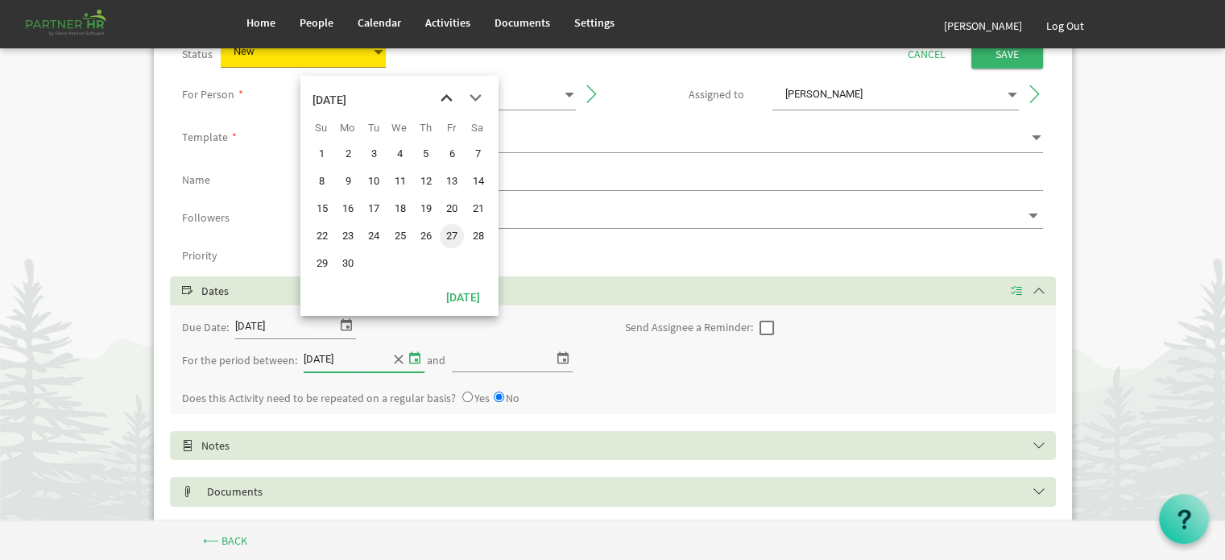
click at [445, 96] on span "previous month" at bounding box center [447, 98] width 28 height 29
click at [474, 97] on span "next month" at bounding box center [476, 98] width 28 height 29
click at [400, 150] on span "2" at bounding box center [400, 154] width 24 height 24
type input "7/2/2025"
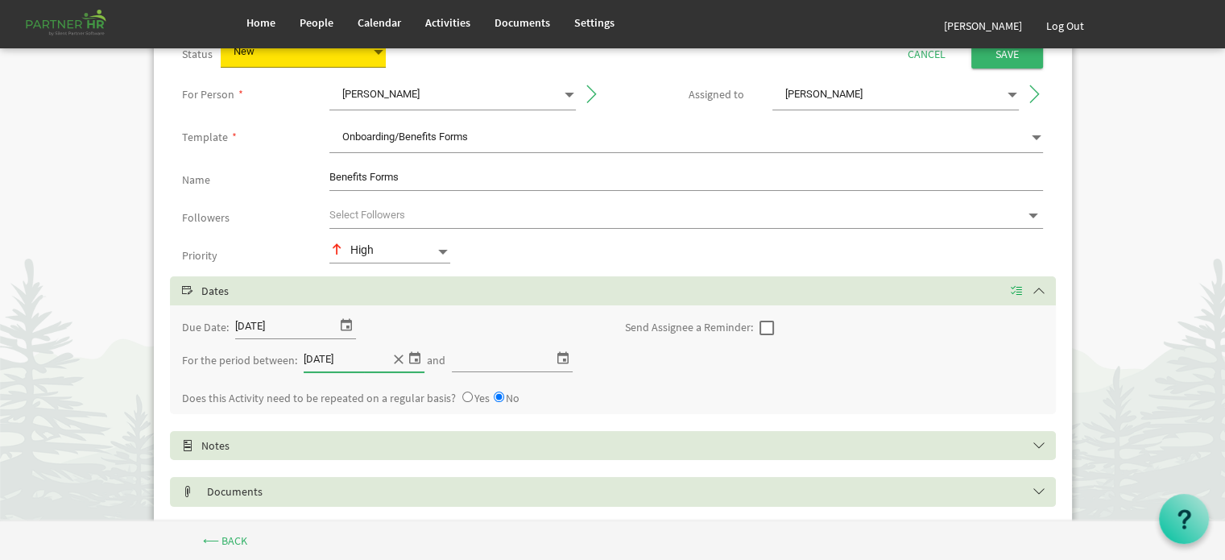
click at [558, 357] on span "select" at bounding box center [562, 357] width 19 height 21
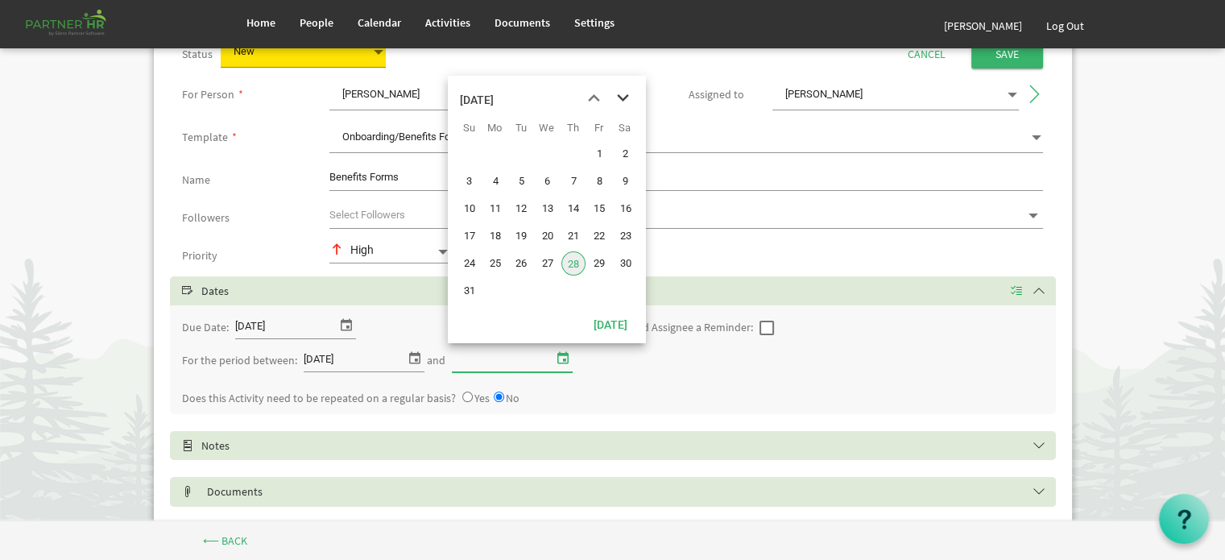
click at [625, 98] on span "next month" at bounding box center [623, 98] width 28 height 29
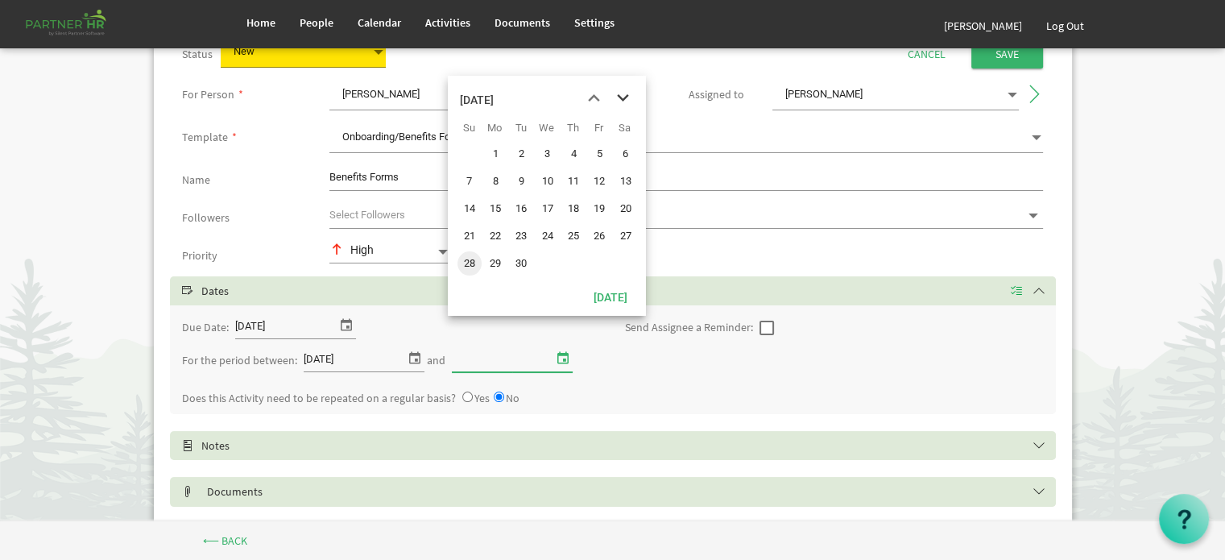
click at [625, 98] on span "next month" at bounding box center [623, 98] width 28 height 29
click at [573, 151] on span "2" at bounding box center [573, 154] width 24 height 24
type input "10/2/2025"
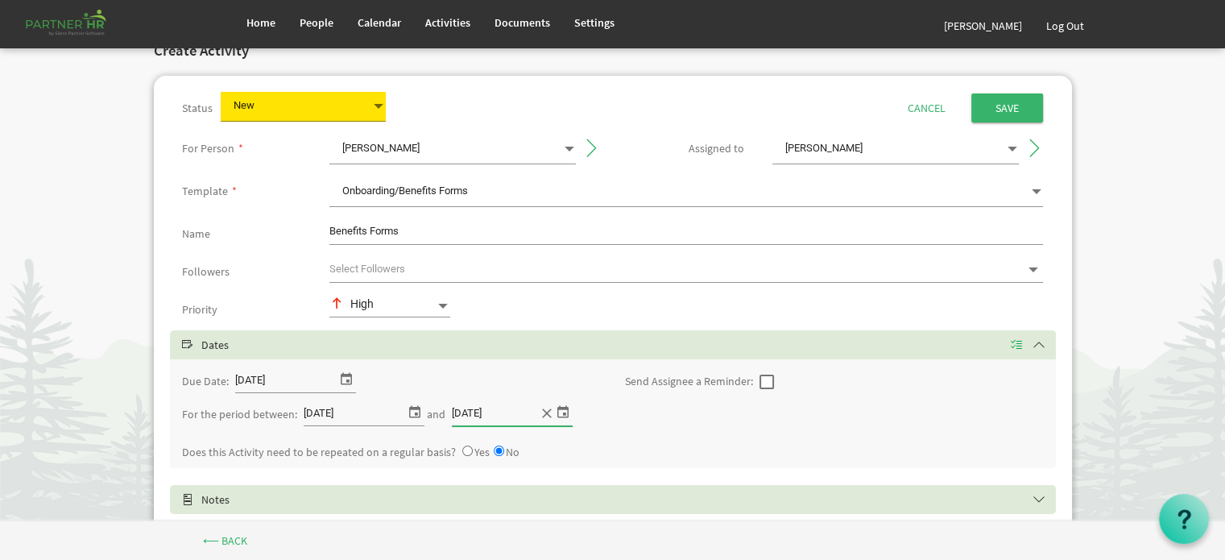
scroll to position [0, 0]
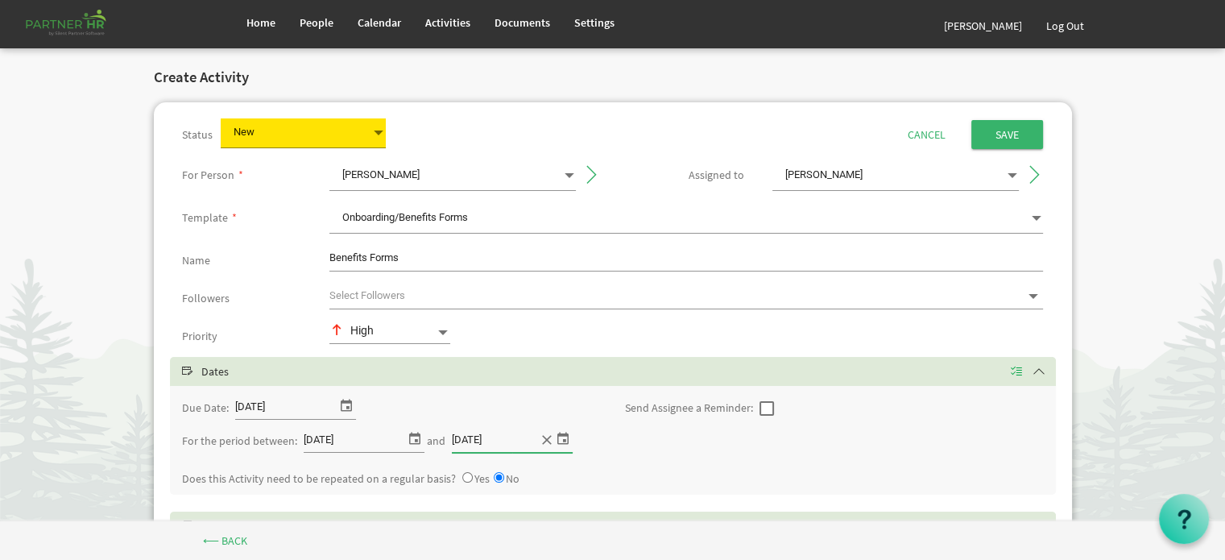
click at [374, 129] on span at bounding box center [378, 133] width 14 height 23
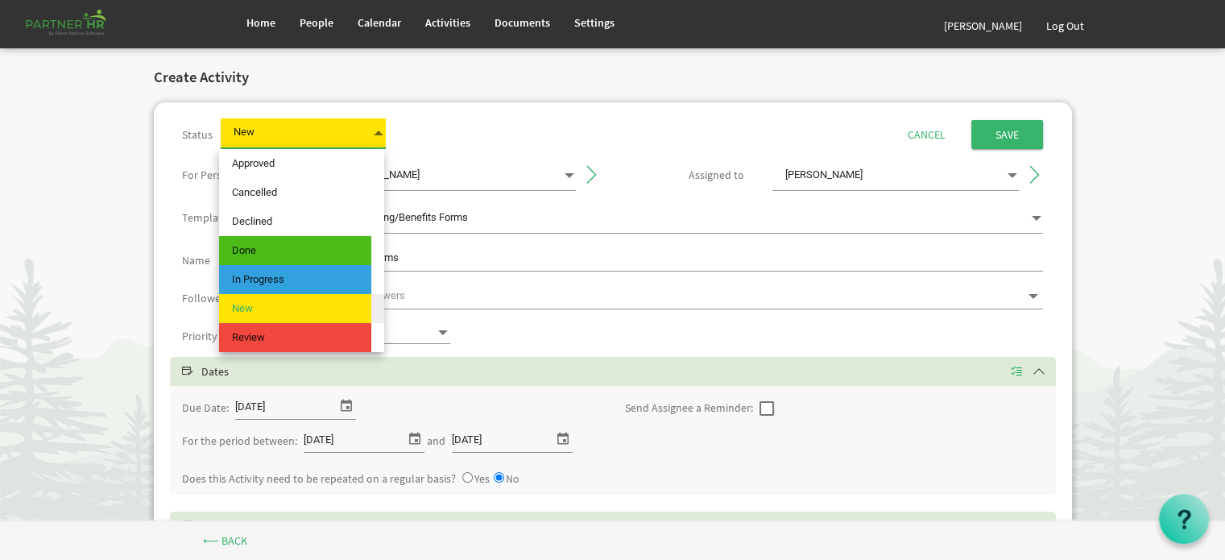
click at [375, 130] on span at bounding box center [378, 133] width 14 height 23
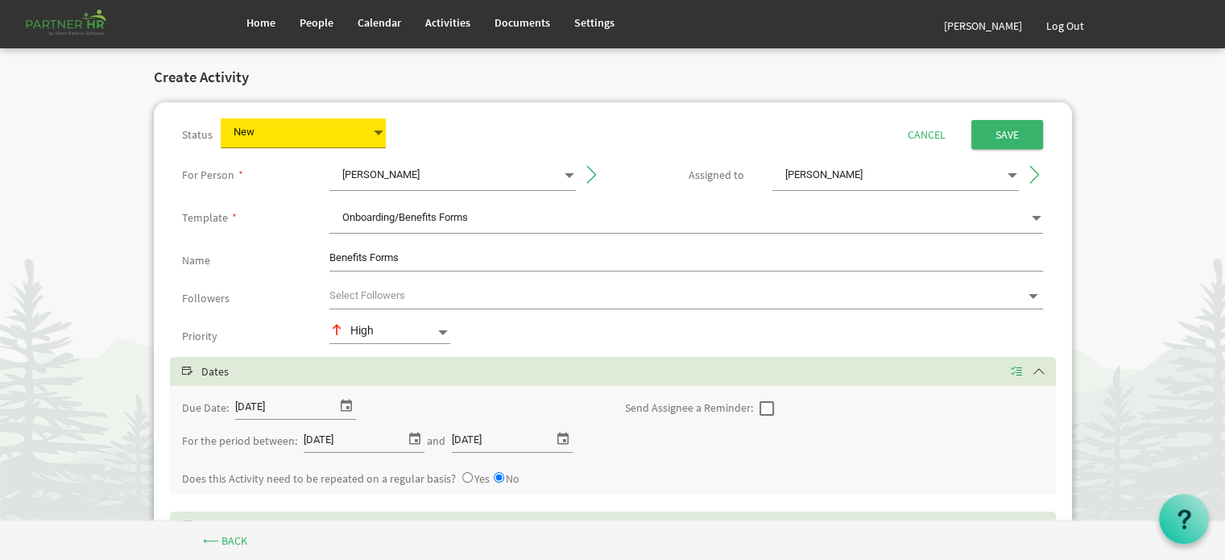
click at [765, 408] on span at bounding box center [767, 408] width 14 height 14
click at [760, 402] on input "checkbox" at bounding box center [760, 401] width 1 height 1
checkbox input "true"
click at [801, 404] on input "text" at bounding box center [801, 407] width 32 height 25
type input "10"
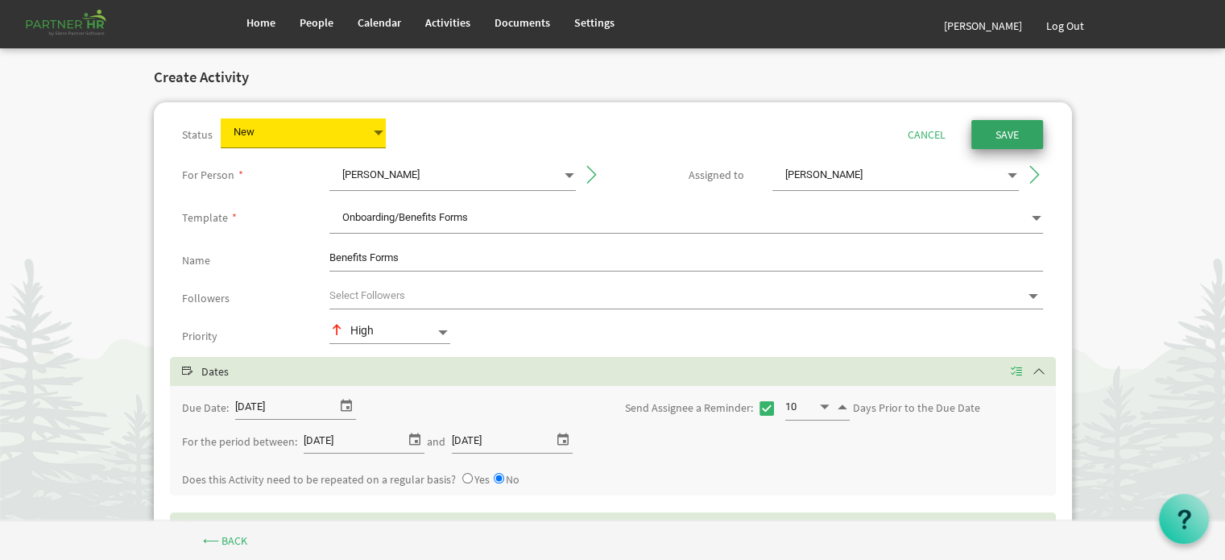
click at [996, 134] on input "submit" at bounding box center [1007, 134] width 72 height 29
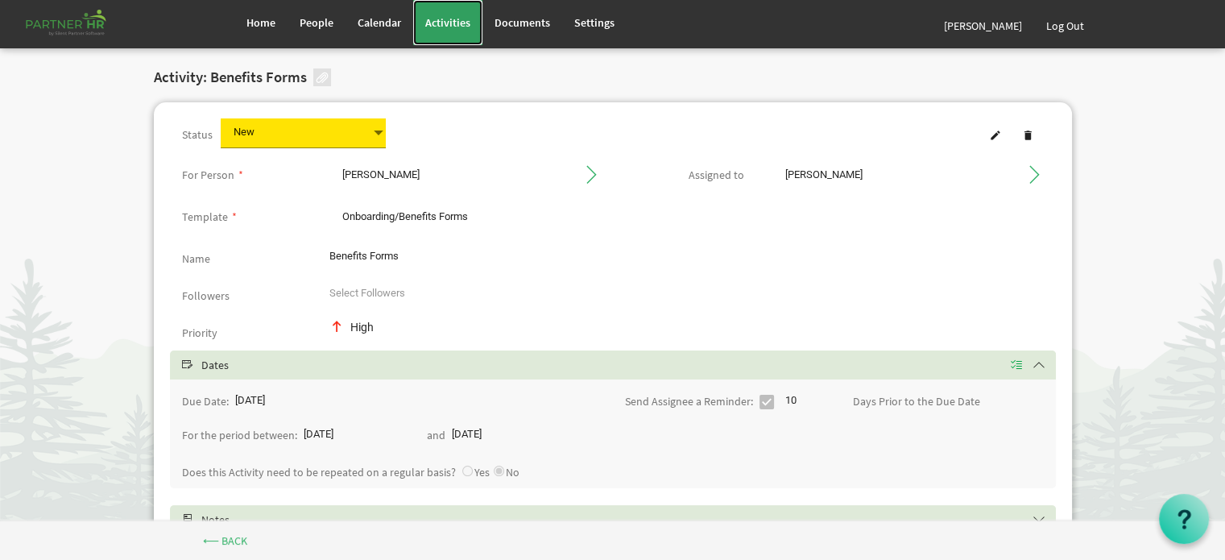
click at [443, 20] on span "Activities" at bounding box center [447, 22] width 45 height 14
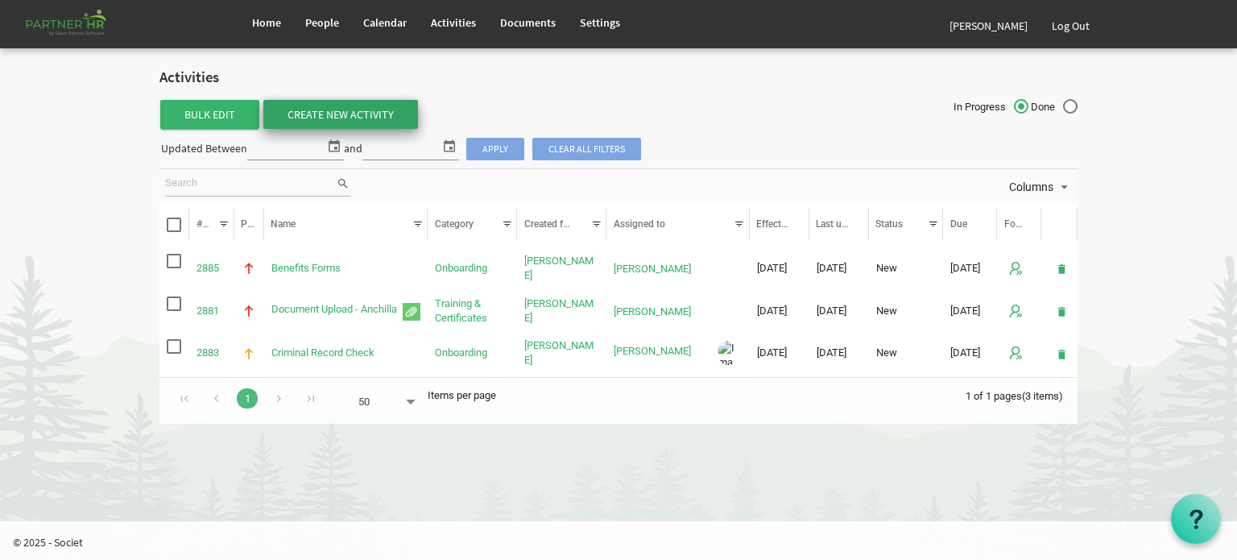
click at [341, 108] on link "Create New Activity" at bounding box center [340, 114] width 155 height 29
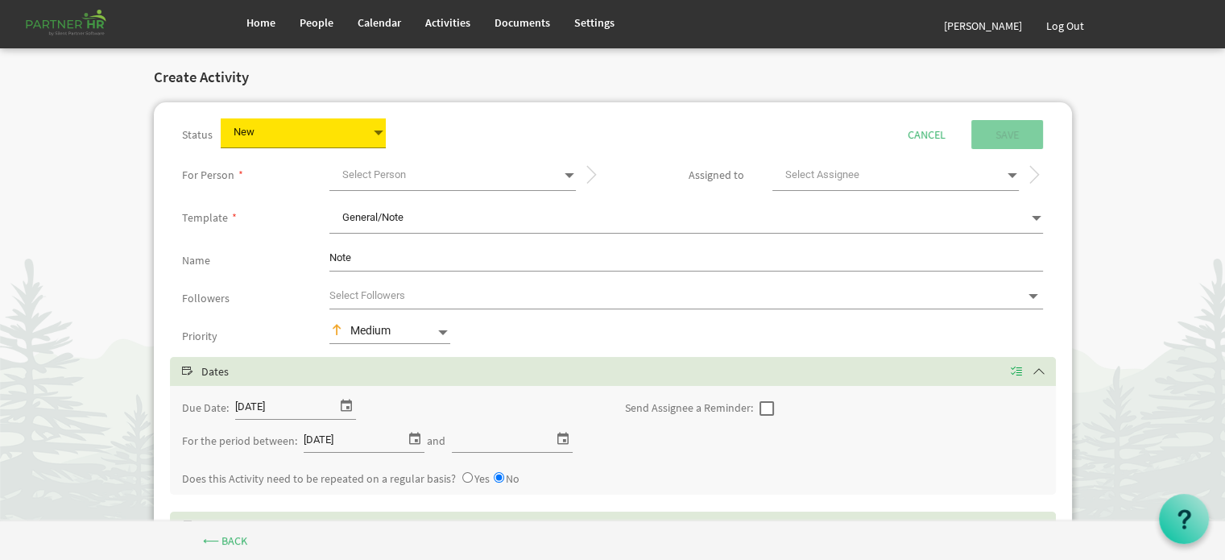
click at [570, 173] on span at bounding box center [568, 175] width 14 height 23
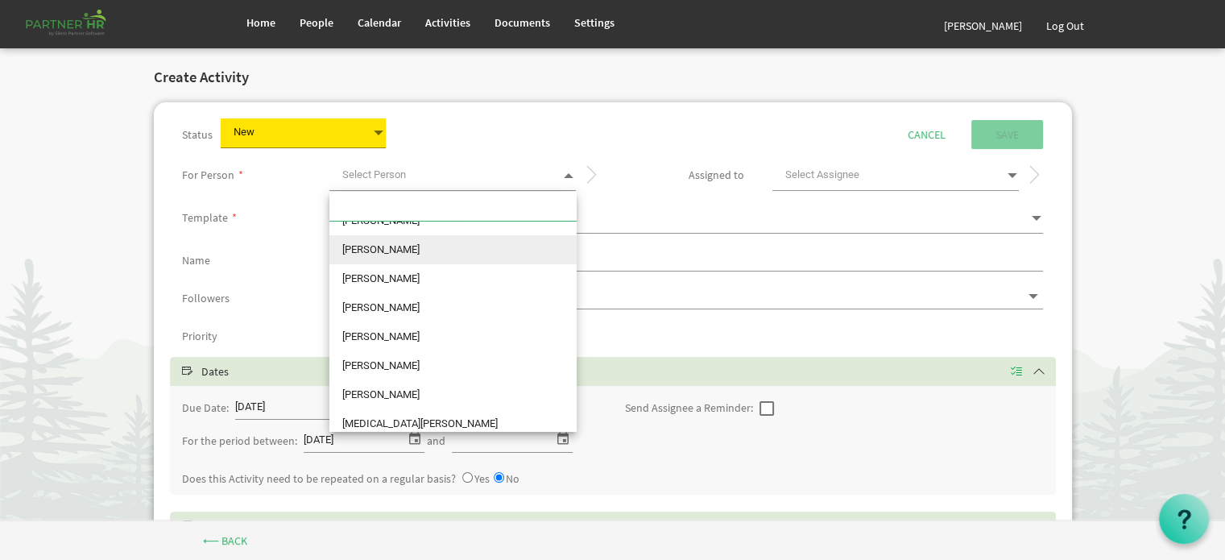
scroll to position [81, 0]
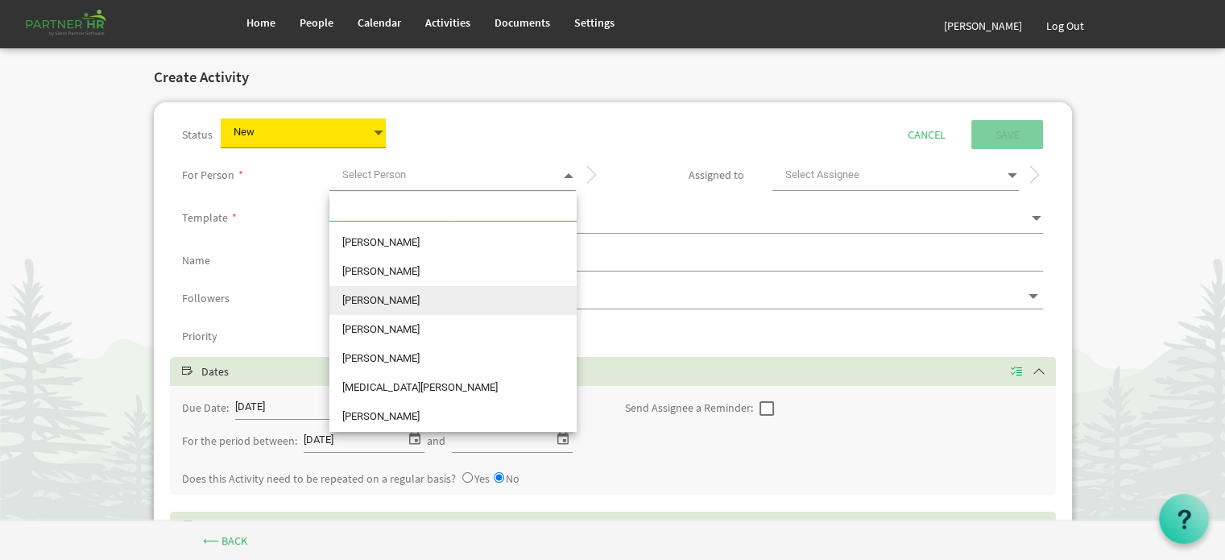
click at [427, 301] on li "[PERSON_NAME]" at bounding box center [452, 300] width 247 height 29
type input "[PERSON_NAME]"
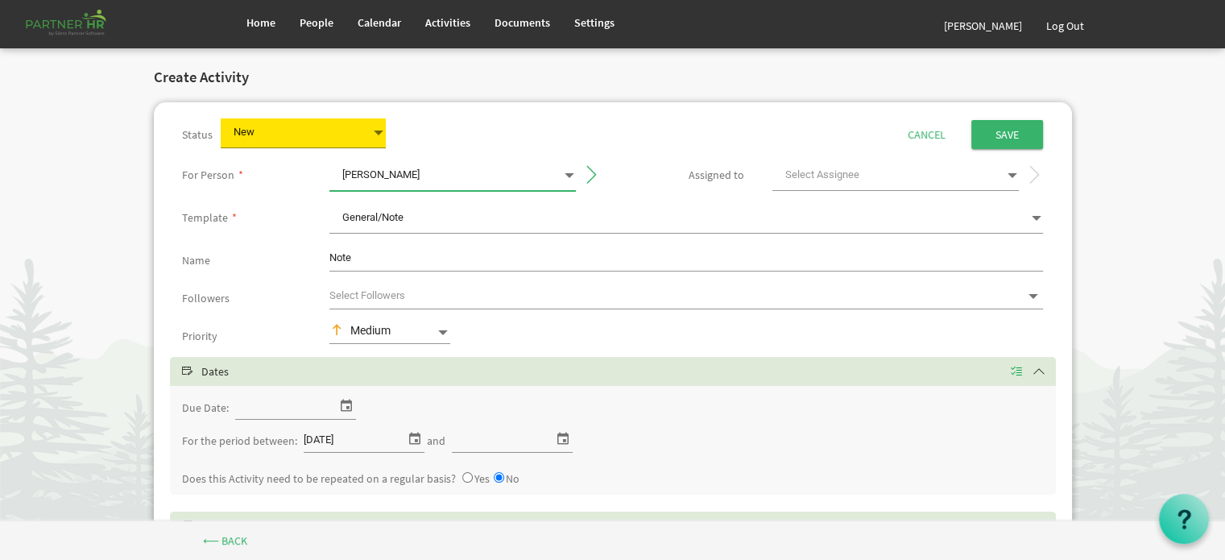
click at [1011, 172] on span at bounding box center [1011, 175] width 14 height 23
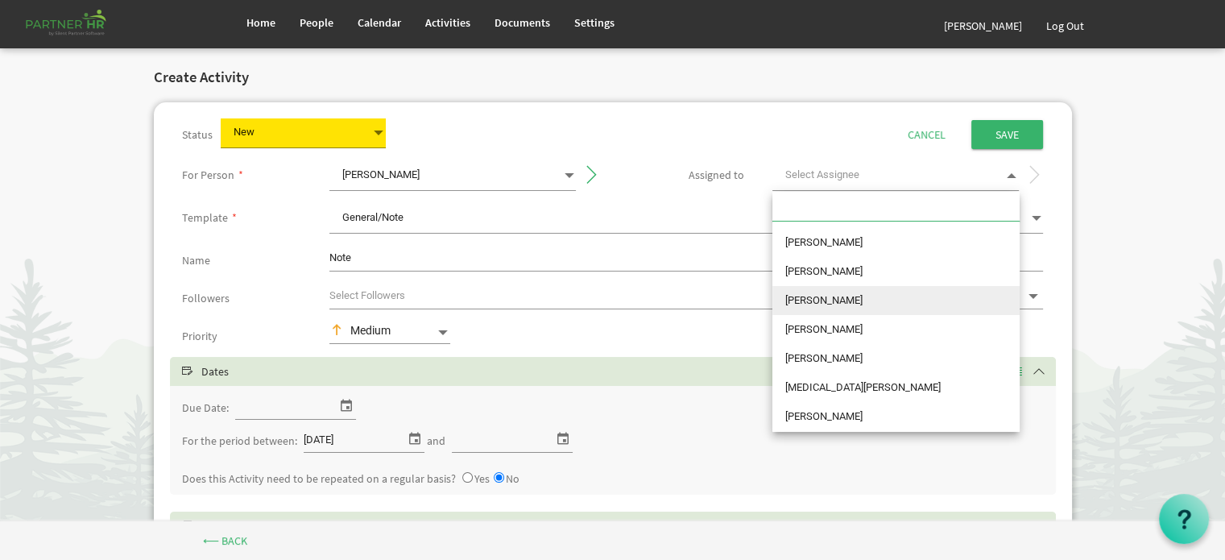
click at [864, 304] on li "[PERSON_NAME]" at bounding box center [895, 300] width 247 height 29
type input "[PERSON_NAME]"
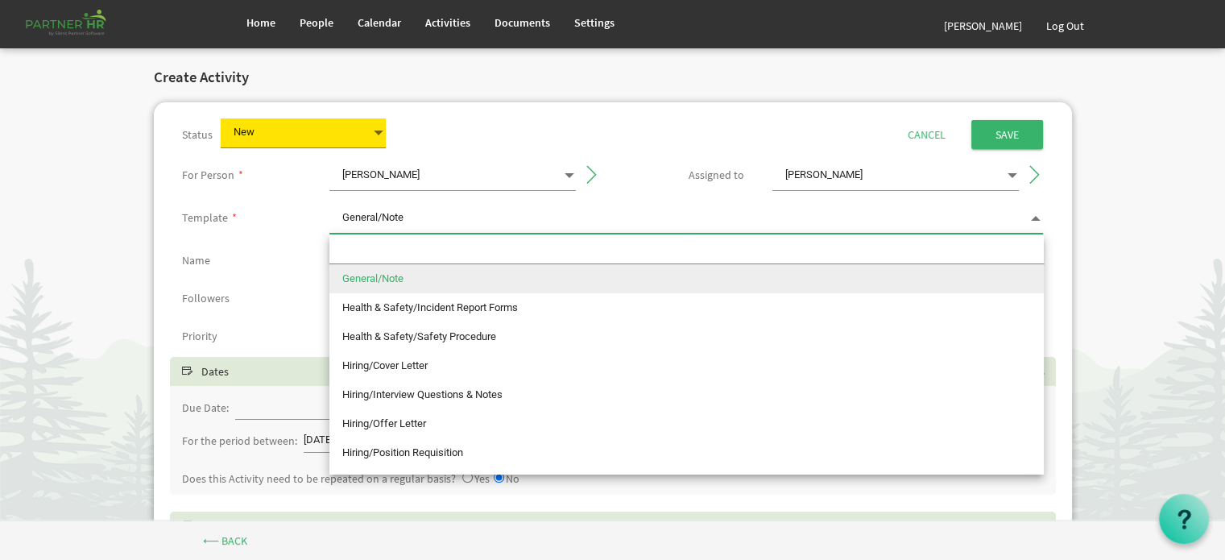
click at [578, 215] on span "General/Note General/Note" at bounding box center [686, 219] width 714 height 30
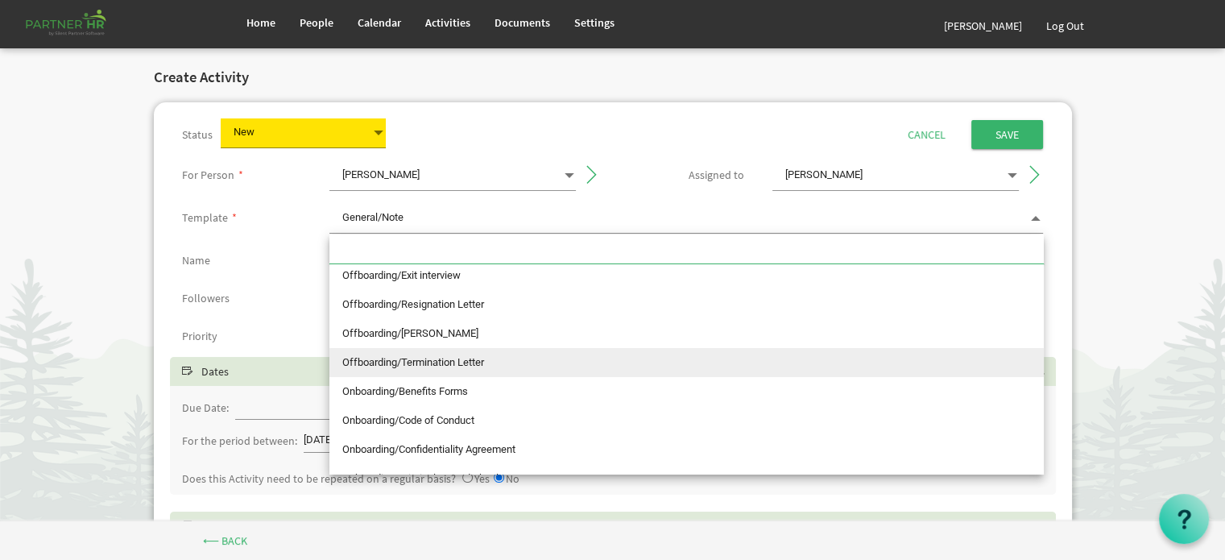
scroll to position [403, 0]
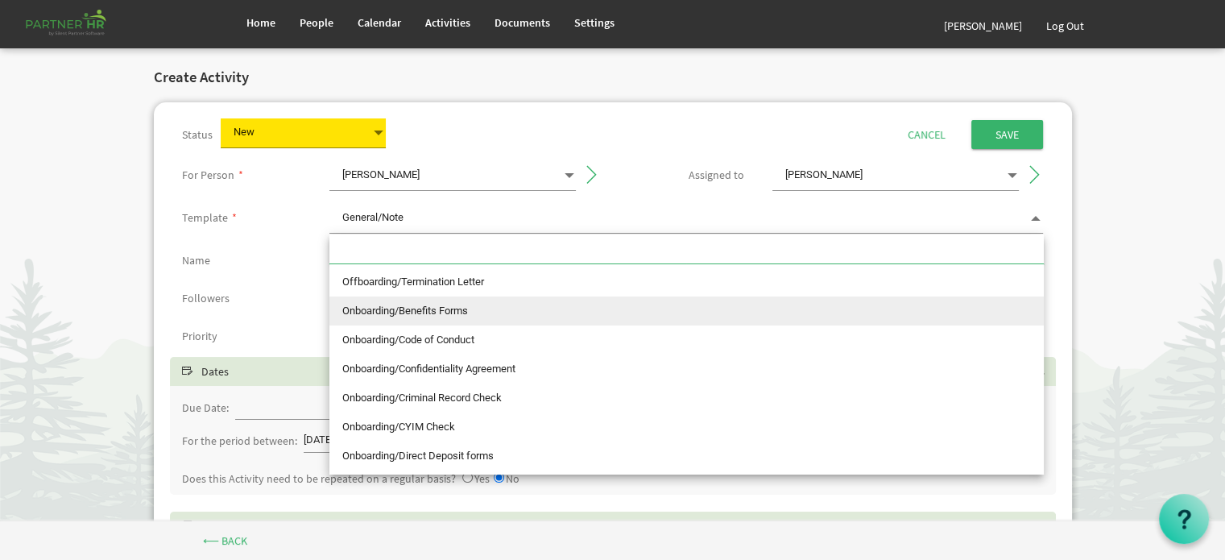
click at [454, 309] on li "Onboarding/Benefits Forms" at bounding box center [686, 310] width 714 height 29
type input "Onboarding/Benefits Forms"
type input "Benefits Forms"
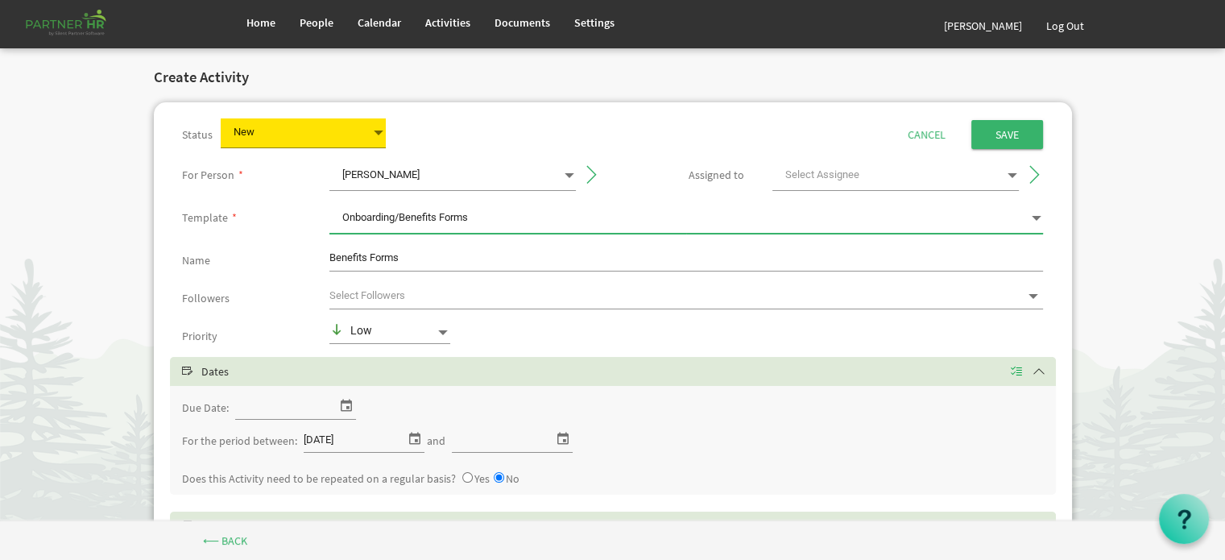
click at [461, 292] on input "text" at bounding box center [673, 295] width 689 height 23
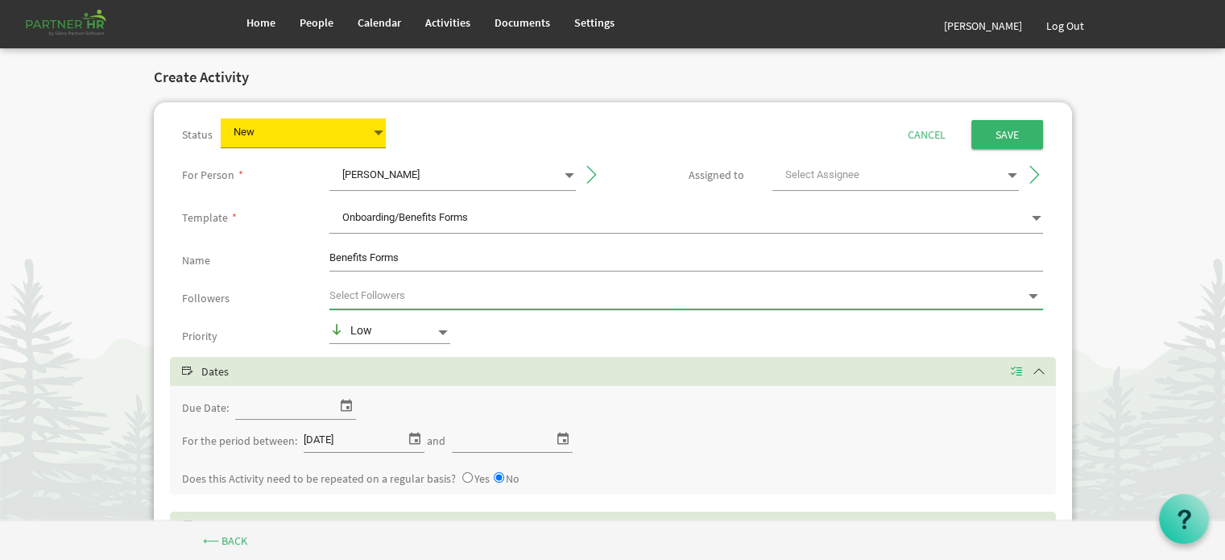
click at [461, 292] on input "text" at bounding box center [673, 295] width 689 height 23
click at [441, 328] on span at bounding box center [443, 332] width 14 height 14
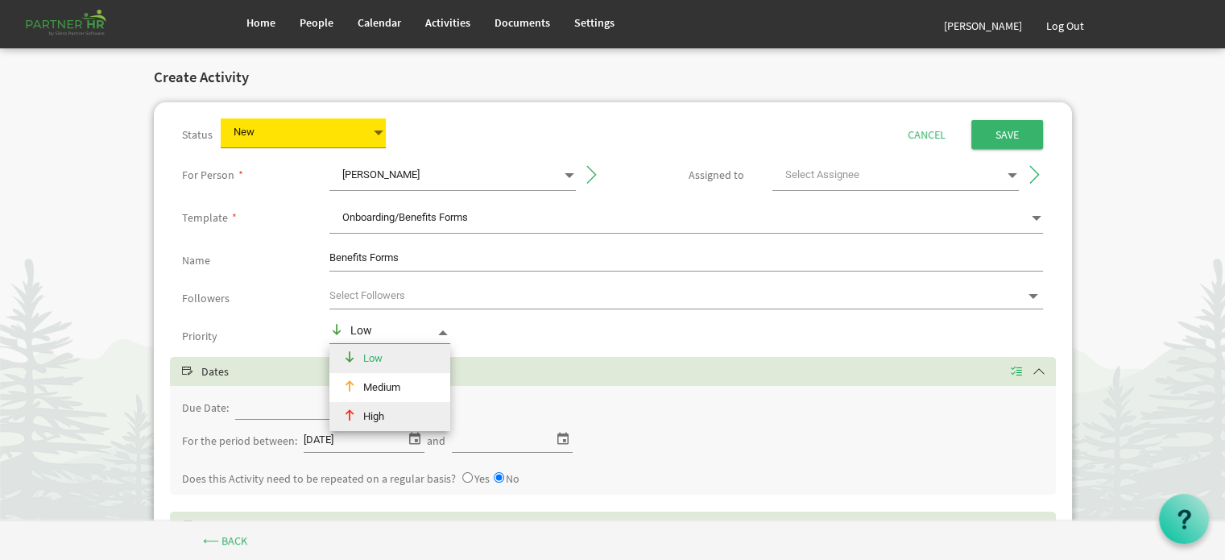
click at [377, 420] on div "High" at bounding box center [383, 416] width 108 height 29
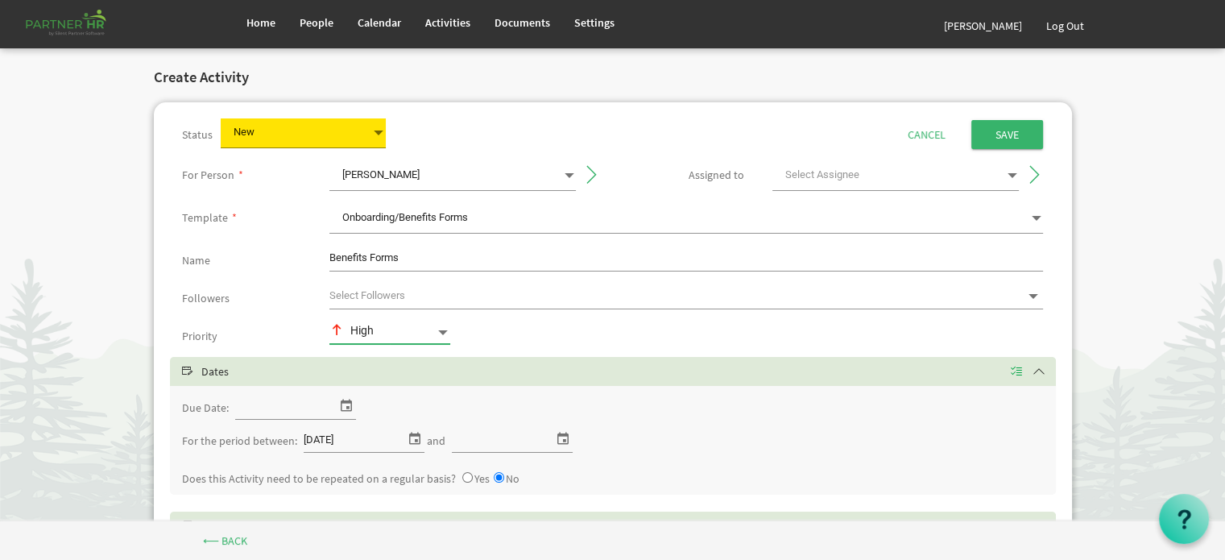
click at [315, 408] on input "Due Date:" at bounding box center [285, 407] width 101 height 24
click at [342, 401] on span "select" at bounding box center [346, 405] width 19 height 21
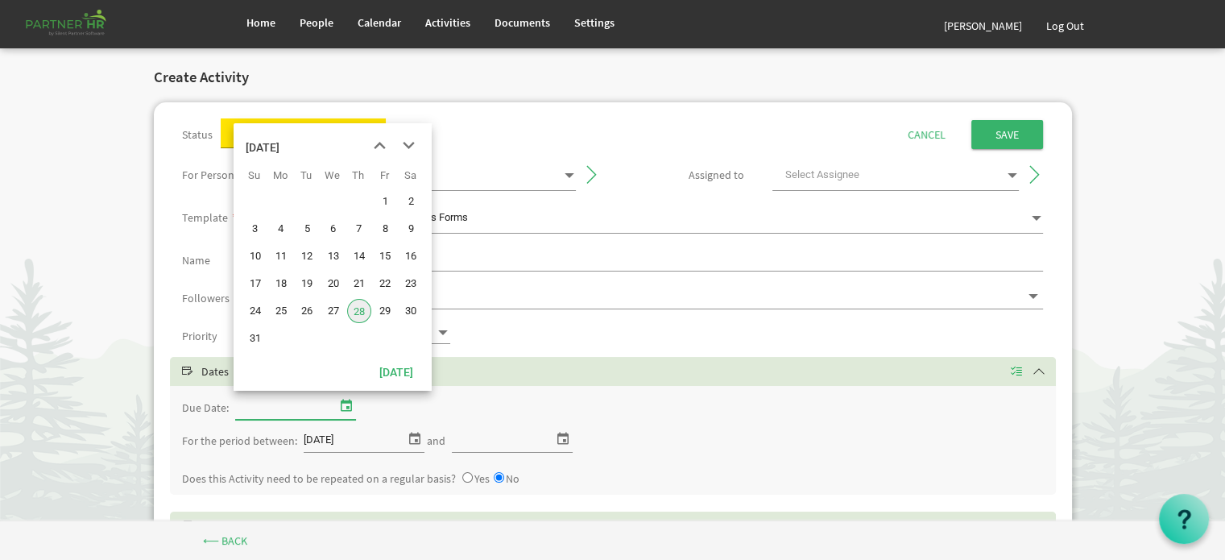
click at [384, 308] on span "29" at bounding box center [385, 311] width 24 height 24
type input "8/29/2025"
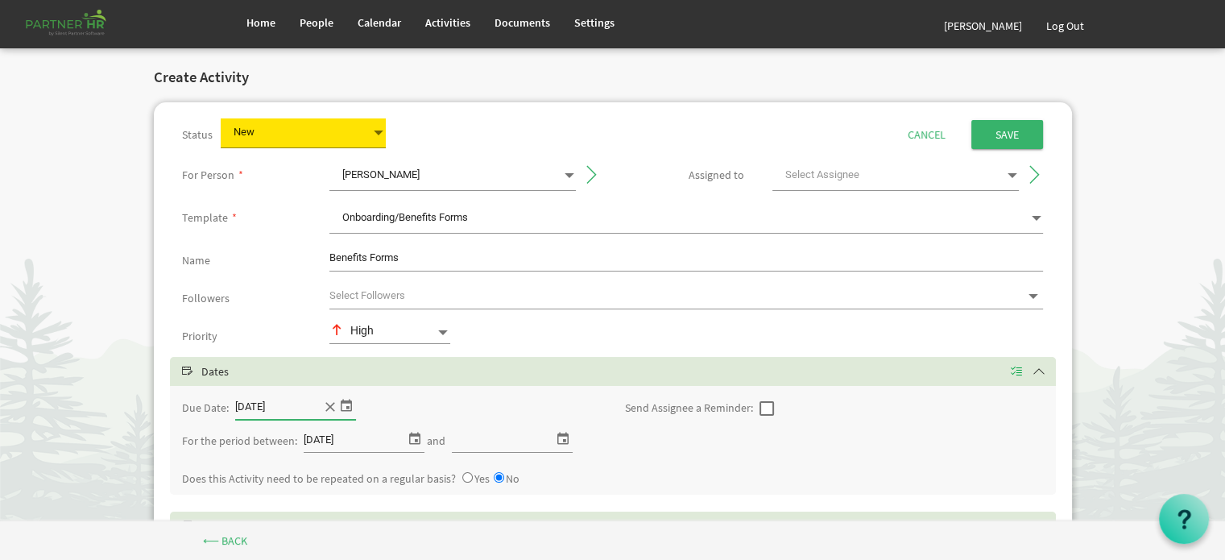
click at [561, 437] on span "select" at bounding box center [562, 438] width 19 height 21
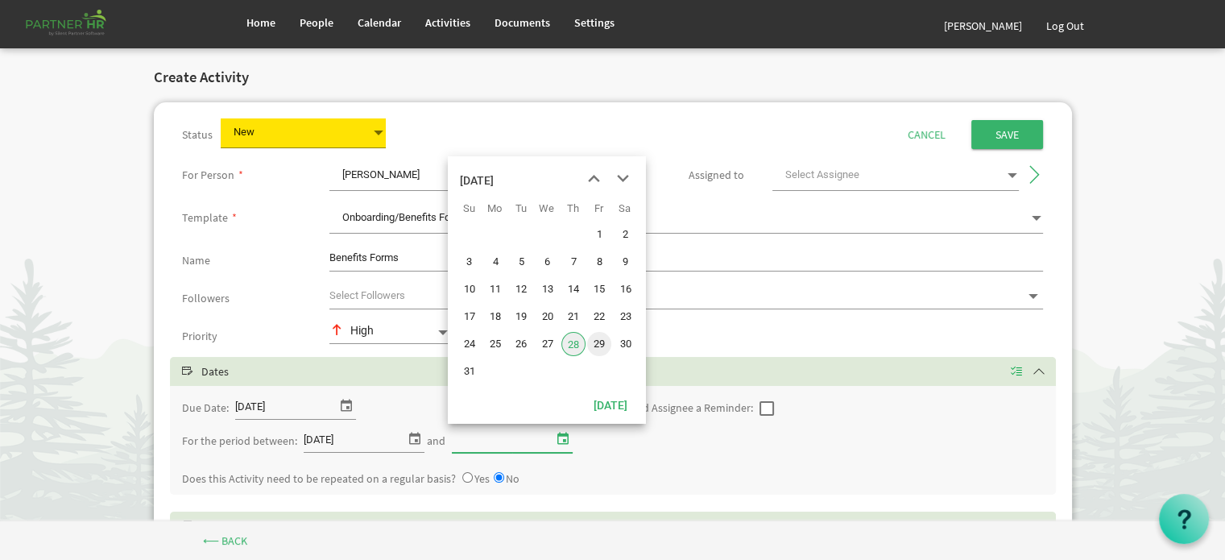
click at [600, 340] on span "29" at bounding box center [599, 344] width 24 height 24
type input "8/29/2025"
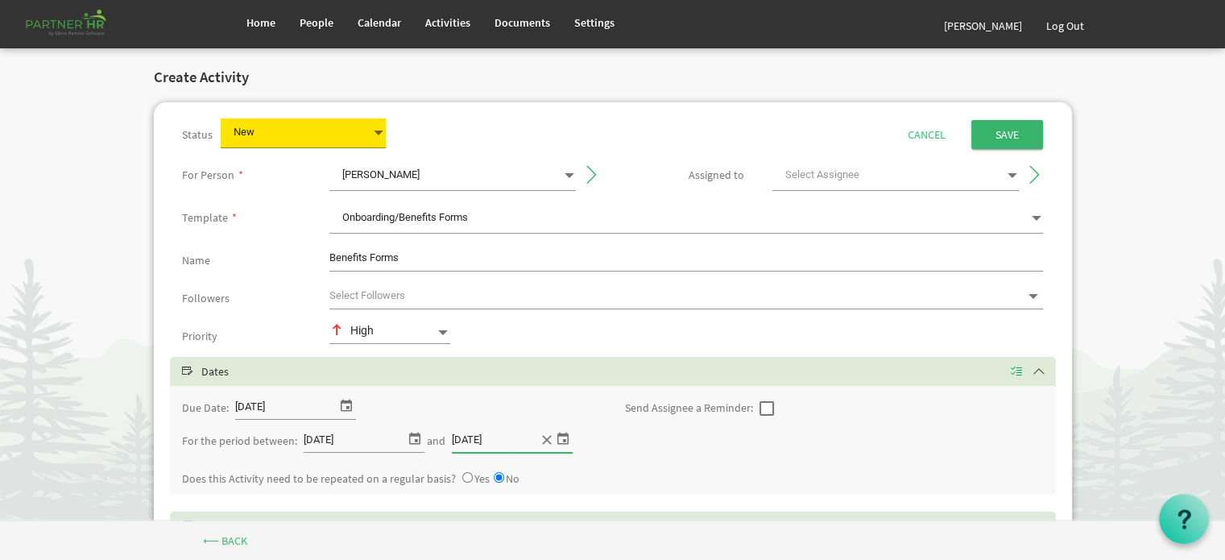
click at [764, 407] on span at bounding box center [767, 408] width 14 height 14
click at [760, 402] on input "checkbox" at bounding box center [760, 401] width 1 height 1
checkbox input "true"
click at [796, 408] on input "text" at bounding box center [801, 407] width 32 height 25
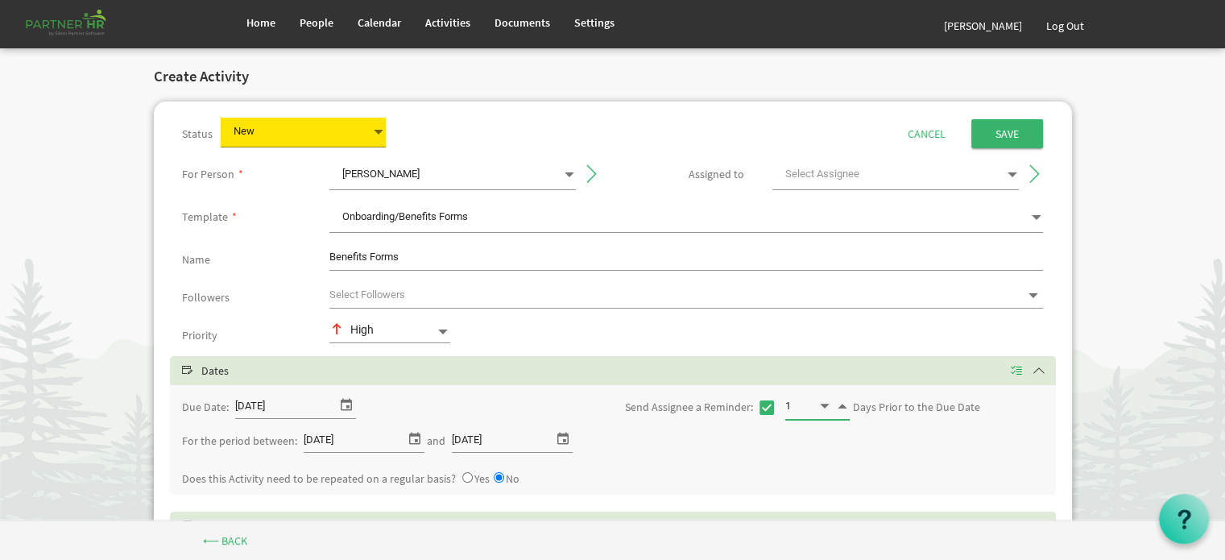
scroll to position [0, 0]
type input "1"
click at [998, 130] on input "Save" at bounding box center [1007, 134] width 72 height 29
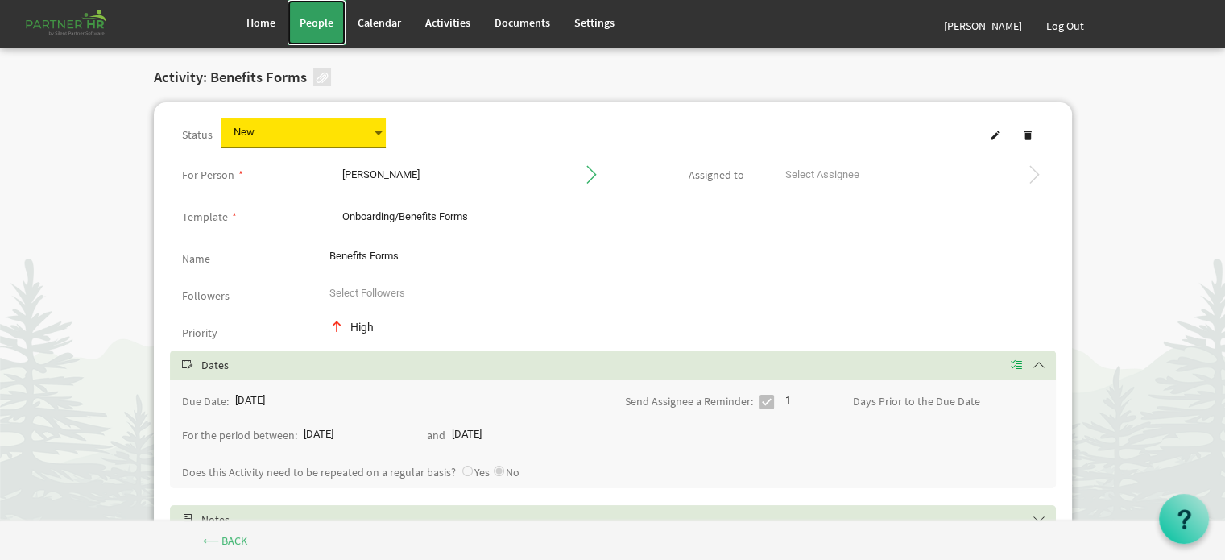
click at [313, 20] on span "People" at bounding box center [317, 22] width 34 height 14
